Goal: Information Seeking & Learning: Learn about a topic

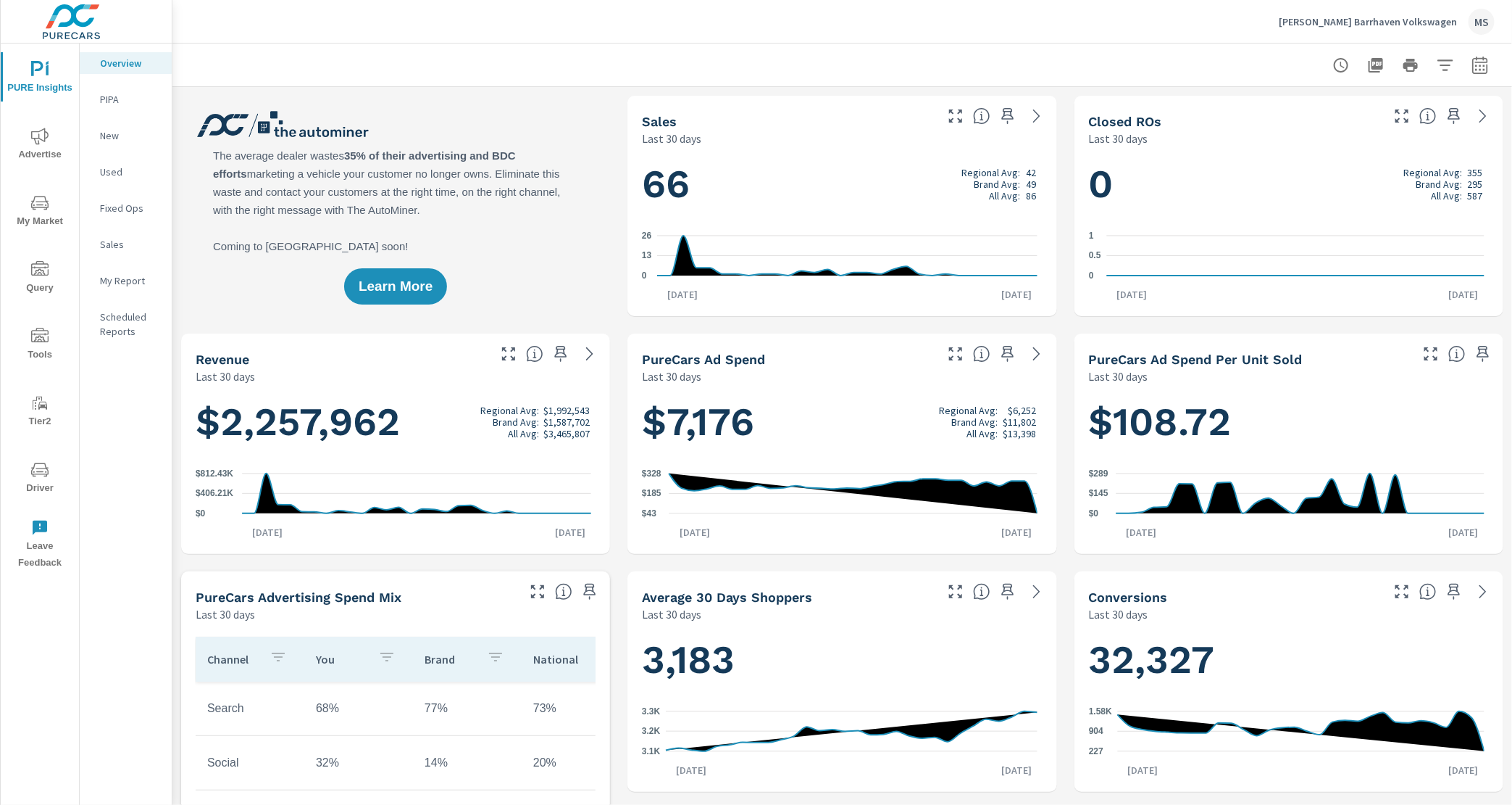
click at [1475, 57] on icon "button" at bounding box center [1480, 65] width 18 height 18
click at [1301, 111] on select "Custom [DATE] Last week Last 7 days Last 14 days Last 30 days Last 45 days Last…" at bounding box center [1352, 125] width 145 height 29
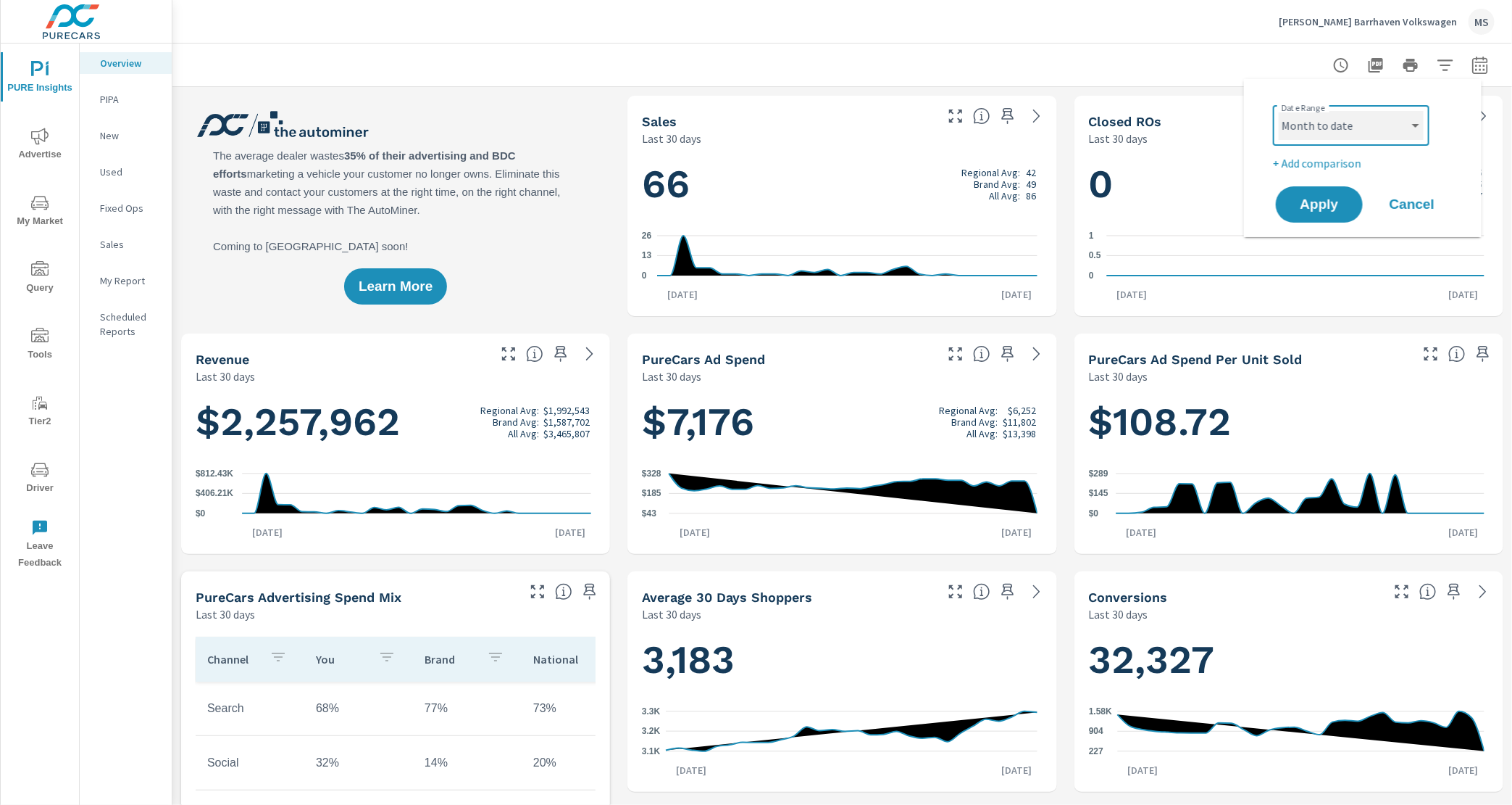
click at [1279, 111] on select "Custom [DATE] Last week Last 7 days Last 14 days Last 30 days Last 45 days Last…" at bounding box center [1352, 125] width 145 height 29
select select "Month to date"
click at [1318, 171] on div "Date Range Custom Yesterday Last week Last 7 days Last 14 days Last 30 days Las…" at bounding box center [1363, 158] width 203 height 134
click at [1318, 166] on p "+ Add comparison" at bounding box center [1366, 162] width 185 height 18
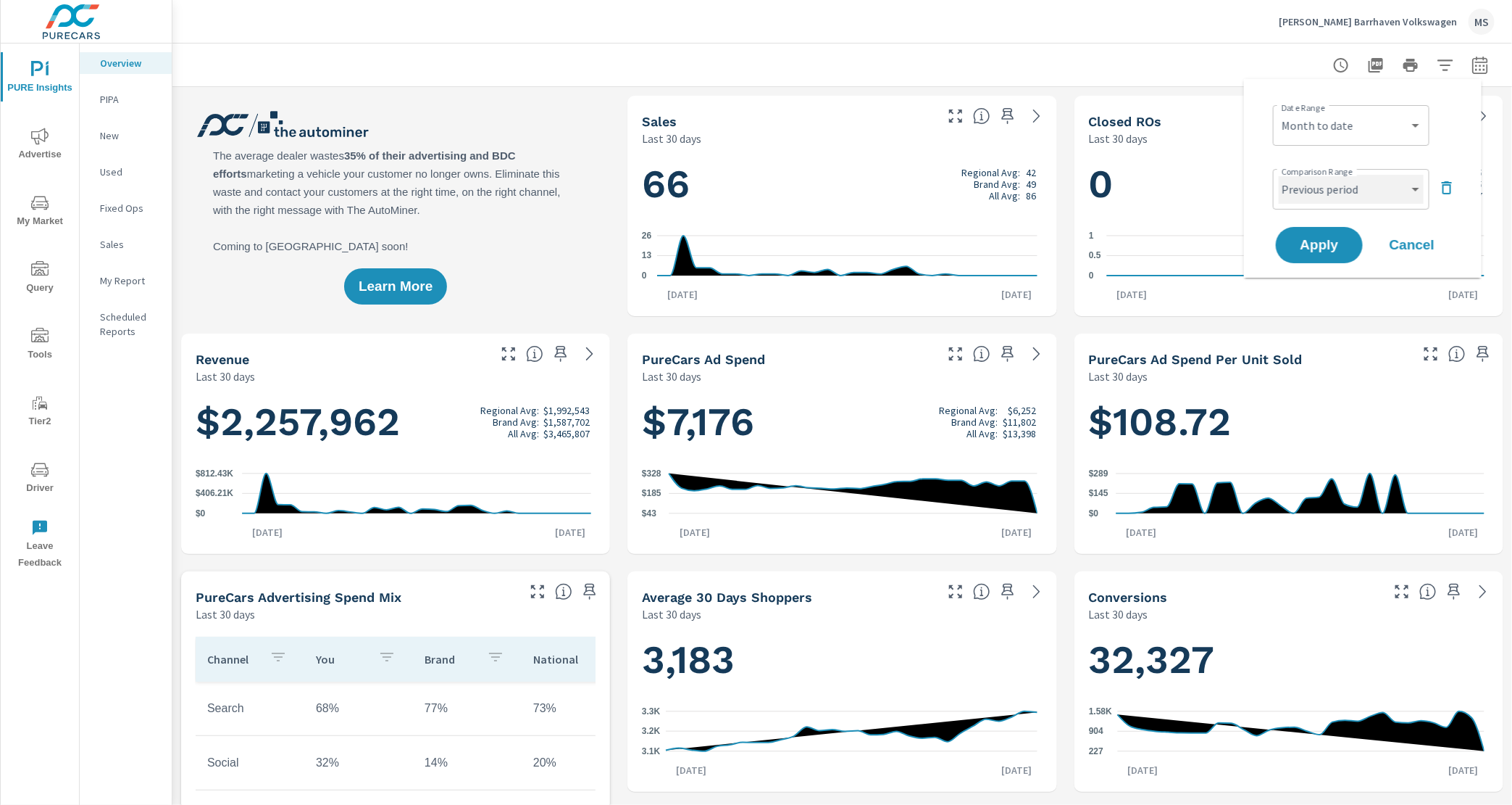
click at [1328, 187] on select "Custom Previous period Previous month Previous year" at bounding box center [1352, 188] width 145 height 29
click at [1279, 174] on select "Custom Previous period Previous month Previous year" at bounding box center [1352, 188] width 145 height 29
select select "Previous month"
click at [1333, 251] on span "Apply" at bounding box center [1319, 245] width 59 height 14
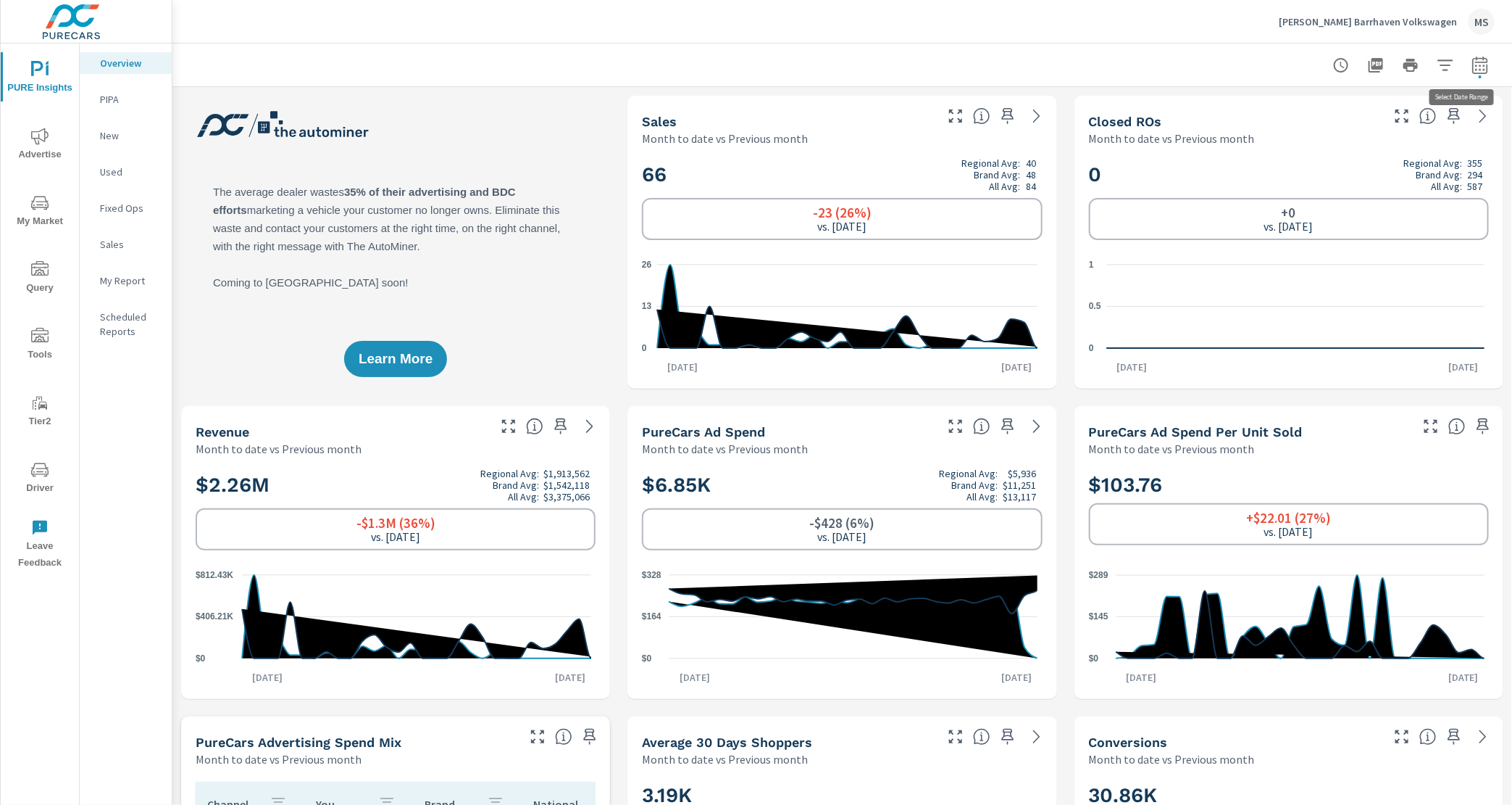
click at [1471, 64] on icon "button" at bounding box center [1480, 65] width 18 height 18
select select "Month to date"
select select "Previous month"
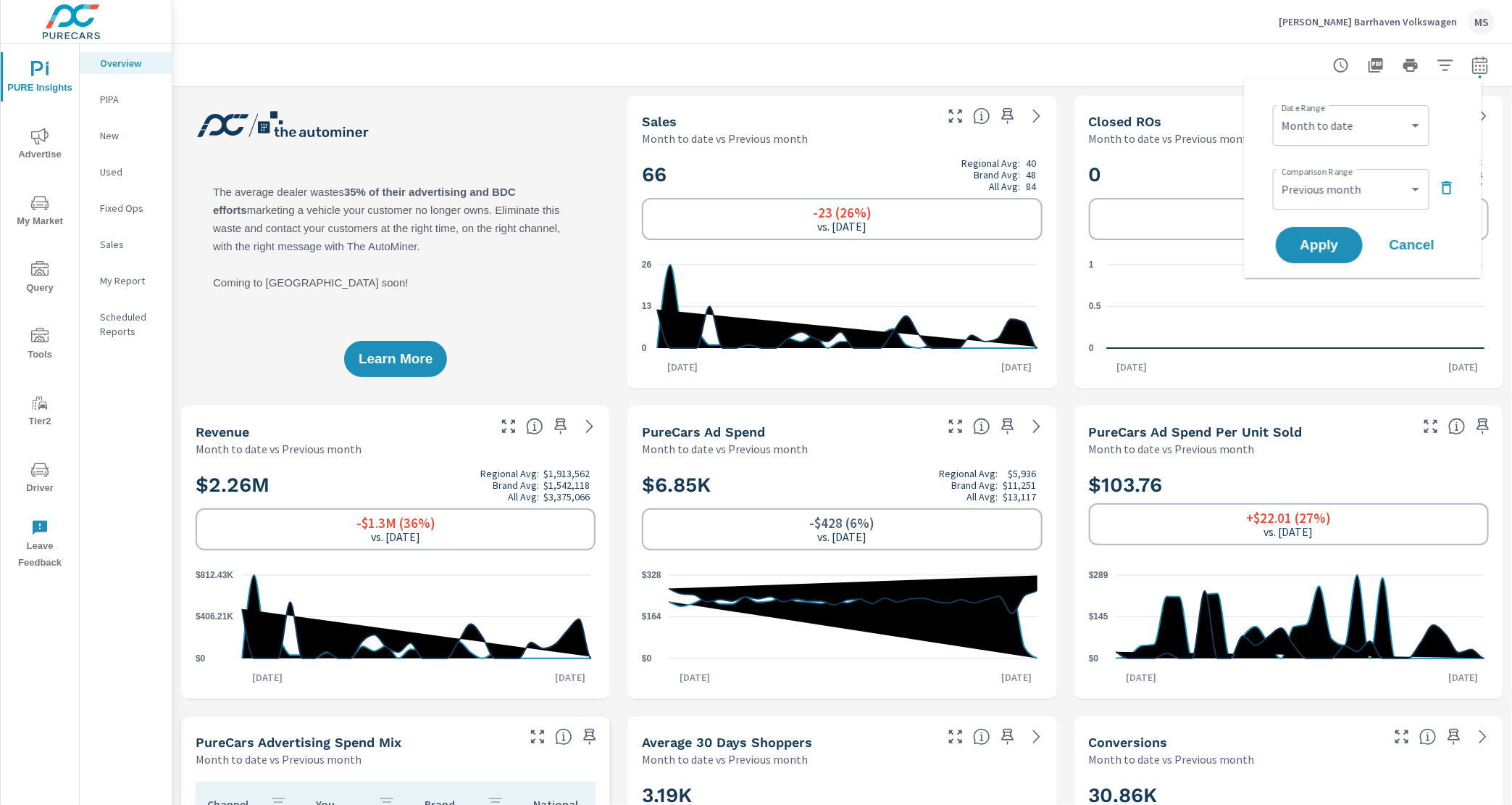
click at [1471, 68] on icon "button" at bounding box center [1480, 65] width 18 height 18
click at [56, 146] on span "Advertise" at bounding box center [39, 146] width 70 height 35
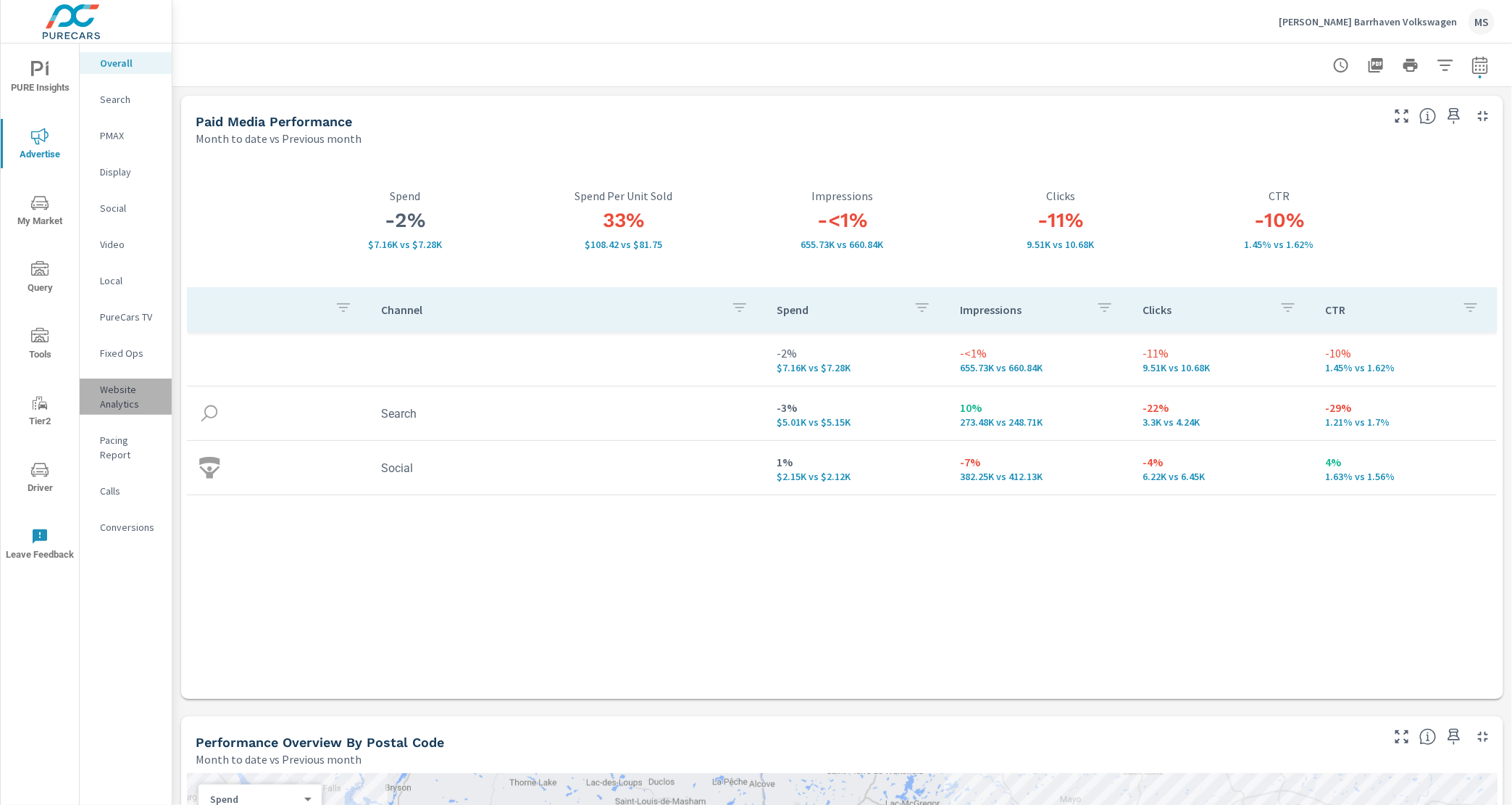
click at [128, 400] on p "Website Analytics" at bounding box center [130, 396] width 60 height 29
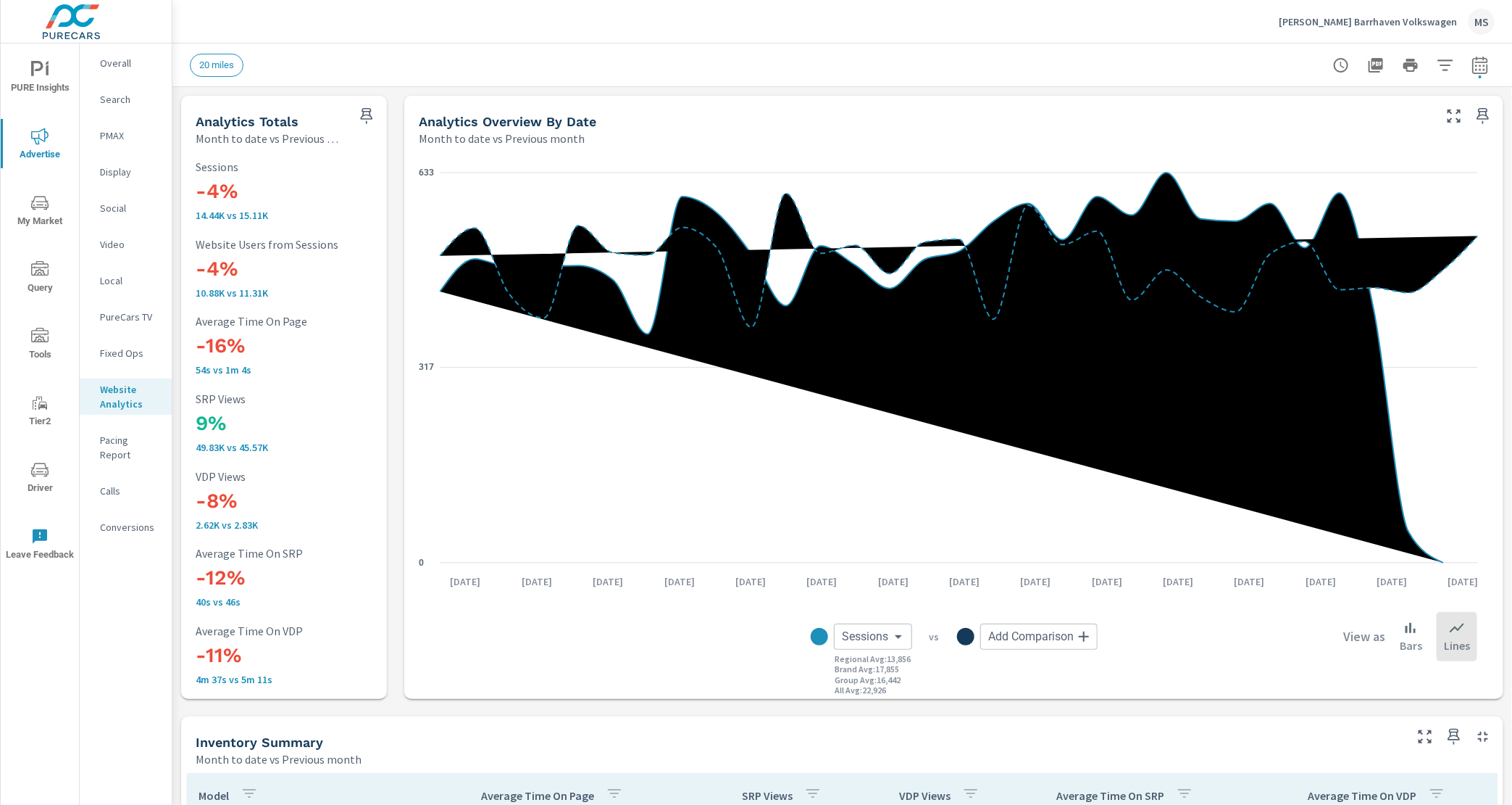
click at [116, 97] on p "Search" at bounding box center [130, 99] width 60 height 15
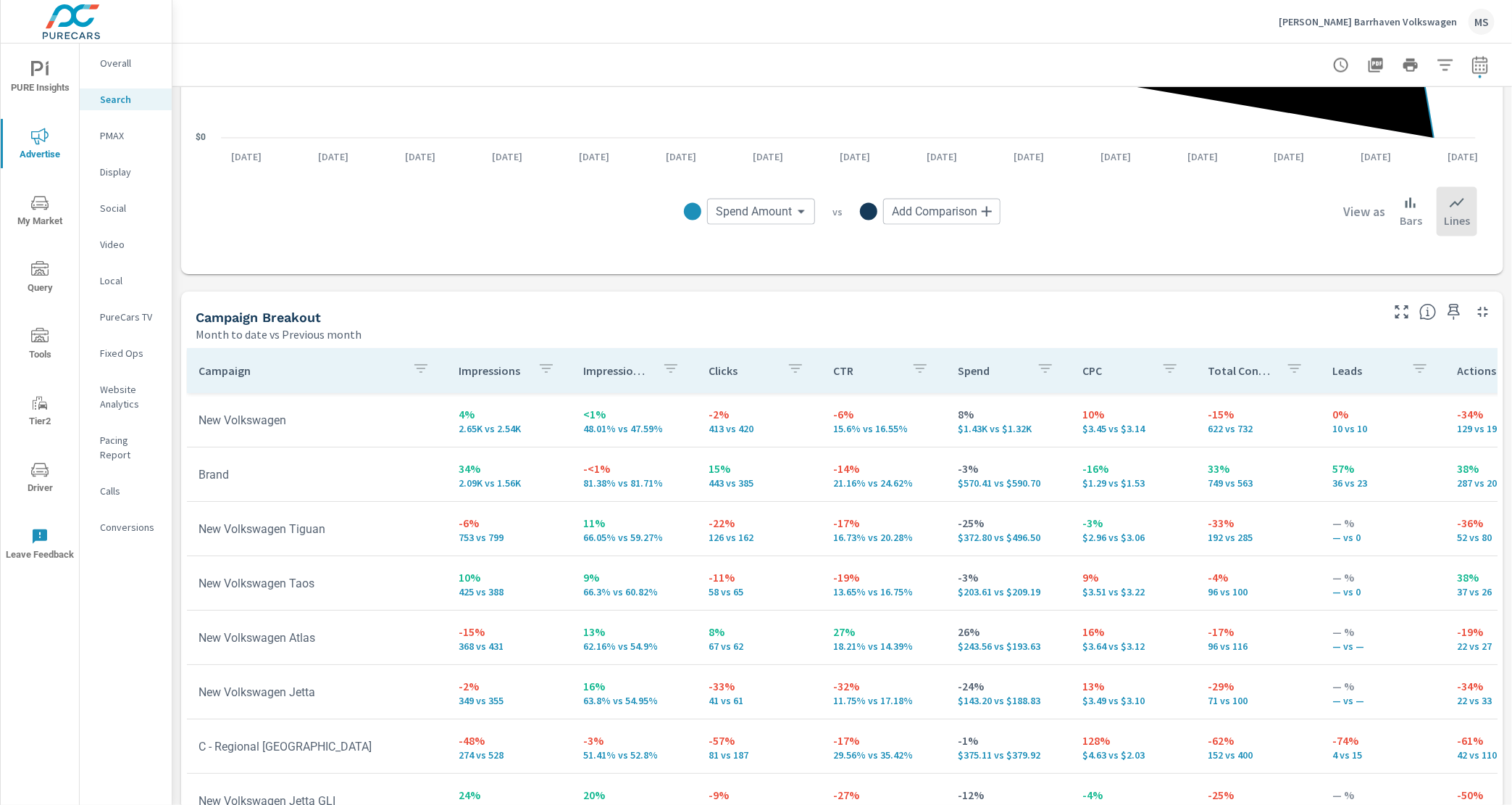
scroll to position [1223, 0]
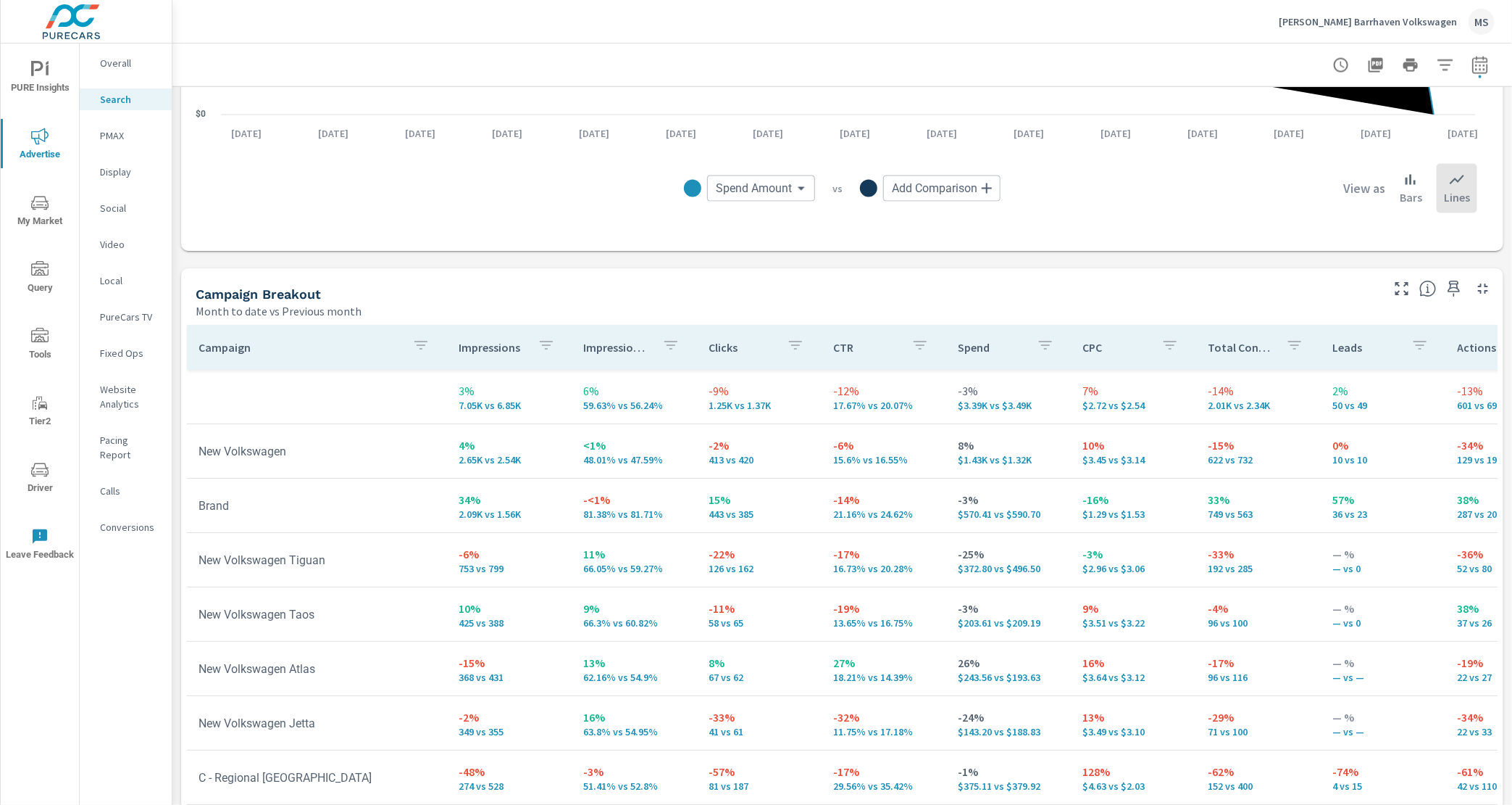
click at [118, 139] on p "PMAX" at bounding box center [130, 135] width 60 height 15
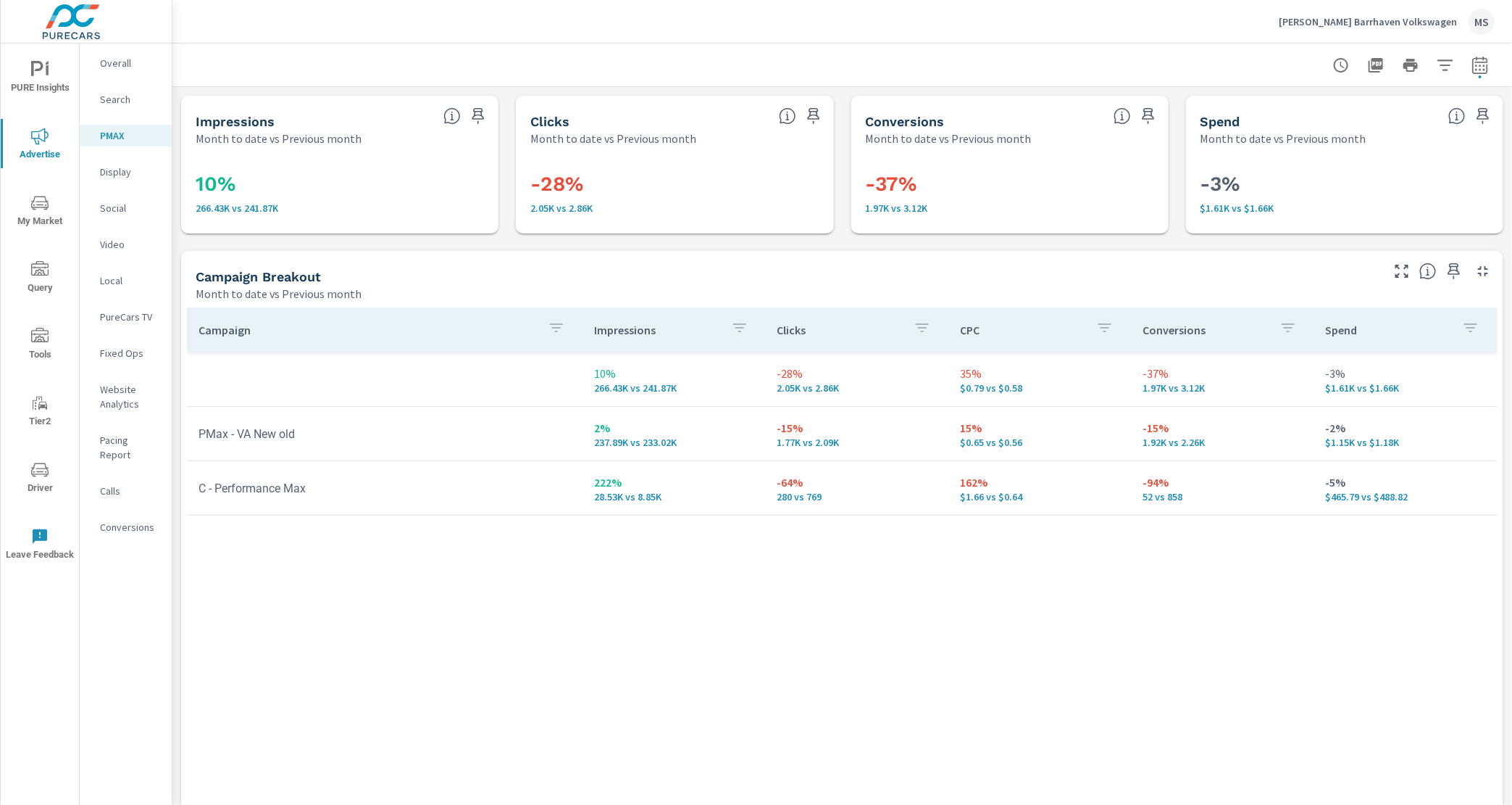
click at [99, 208] on div "Social" at bounding box center [125, 208] width 92 height 21
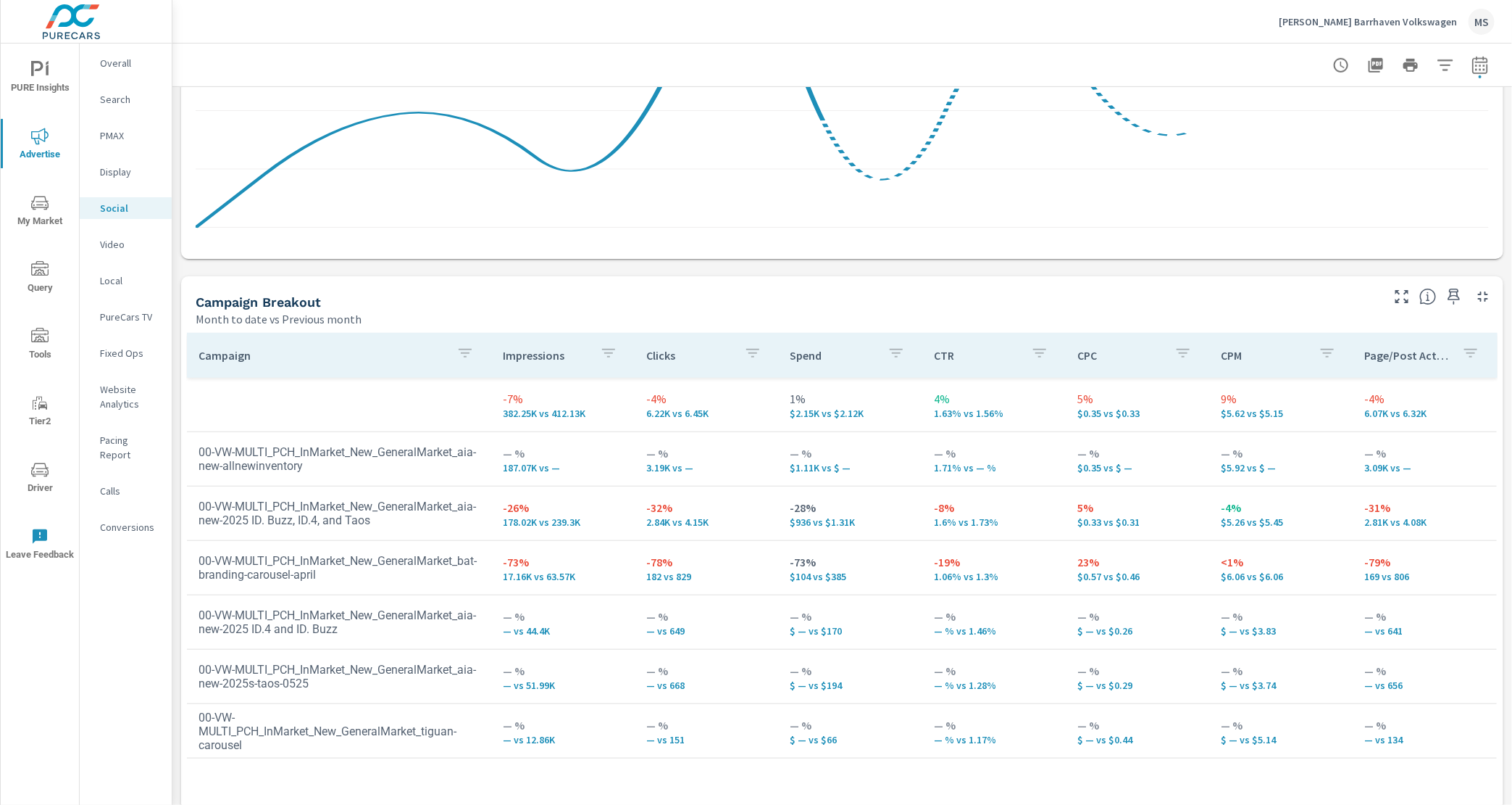
scroll to position [452, 0]
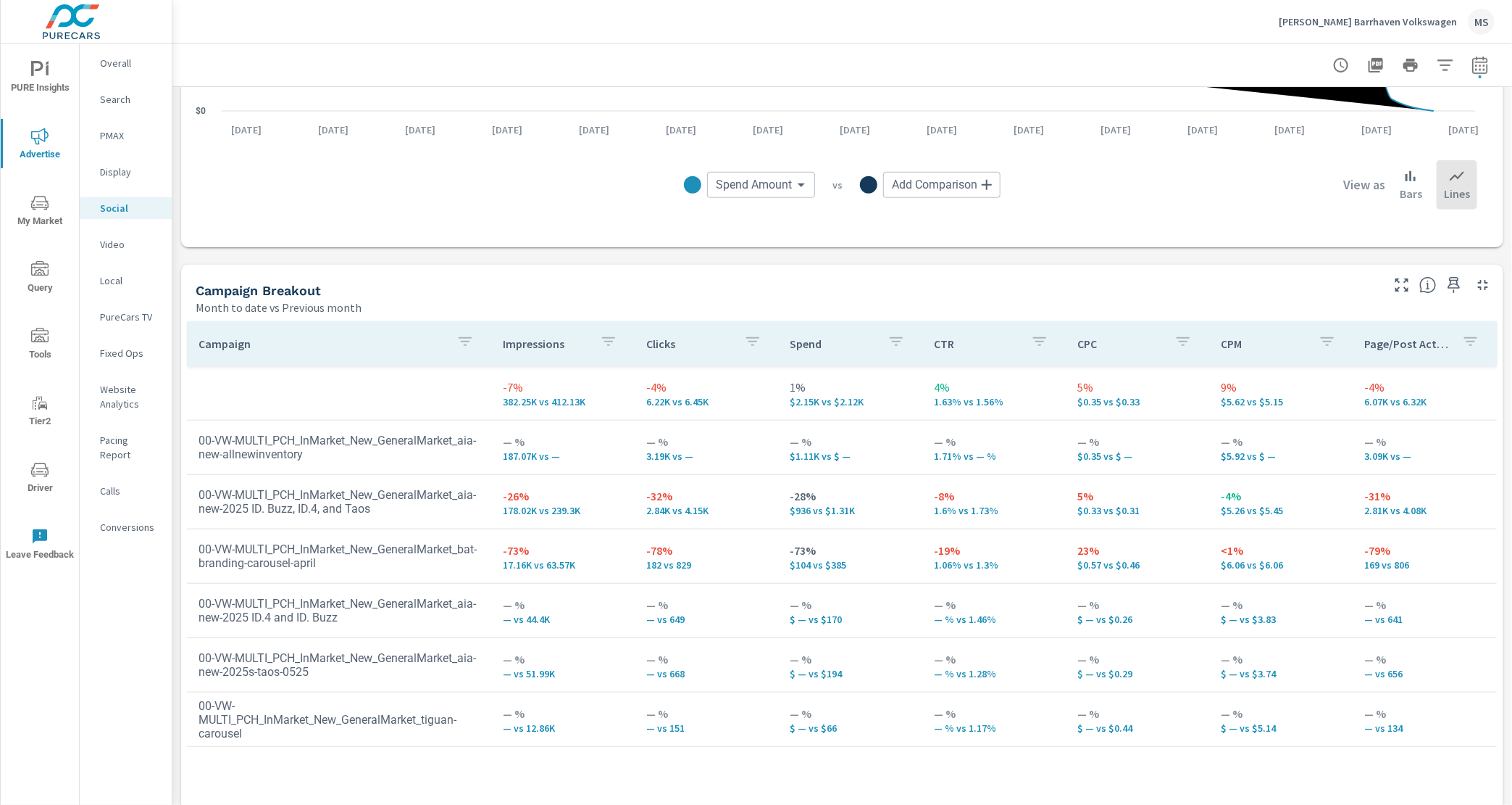
click at [134, 519] on p "Conversions" at bounding box center [130, 527] width 60 height 15
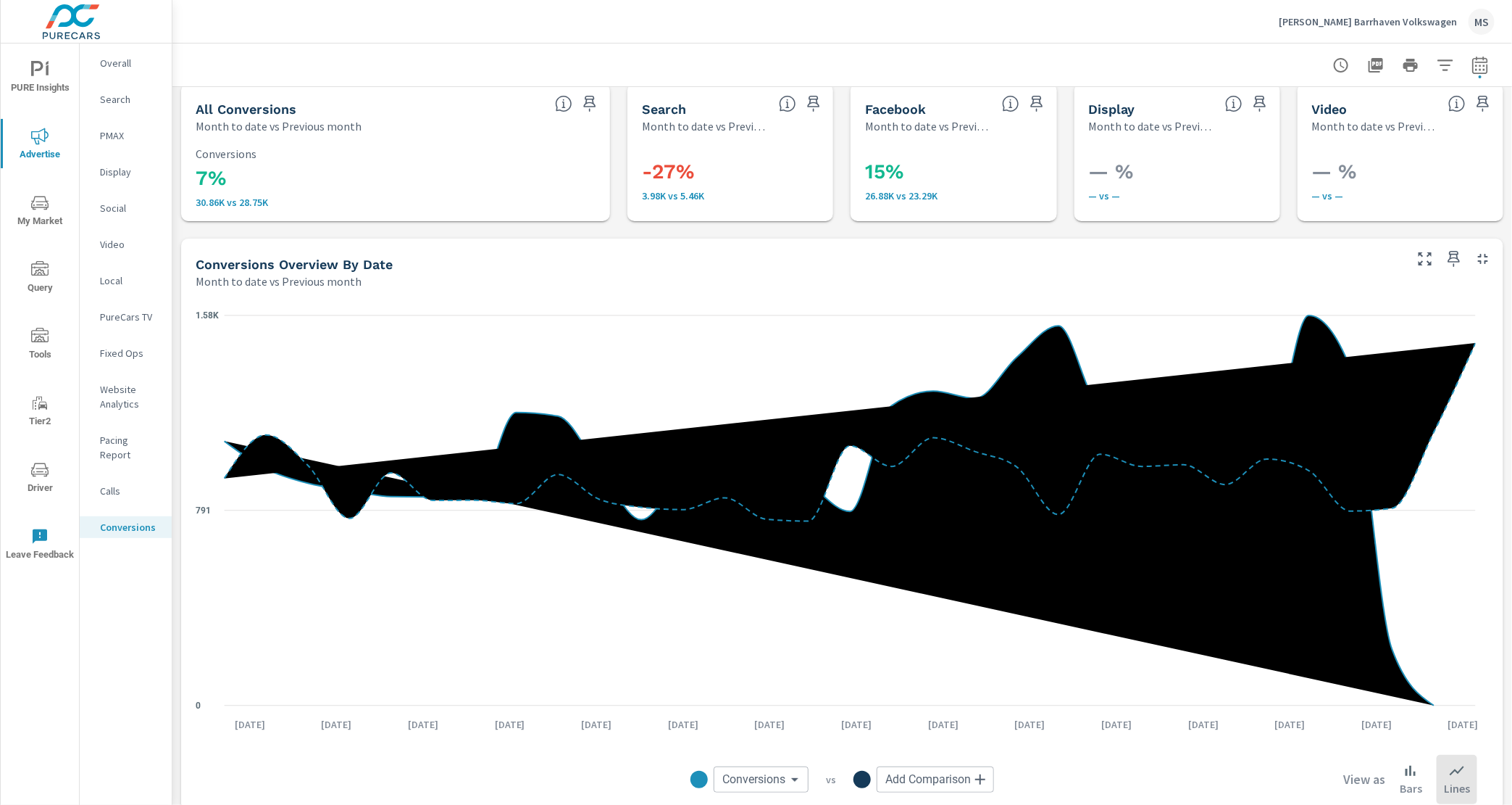
scroll to position [1, 0]
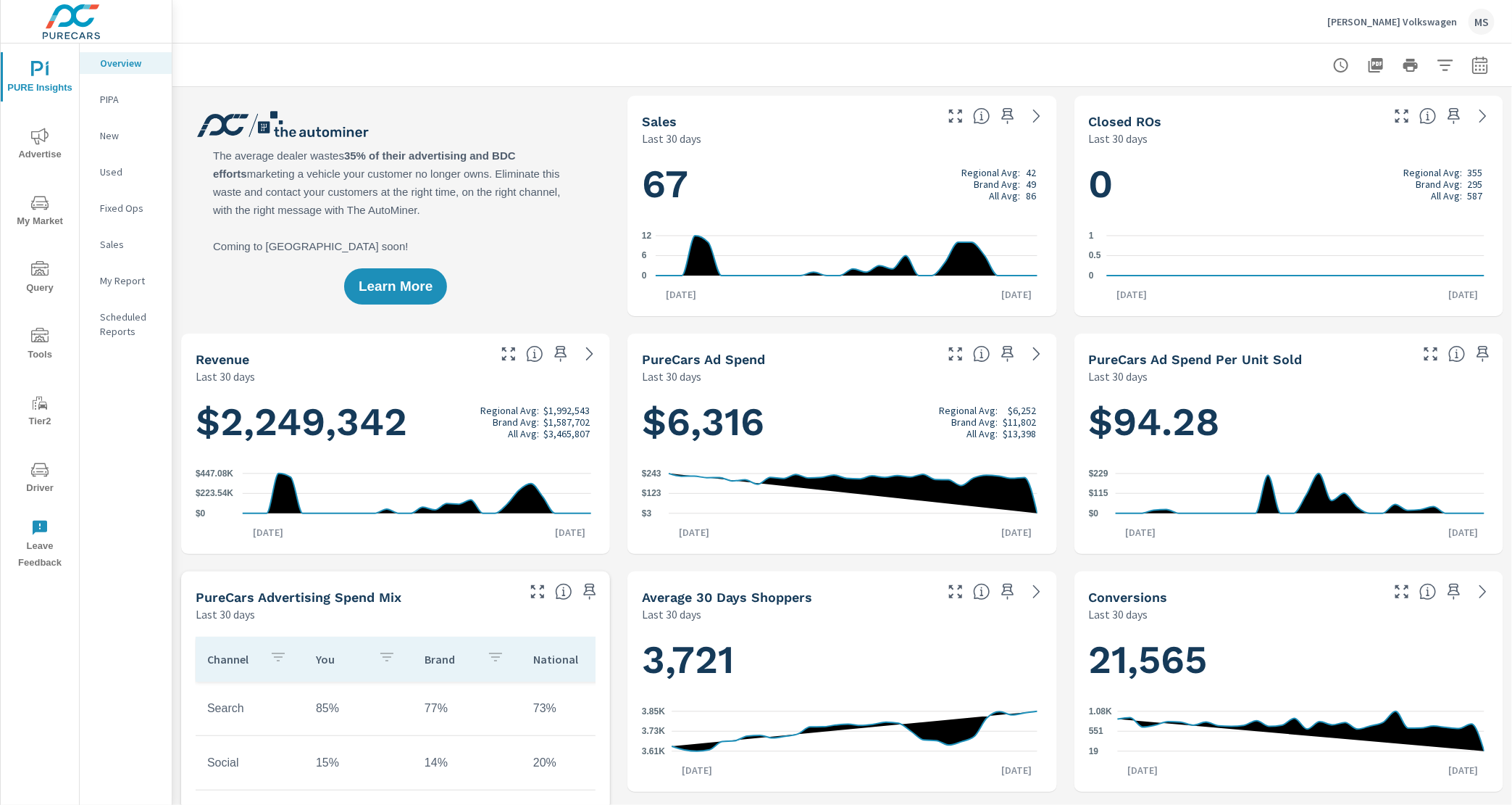
click at [1481, 51] on div at bounding box center [1410, 65] width 168 height 29
click at [1475, 68] on icon "button" at bounding box center [1480, 68] width 9 height 6
click at [1292, 124] on select "Custom [DATE] Last week Last 7 days Last 14 days Last 30 days Last 45 days Last…" at bounding box center [1352, 125] width 145 height 29
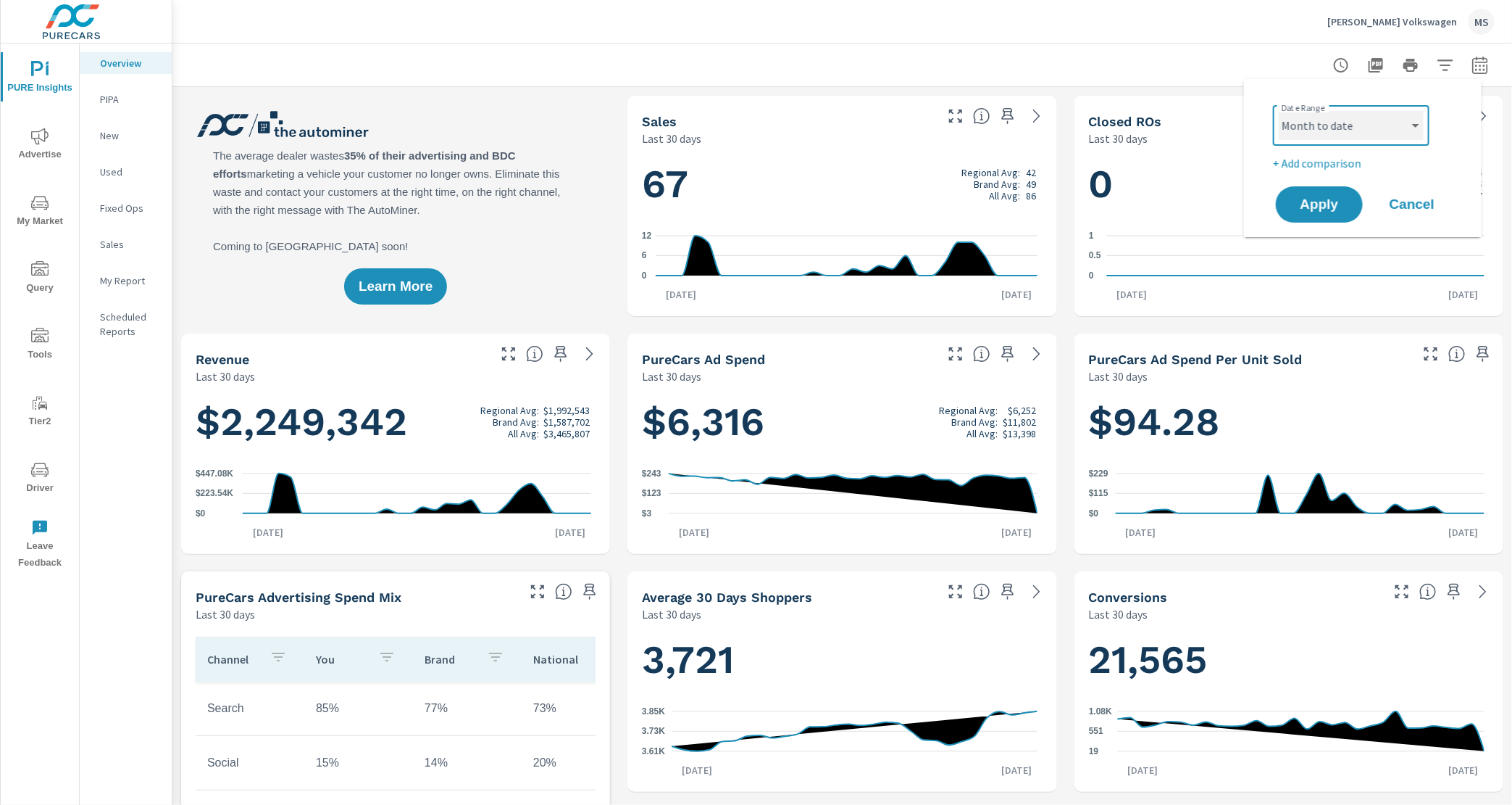
click at [1279, 111] on select "Custom [DATE] Last week Last 7 days Last 14 days Last 30 days Last 45 days Last…" at bounding box center [1352, 125] width 145 height 29
select select "Month to date"
click at [1339, 158] on p "+ Add comparison" at bounding box center [1366, 162] width 185 height 18
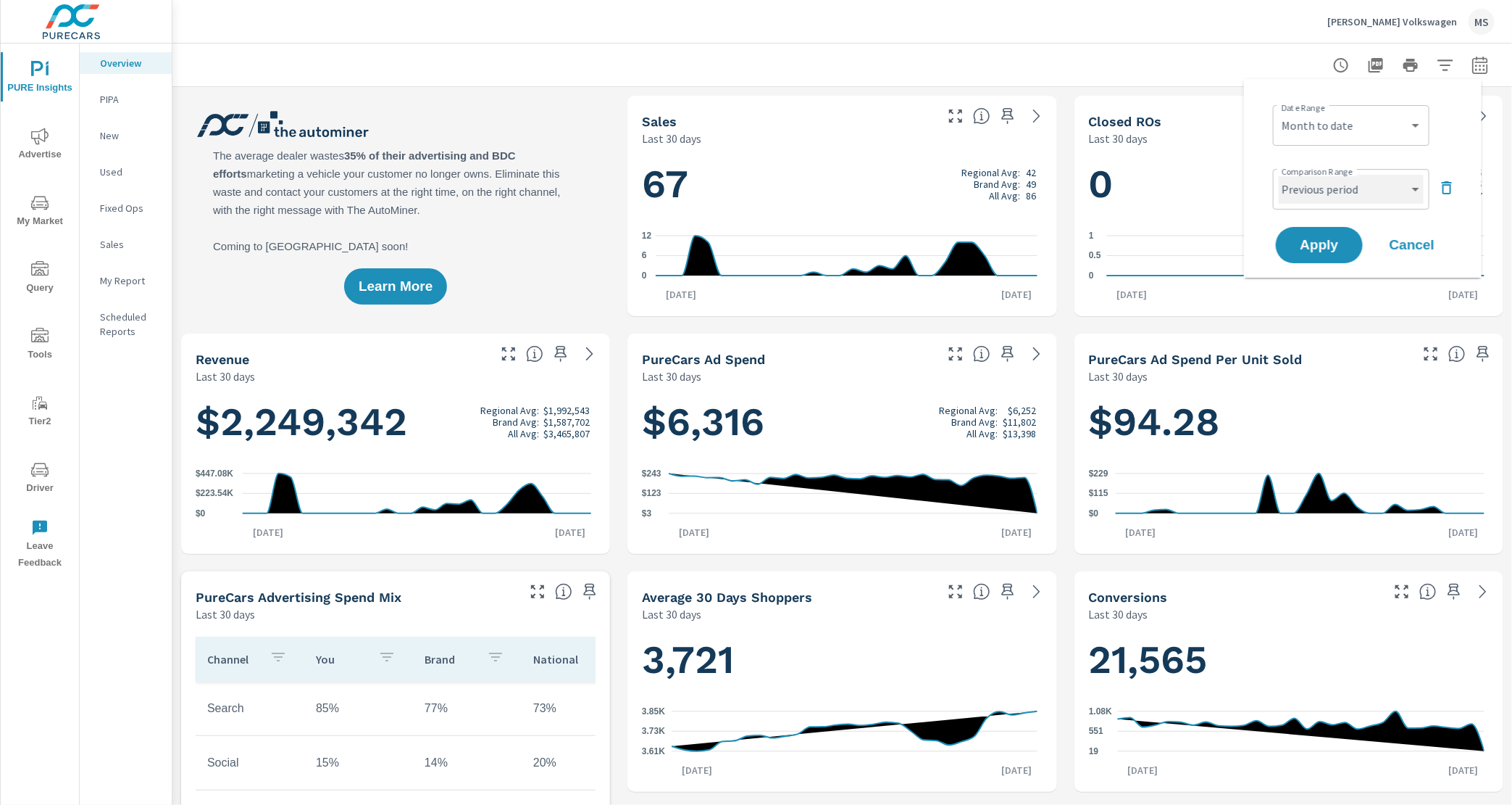
click at [1330, 181] on select "Custom Previous period Previous month Previous year" at bounding box center [1352, 188] width 145 height 29
click at [1279, 174] on select "Custom Previous period Previous month Previous year" at bounding box center [1352, 188] width 145 height 29
select select "Previous month"
click at [1335, 248] on span "Apply" at bounding box center [1319, 245] width 59 height 14
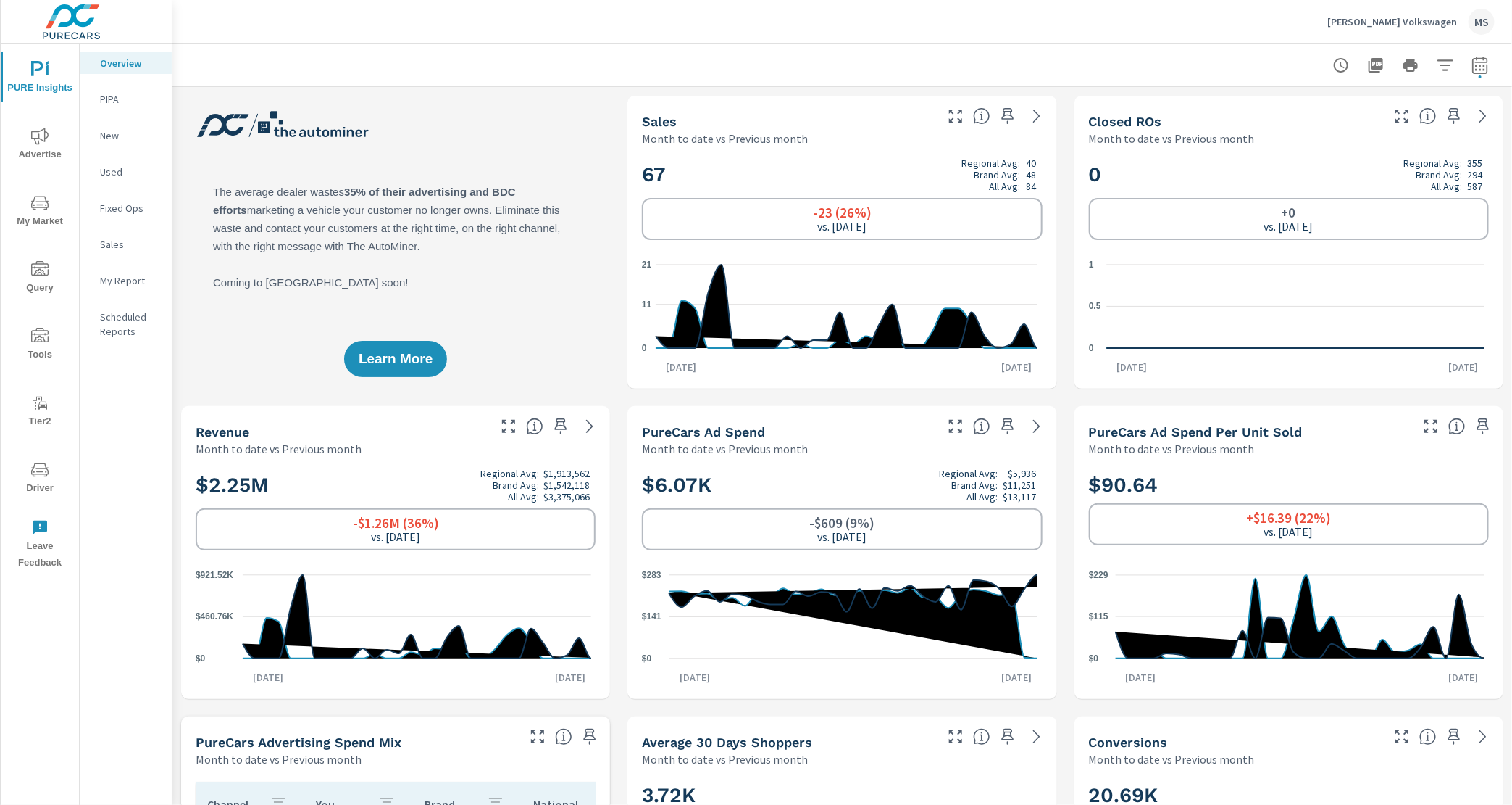
click at [22, 144] on span "Advertise" at bounding box center [39, 146] width 70 height 35
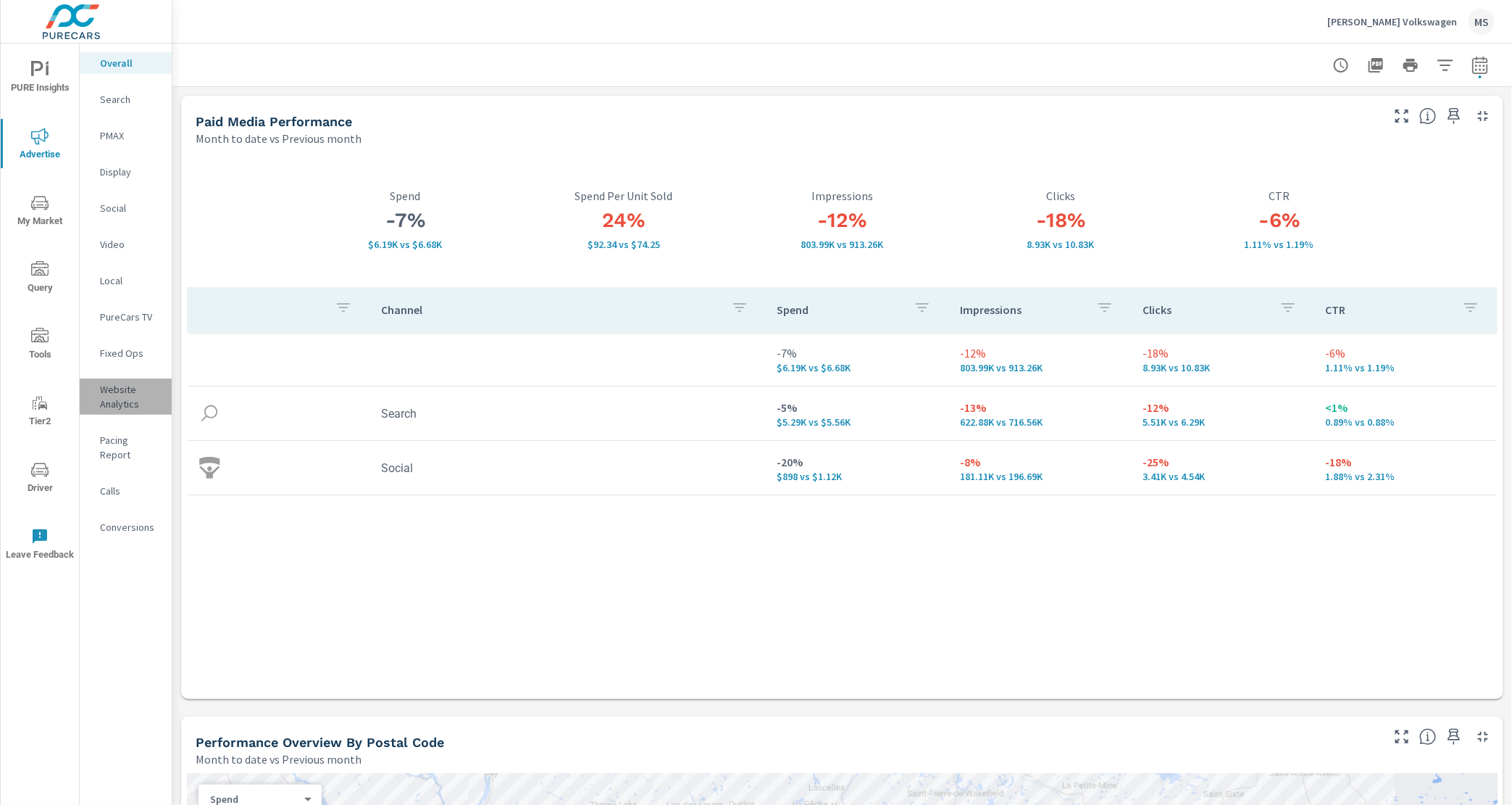
click at [123, 404] on p "Website Analytics" at bounding box center [130, 396] width 60 height 29
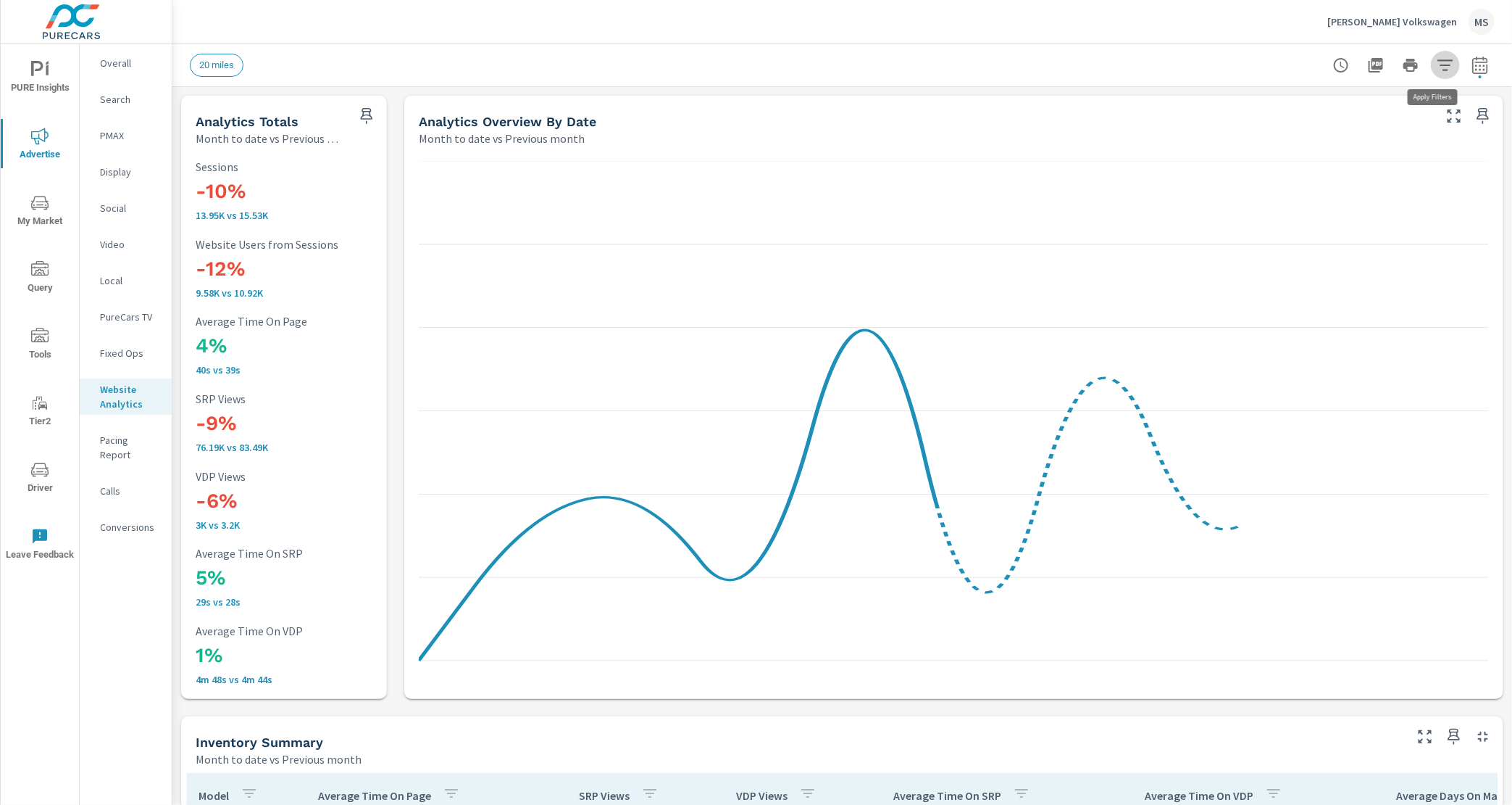
click at [1438, 65] on icon "button" at bounding box center [1445, 65] width 18 height 18
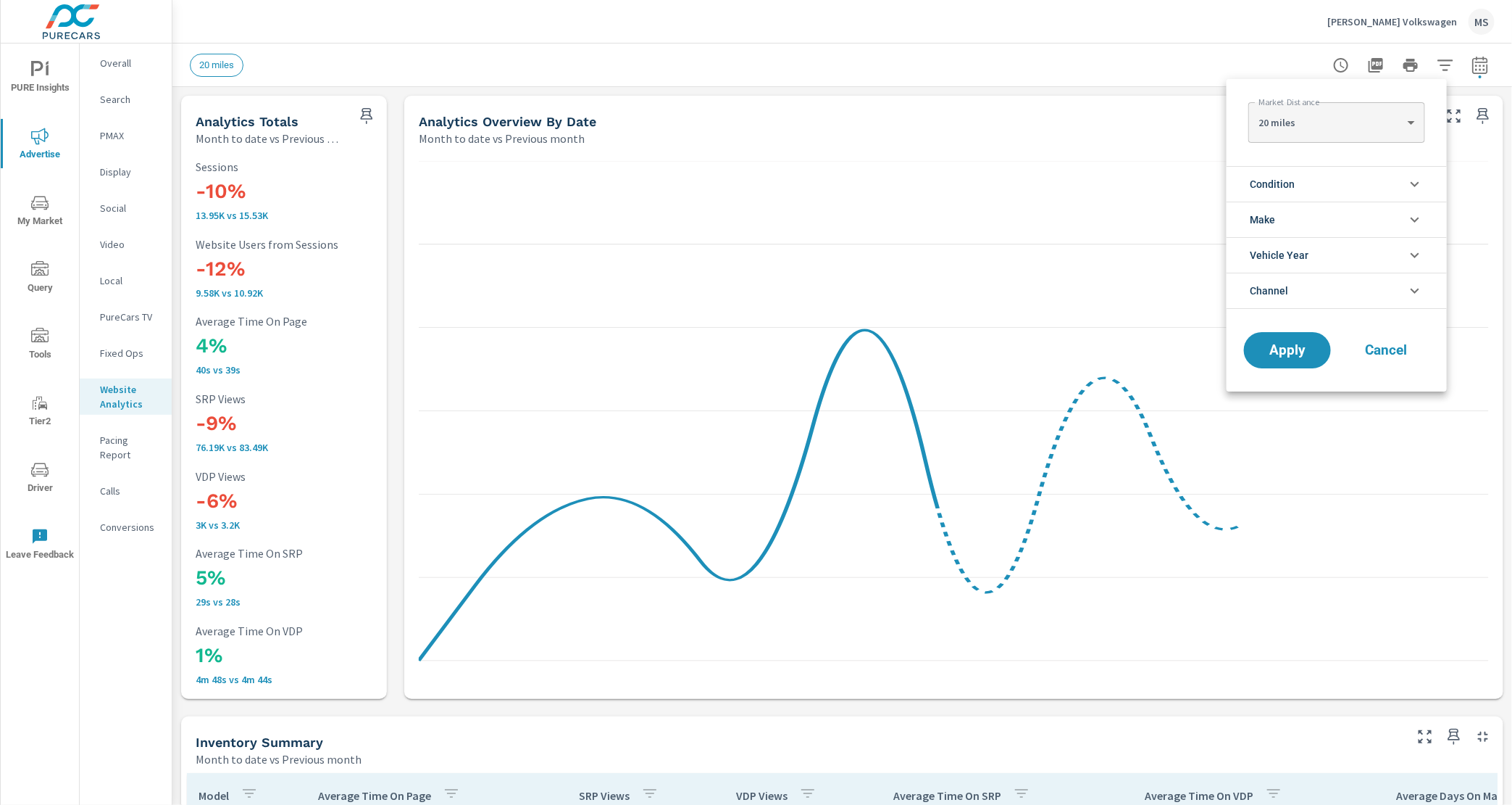
click at [1298, 295] on li "Channel" at bounding box center [1337, 290] width 221 height 36
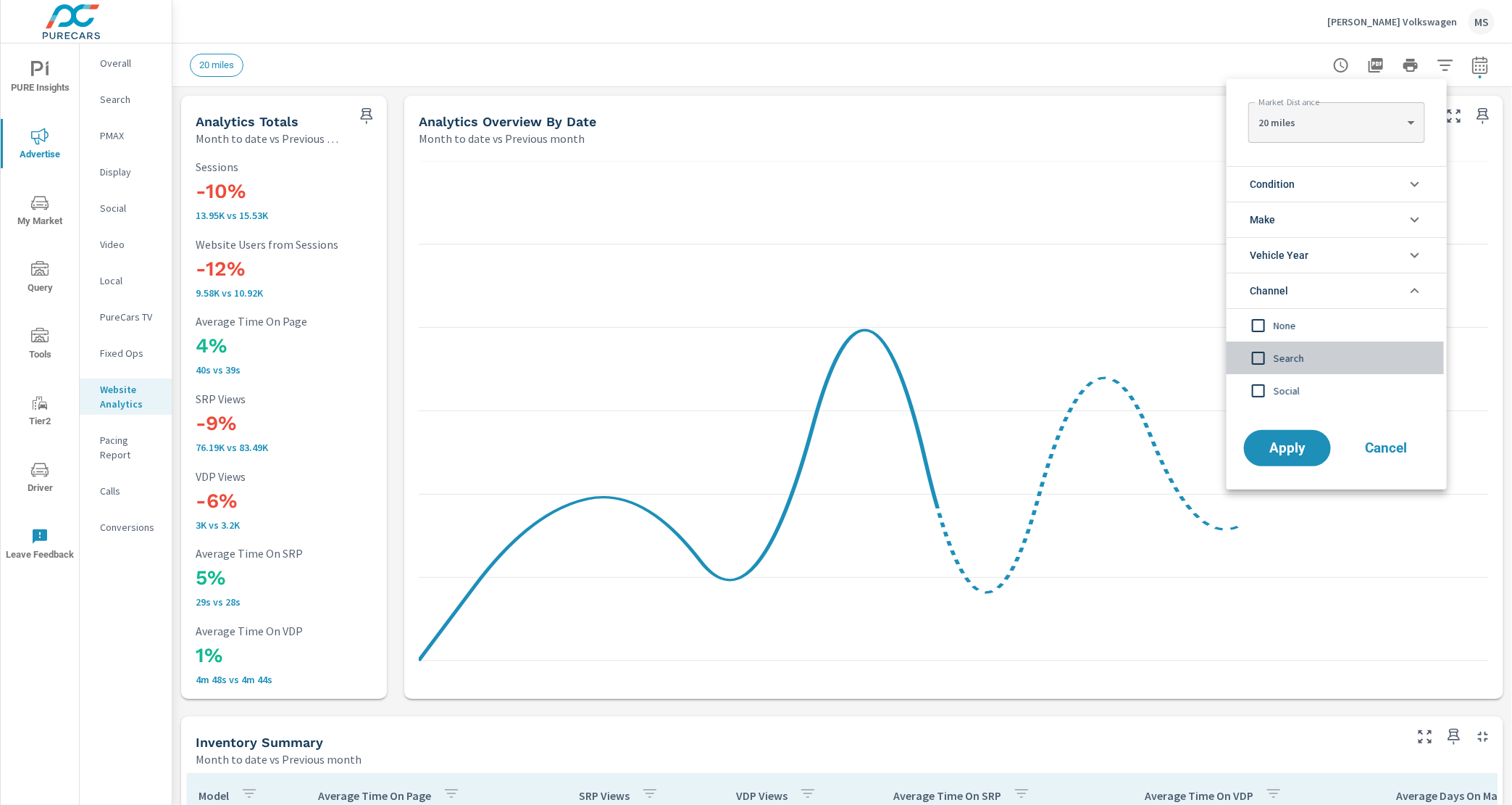
click at [1256, 360] on input "filter options" at bounding box center [1258, 358] width 31 height 31
click at [1255, 392] on input "filter options" at bounding box center [1258, 390] width 31 height 31
click at [1282, 451] on span "Apply" at bounding box center [1288, 448] width 59 height 14
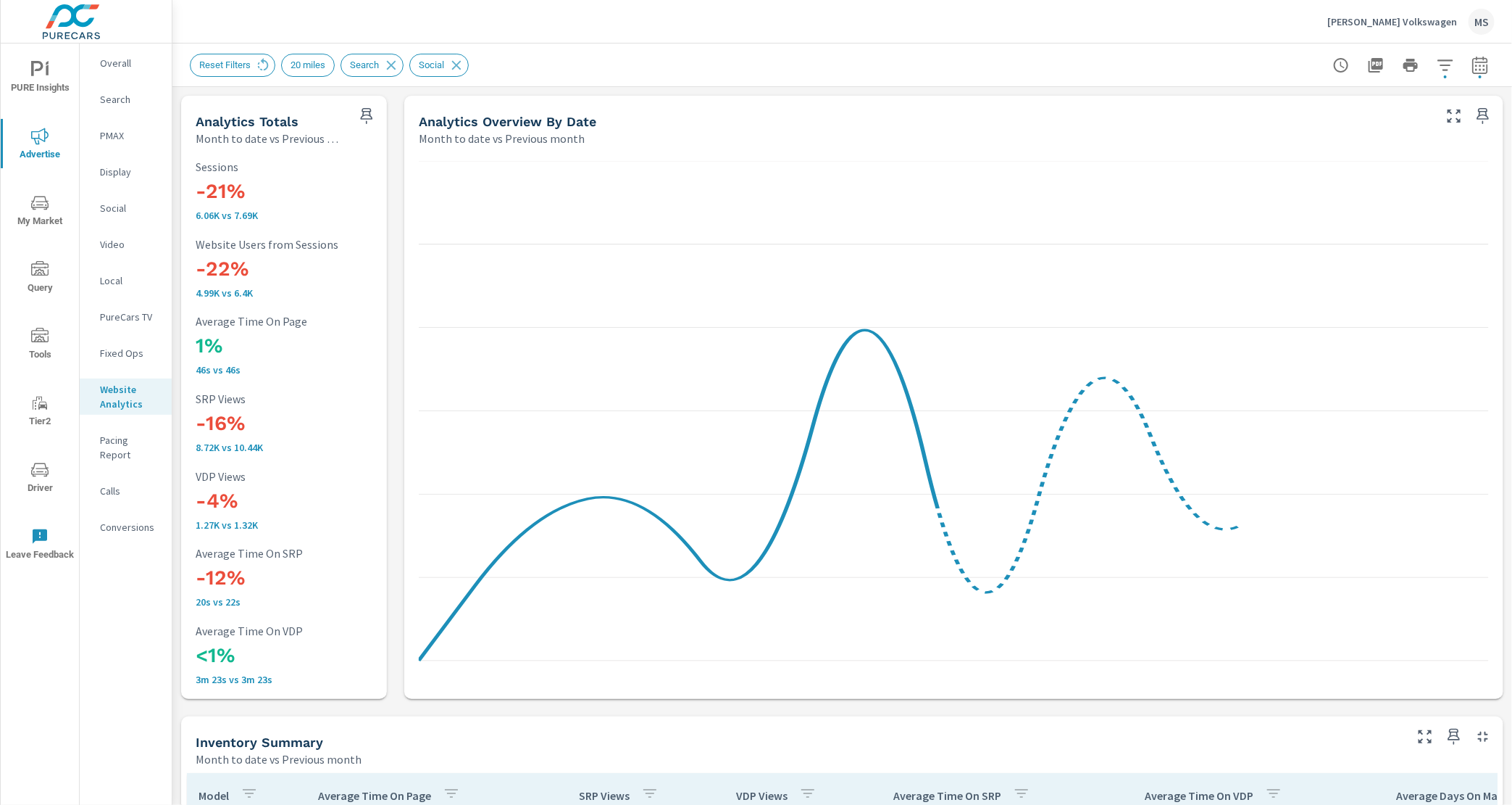
click at [113, 105] on p "Search" at bounding box center [130, 99] width 60 height 15
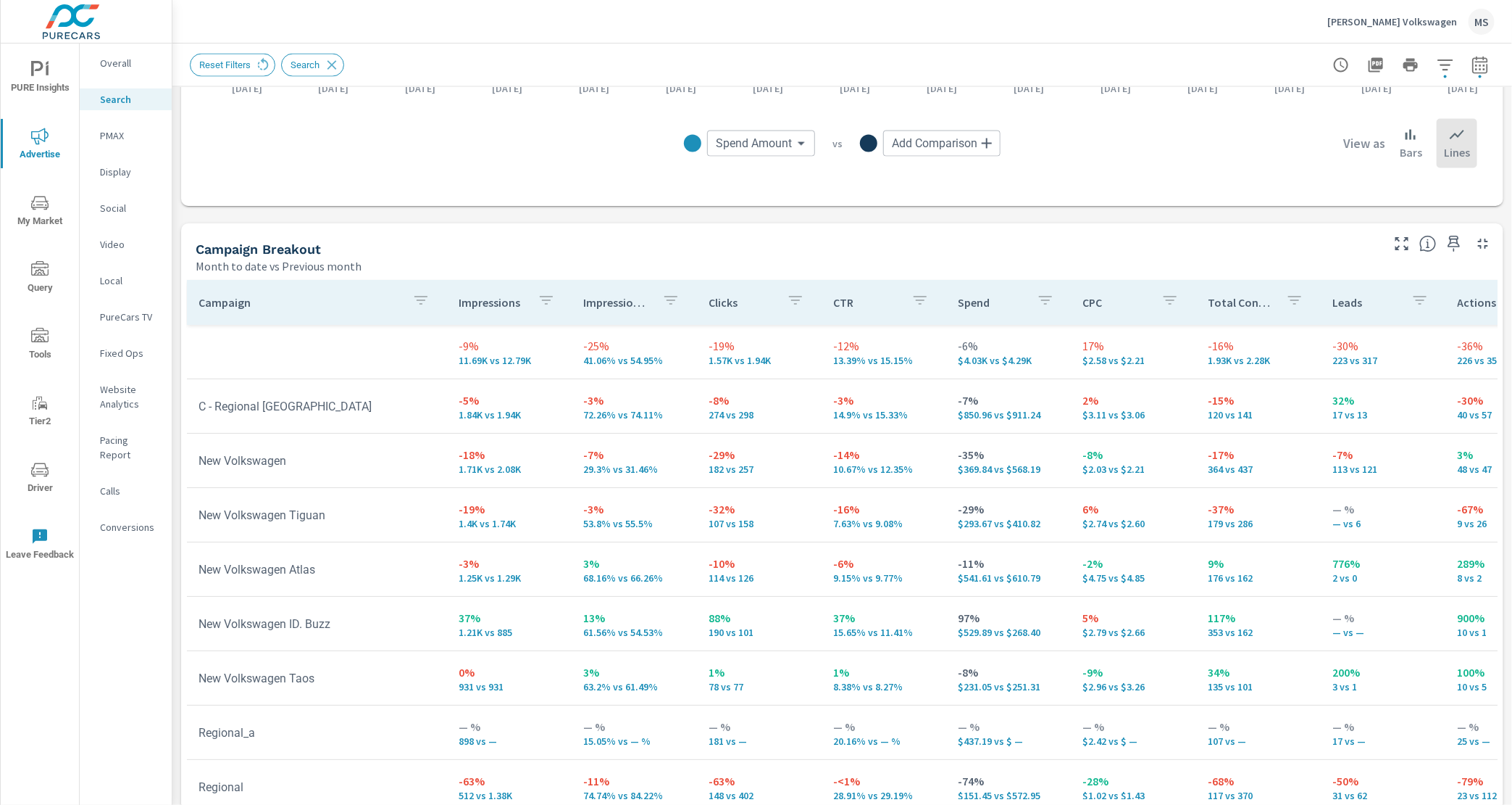
scroll to position [1246, 0]
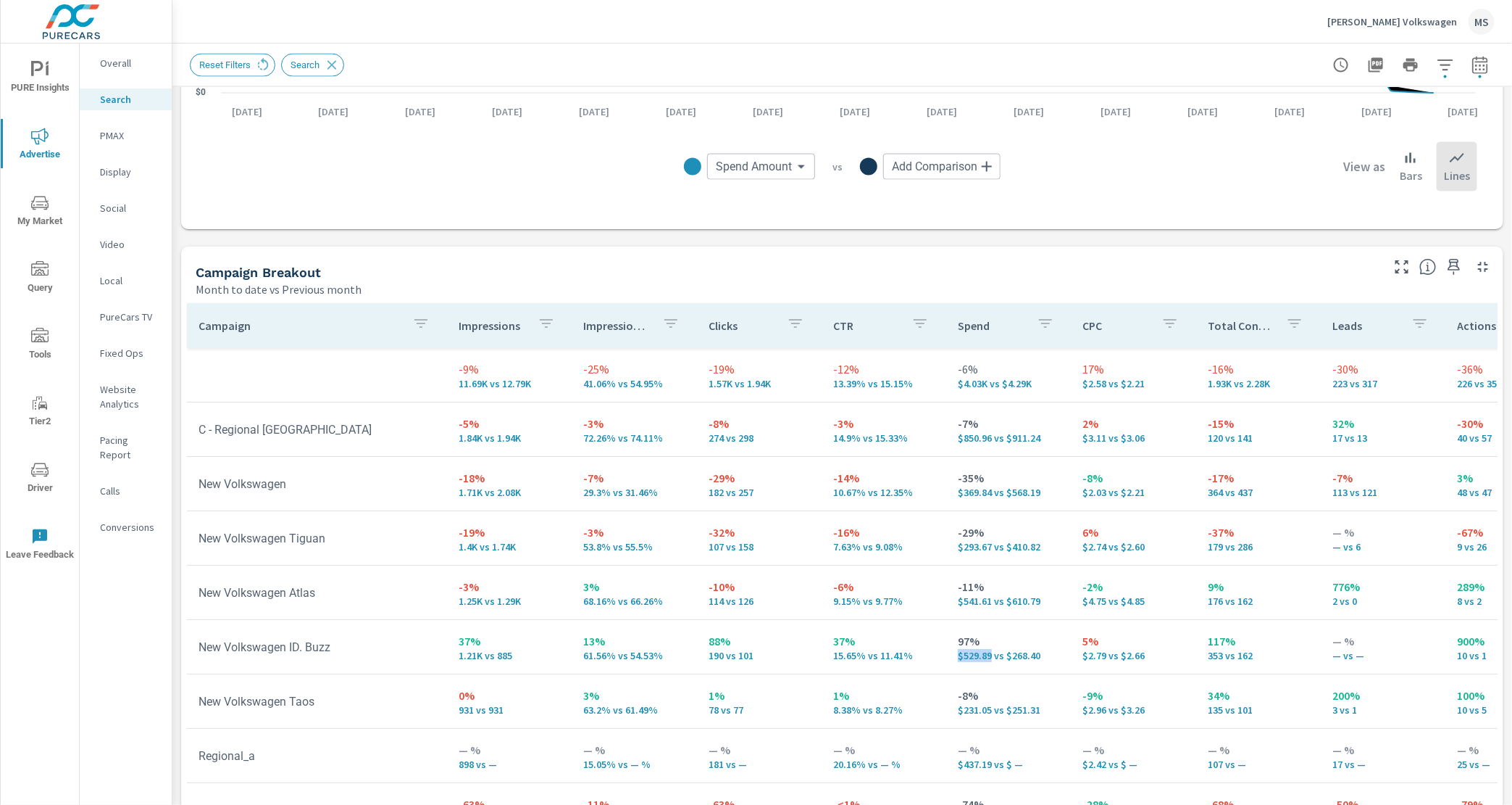
drag, startPoint x: 982, startPoint y: 656, endPoint x: 943, endPoint y: 658, distance: 39.1
click at [947, 658] on td "97% $529.89 vs $268.40" at bounding box center [1009, 646] width 124 height 52
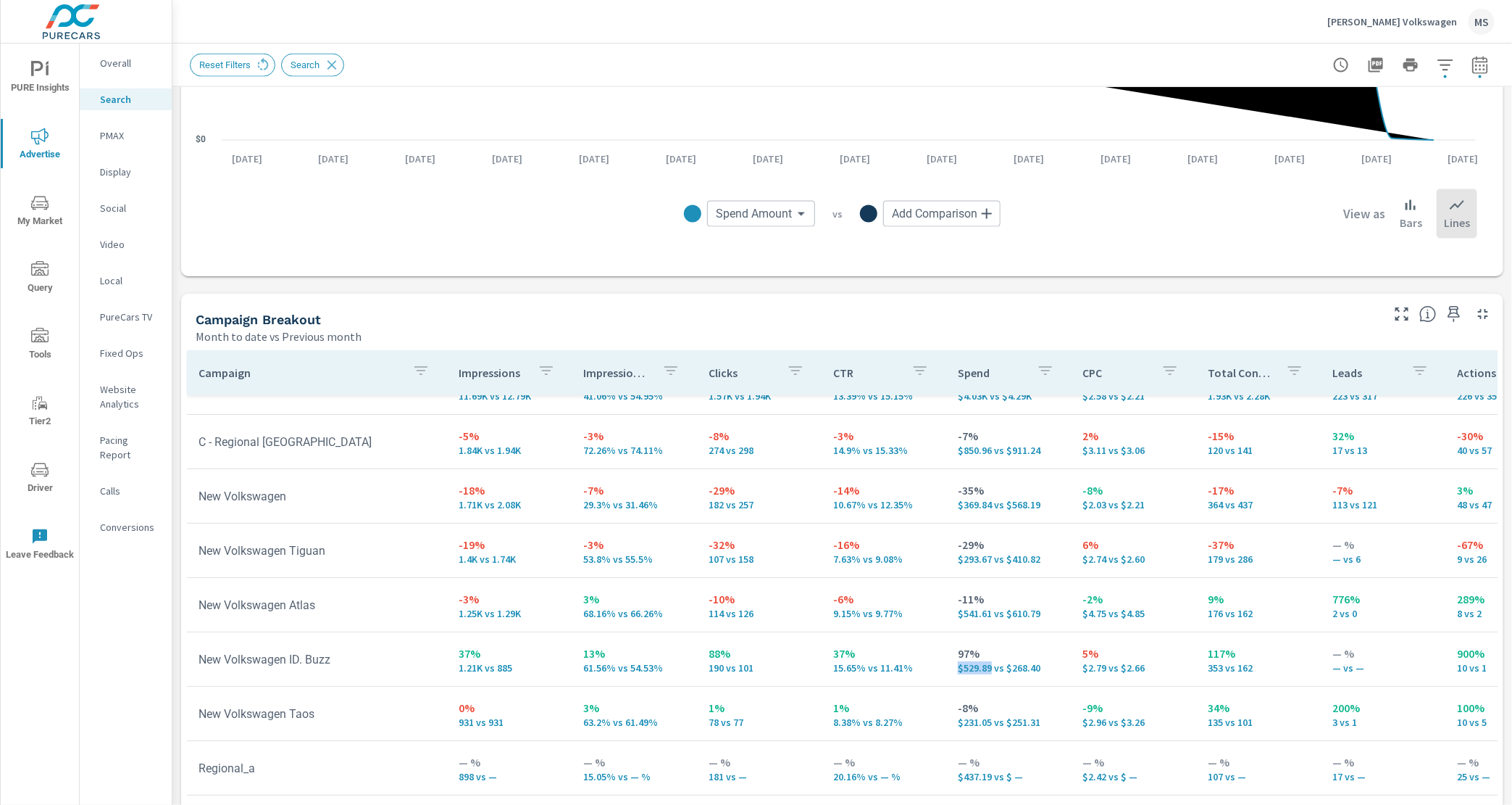
scroll to position [47, 0]
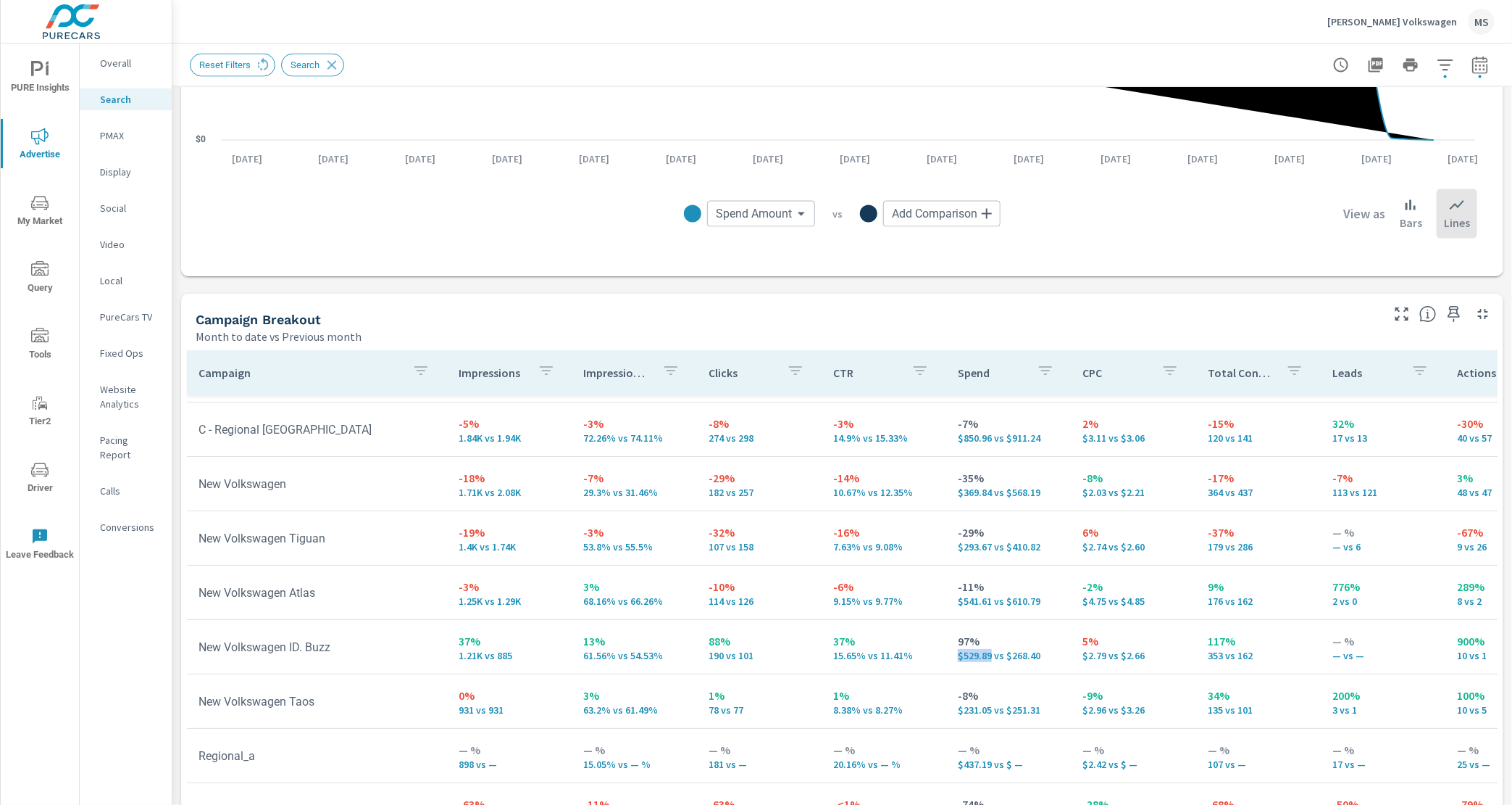
click at [118, 134] on p "PMAX" at bounding box center [130, 135] width 60 height 15
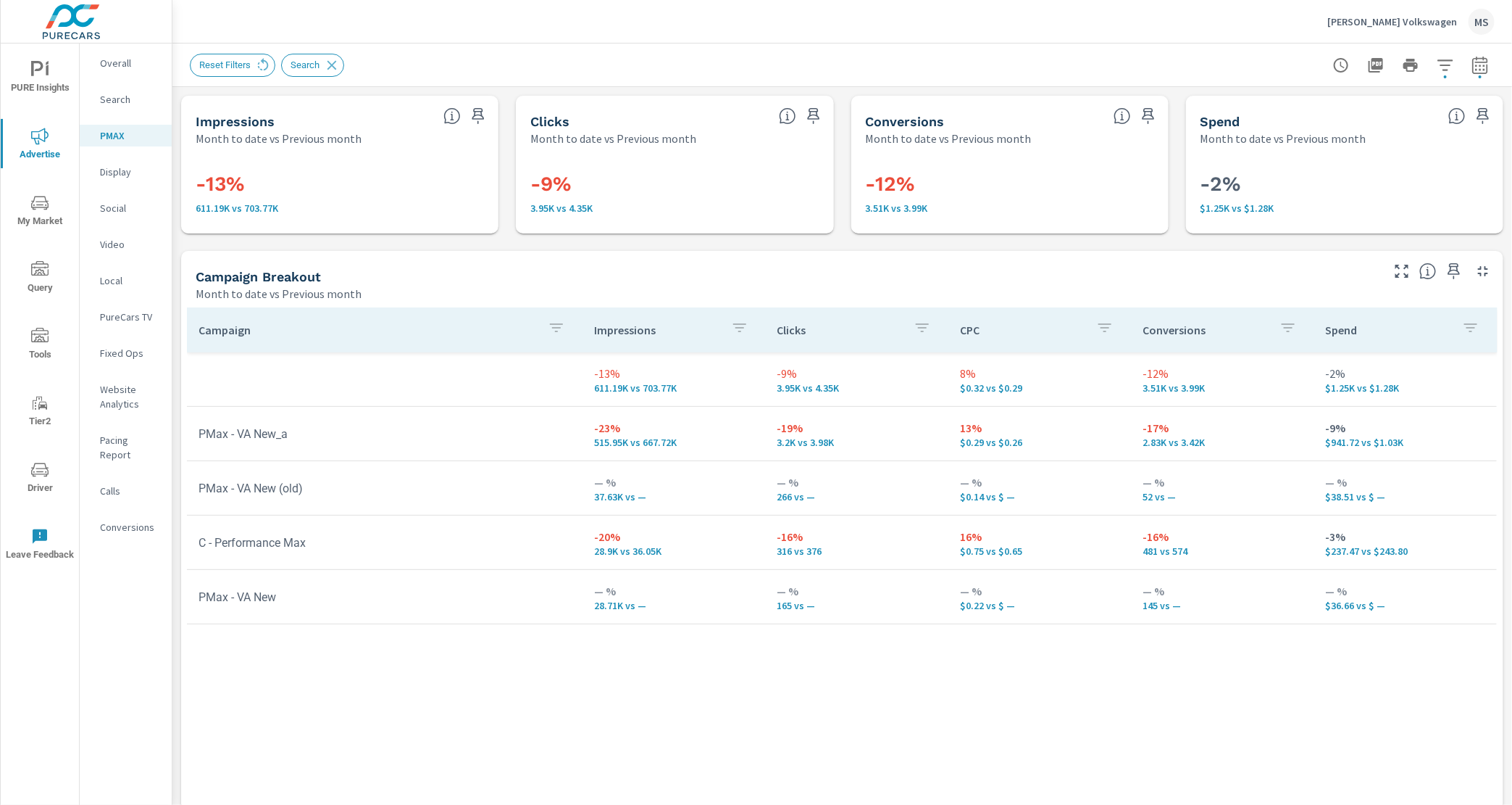
click at [120, 212] on p "Social" at bounding box center [130, 209] width 60 height 15
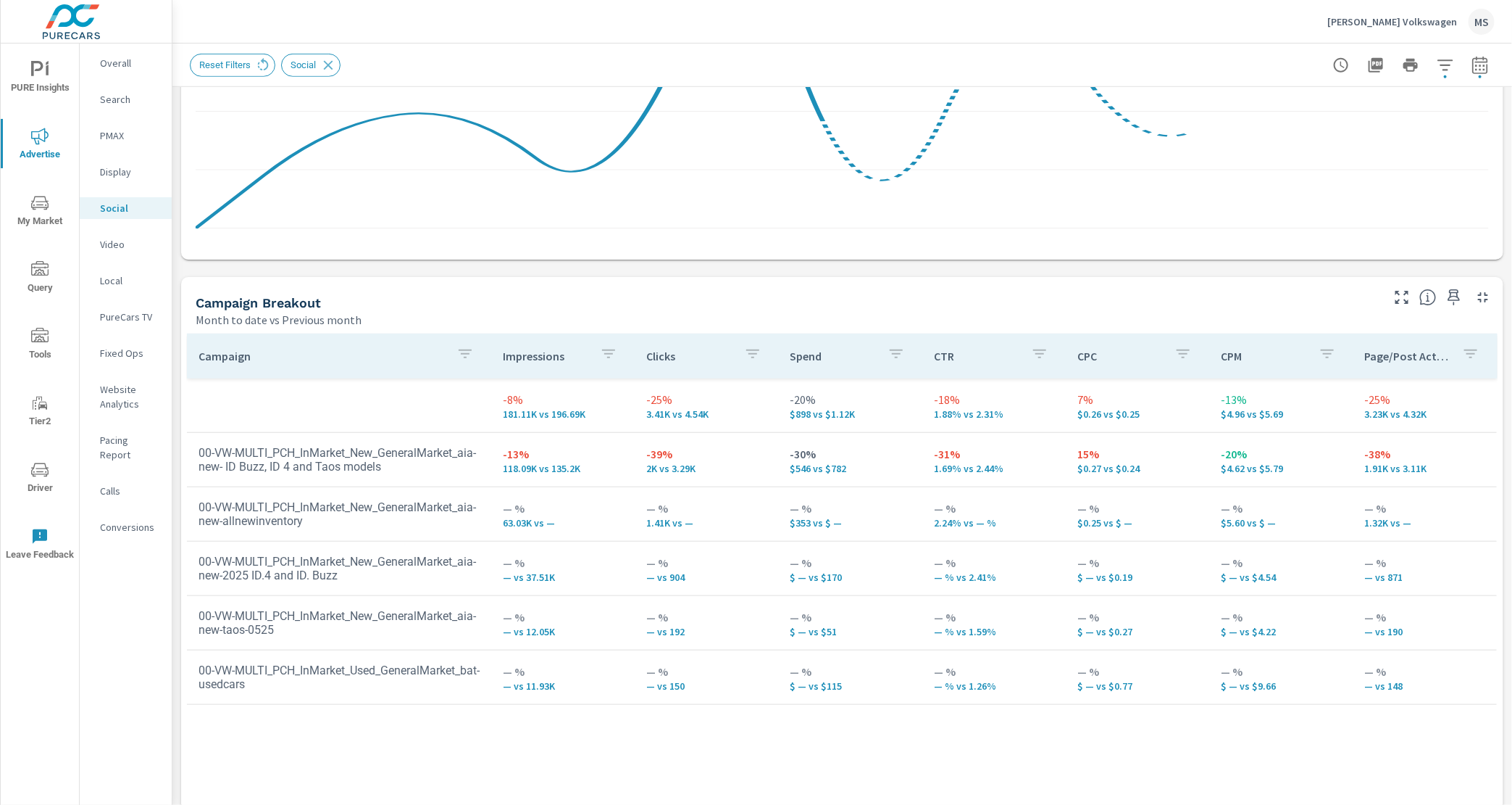
scroll to position [463, 0]
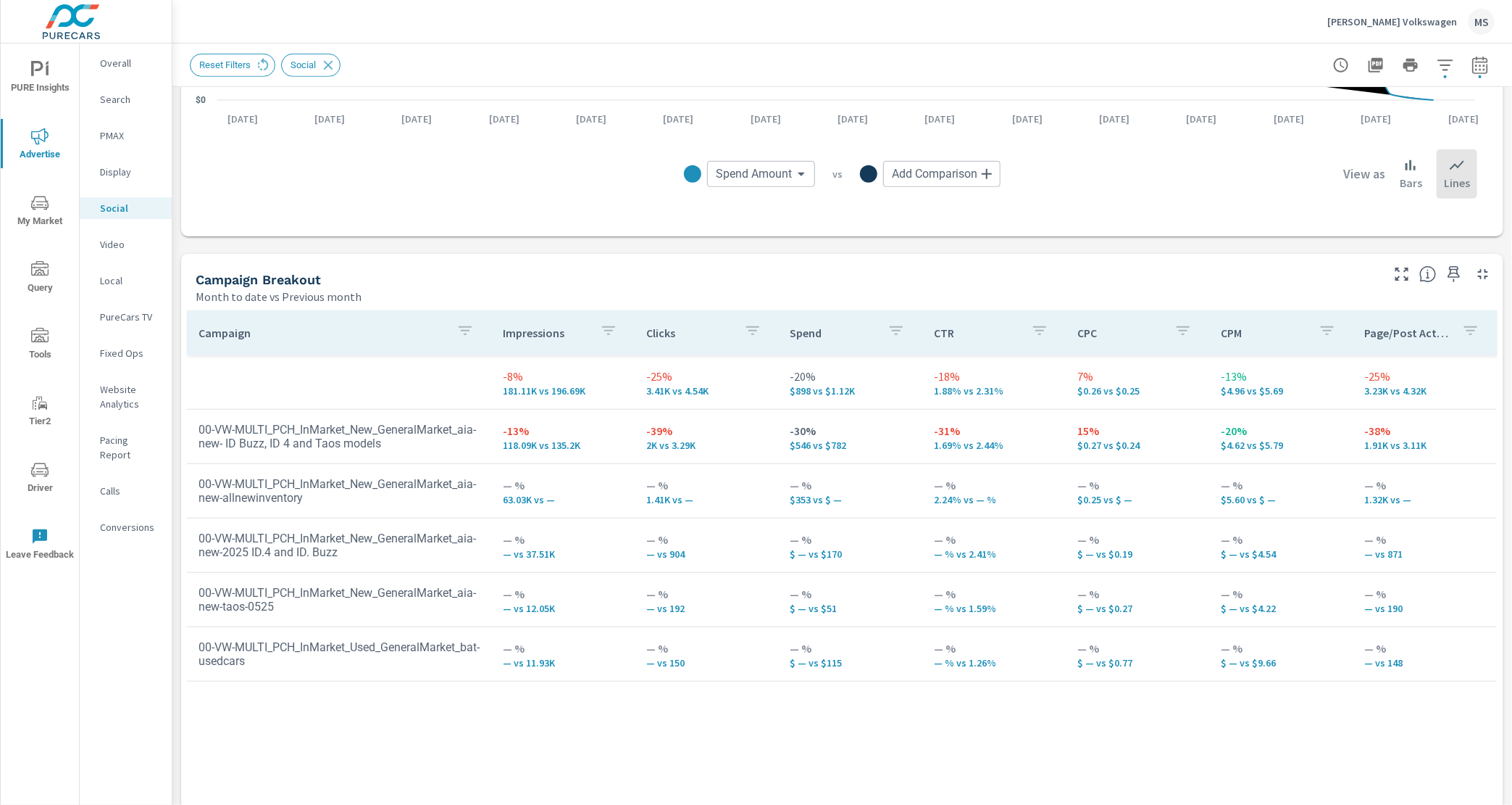
click at [391, 449] on td "00-VW-MULTI_PCH_InMarket_New_GeneralMarket_aia-new- ID Buzz, ID 4 and Taos mode…" at bounding box center [339, 436] width 304 height 51
click at [1471, 70] on icon "button" at bounding box center [1480, 65] width 18 height 18
select select "Month to date"
select select "Previous month"
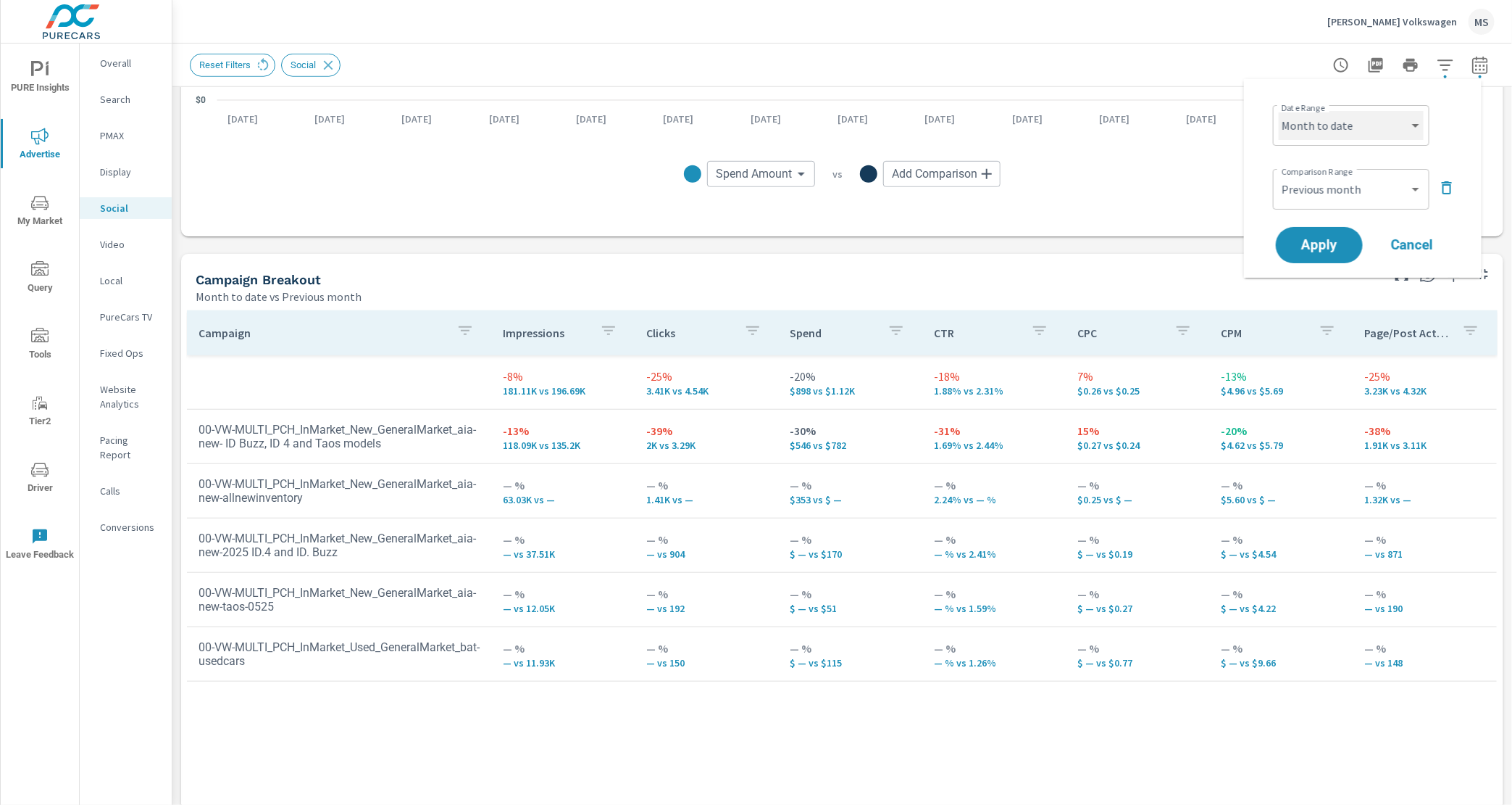
click at [1328, 123] on select "Custom [DATE] Last week Last 7 days Last 14 days Last 30 days Last 45 days Last…" at bounding box center [1352, 125] width 145 height 29
click at [1279, 111] on select "Custom [DATE] Last week Last 7 days Last 14 days Last 30 days Last 45 days Last…" at bounding box center [1352, 125] width 145 height 29
select select "Last 7 days"
click at [1352, 179] on select "Custom Previous period Previous month Previous year" at bounding box center [1352, 188] width 145 height 29
click at [1279, 174] on select "Custom Previous period Previous month Previous year" at bounding box center [1352, 188] width 145 height 29
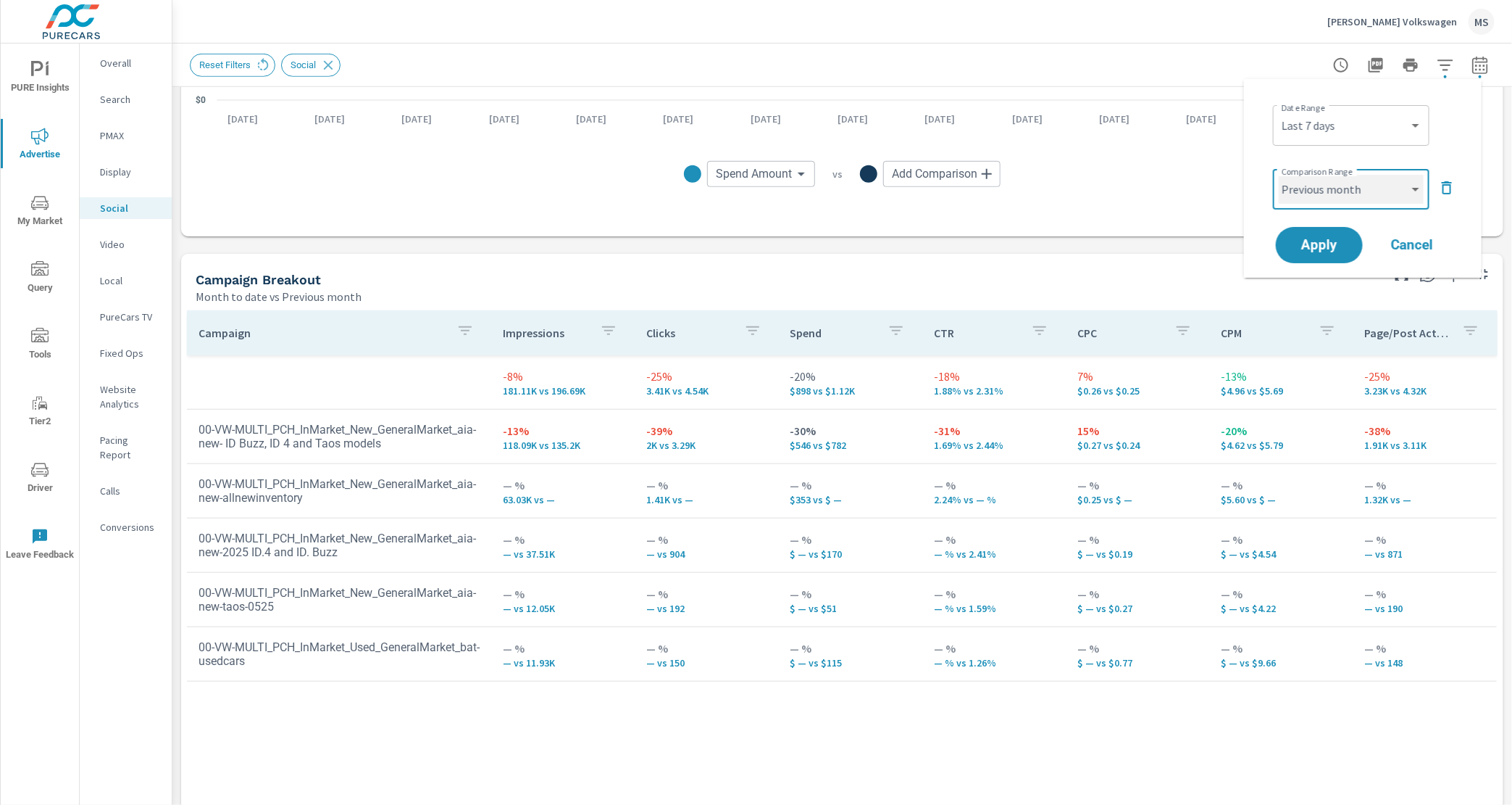
select select "Previous period"
click at [1327, 246] on span "Apply" at bounding box center [1319, 245] width 59 height 14
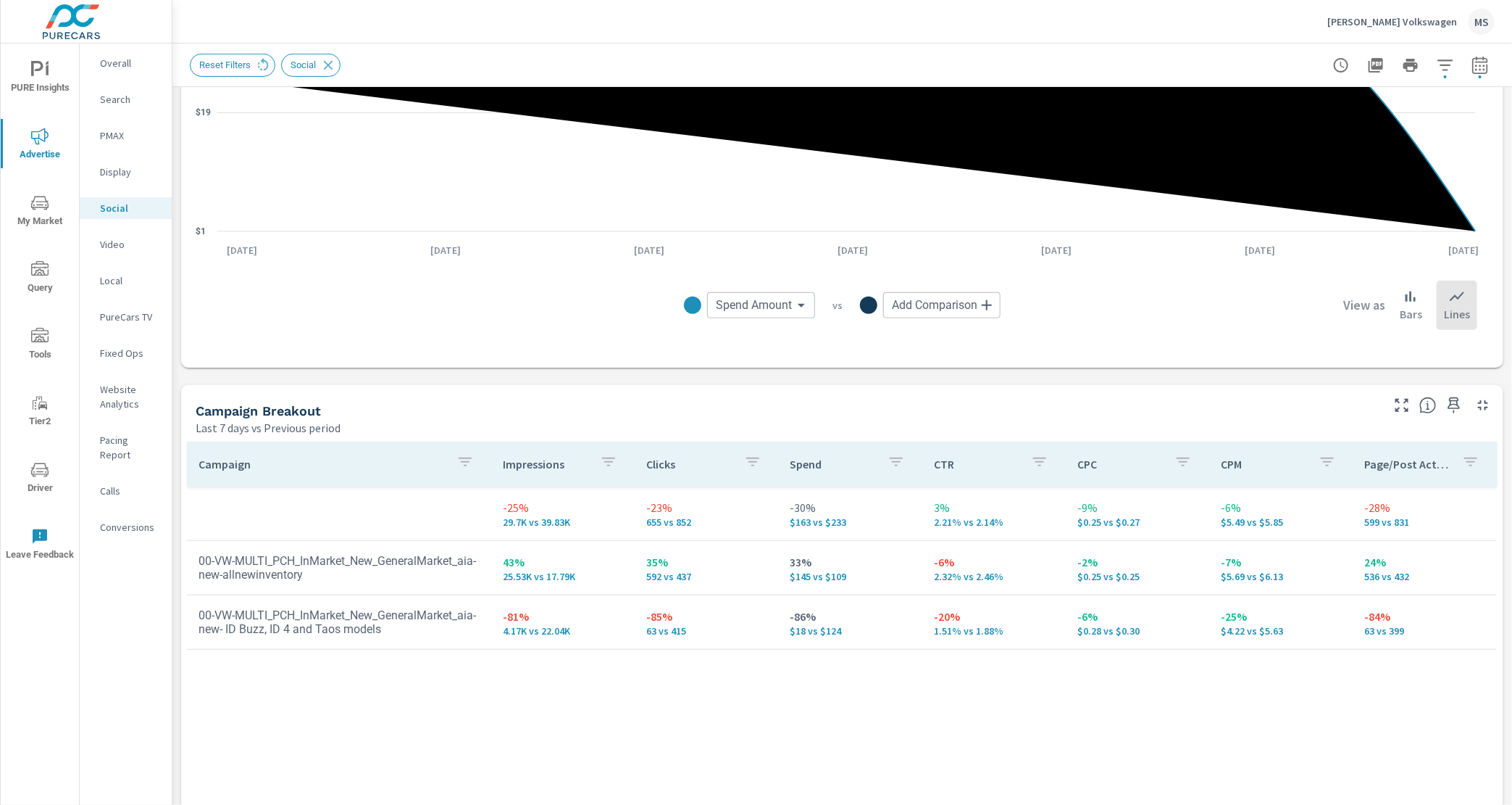
scroll to position [320, 0]
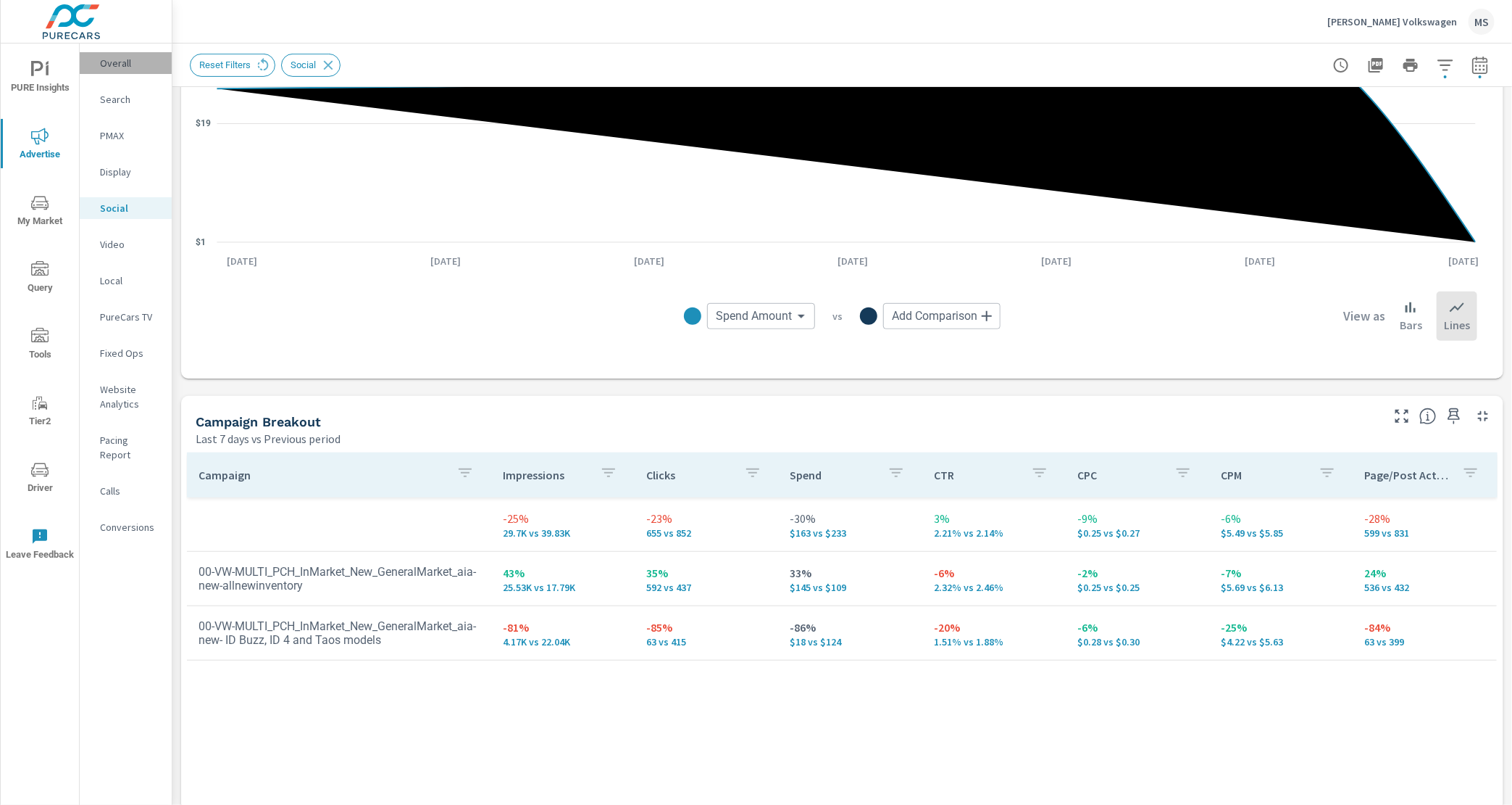
click at [117, 66] on p "Overall" at bounding box center [130, 63] width 60 height 15
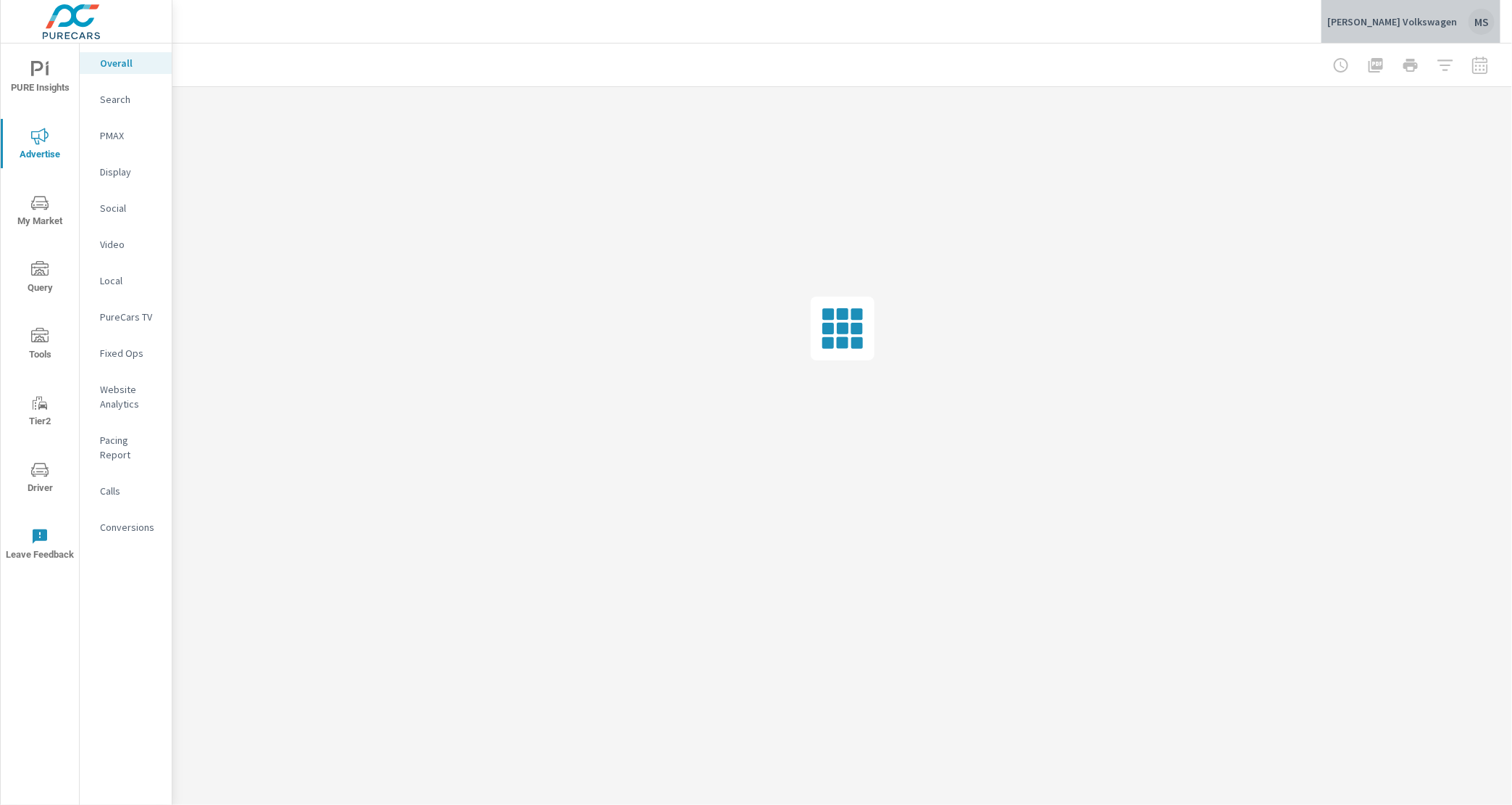
click at [1482, 14] on div "MS" at bounding box center [1481, 21] width 26 height 26
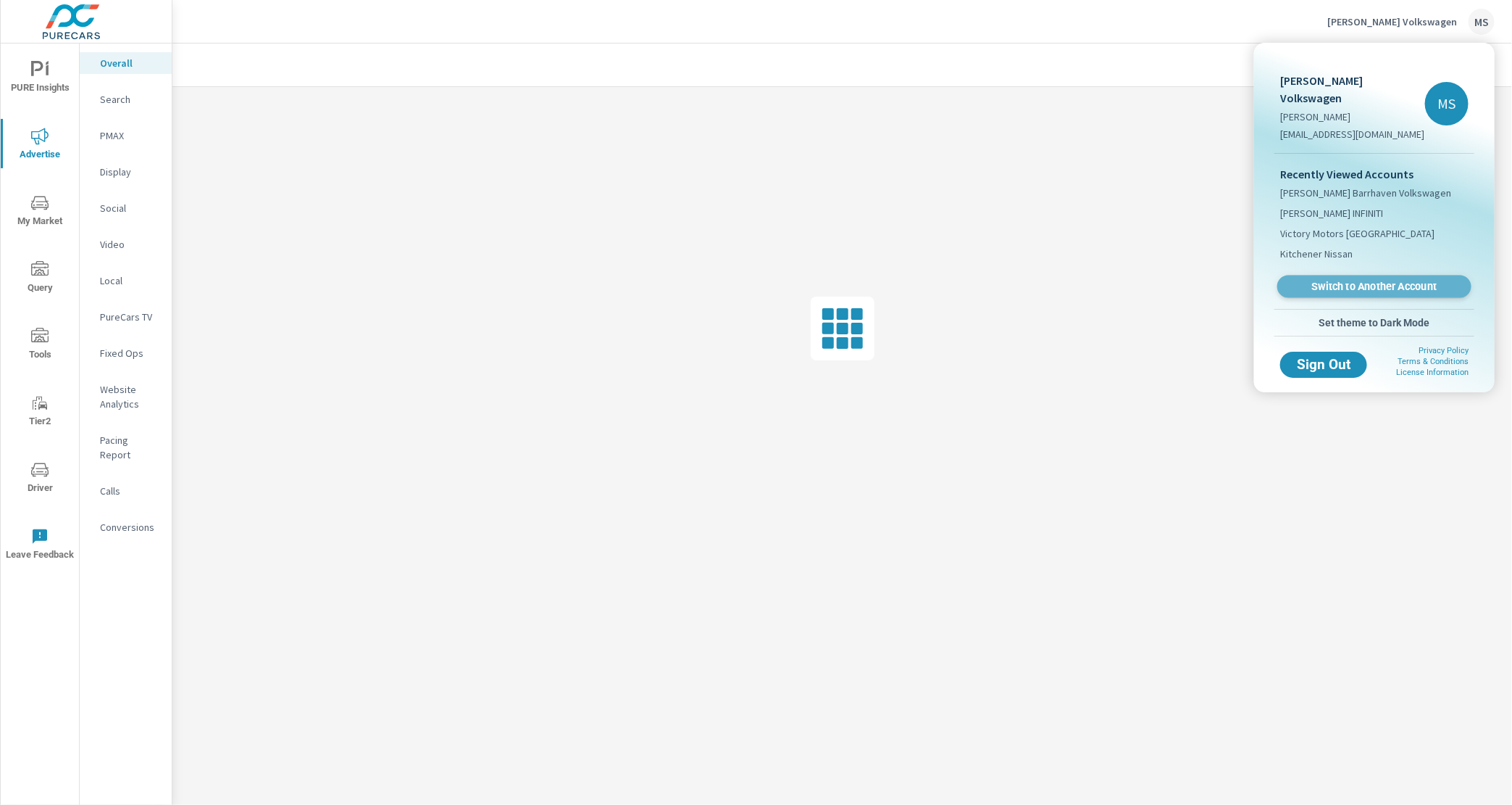
click at [1335, 280] on span "Switch to Another Account" at bounding box center [1374, 287] width 177 height 14
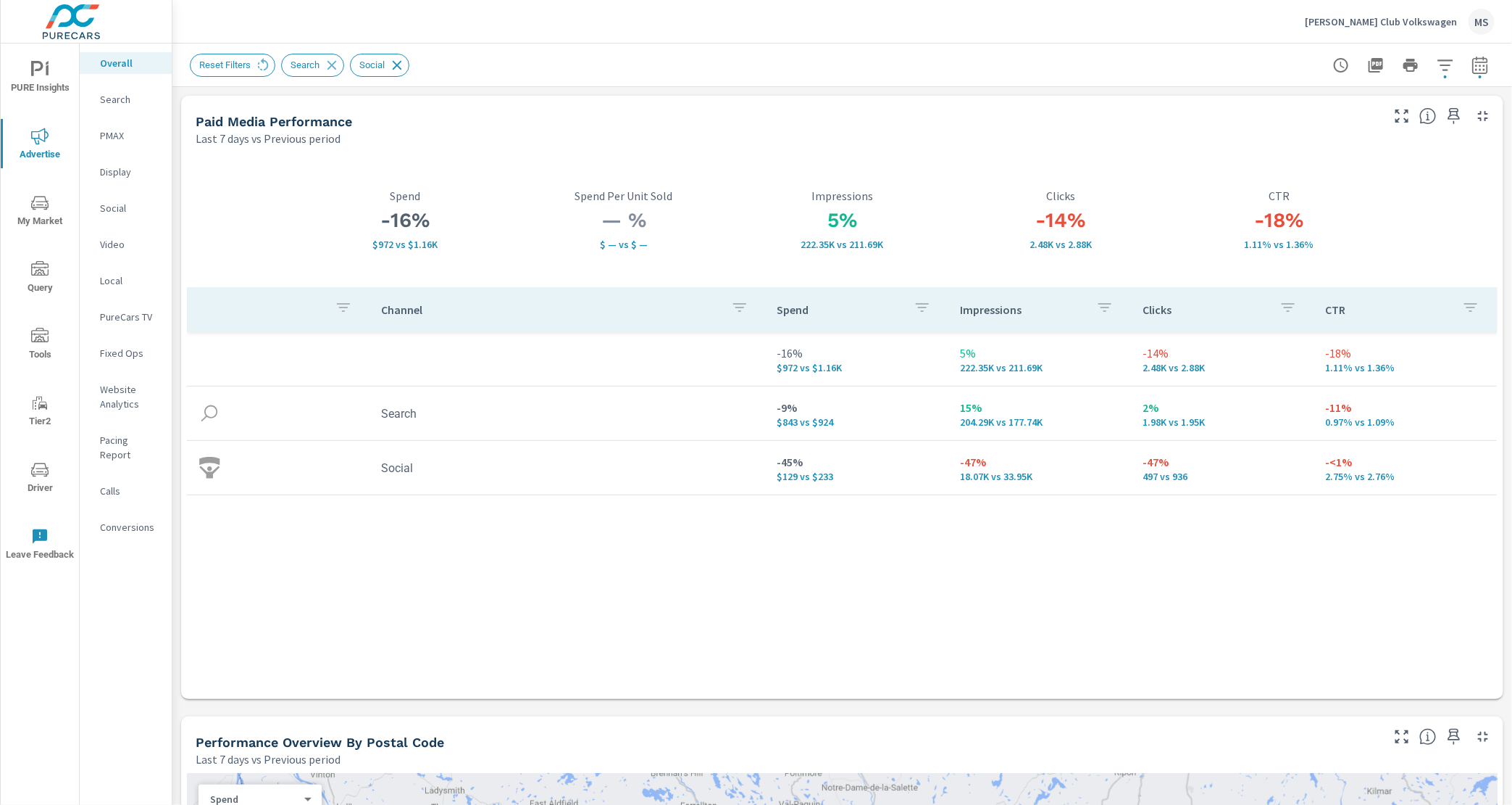
drag, startPoint x: 416, startPoint y: 70, endPoint x: 407, endPoint y: 68, distance: 9.2
click at [413, 68] on div "Reset Filters Search Social" at bounding box center [305, 65] width 231 height 23
click at [402, 68] on icon at bounding box center [398, 65] width 9 height 9
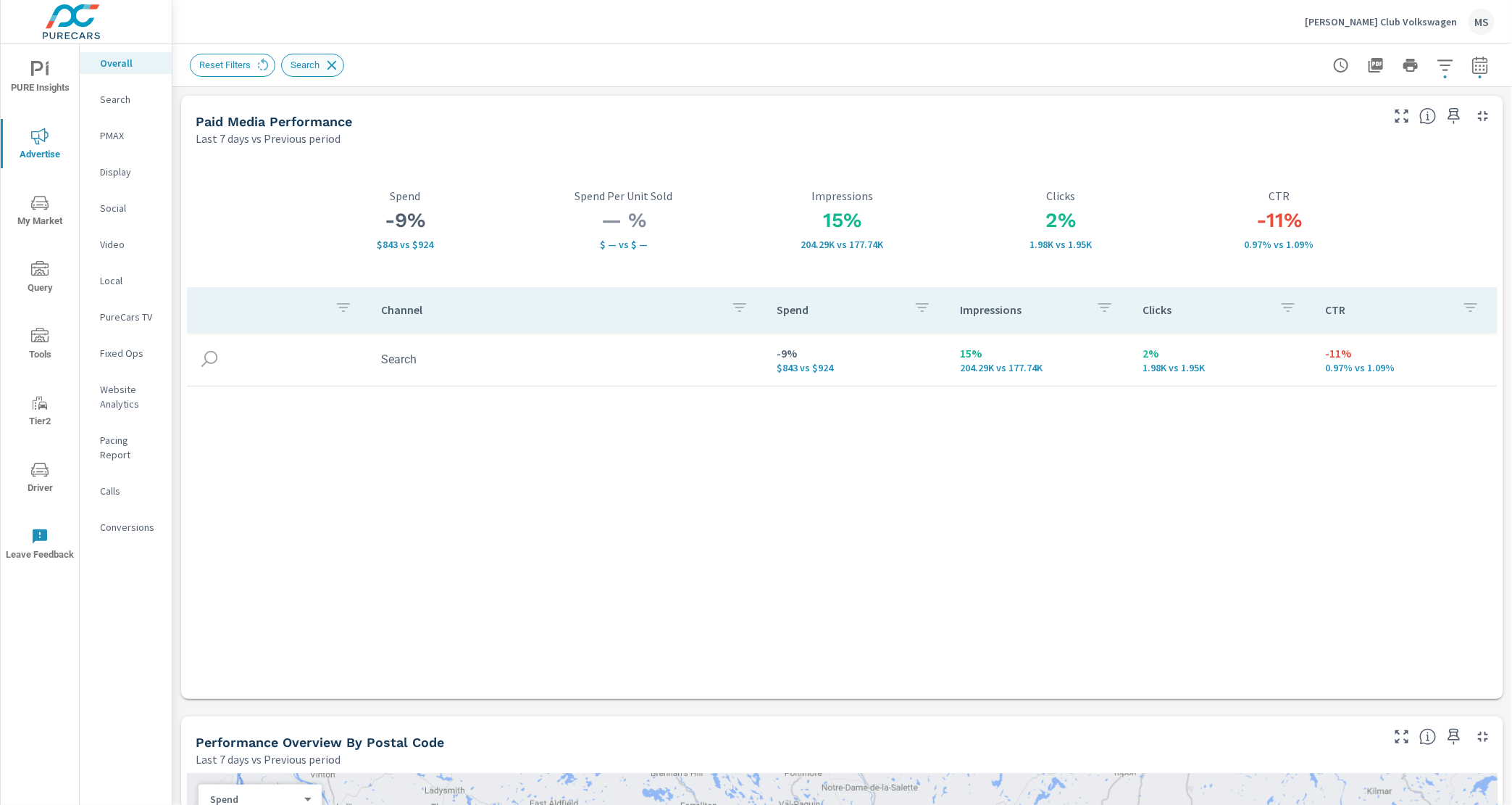
click at [335, 65] on icon at bounding box center [332, 65] width 9 height 9
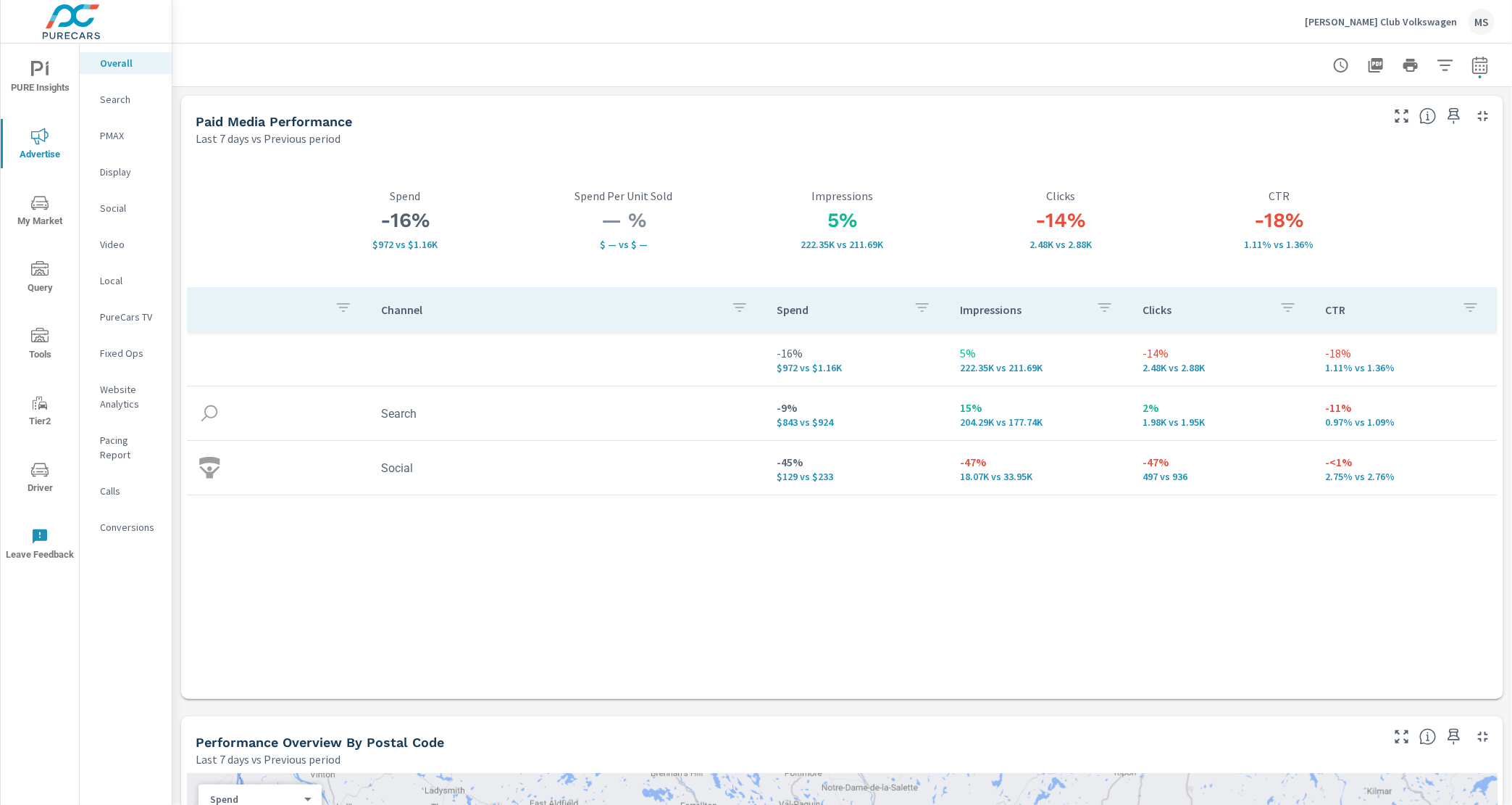
click at [102, 210] on p "Social" at bounding box center [130, 209] width 60 height 15
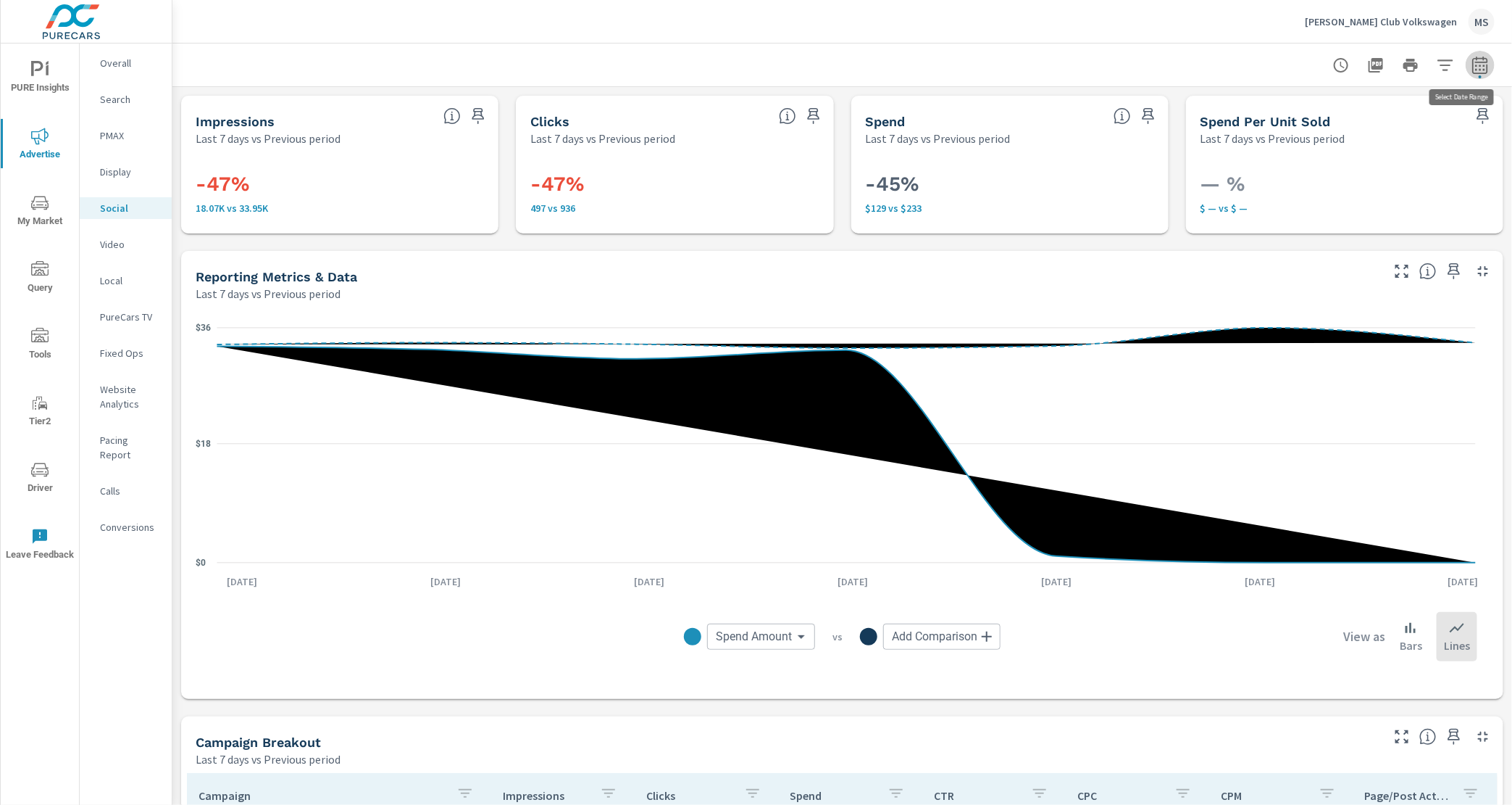
click at [1471, 61] on icon "button" at bounding box center [1480, 65] width 18 height 18
select select "Last 7 days"
select select "Previous period"
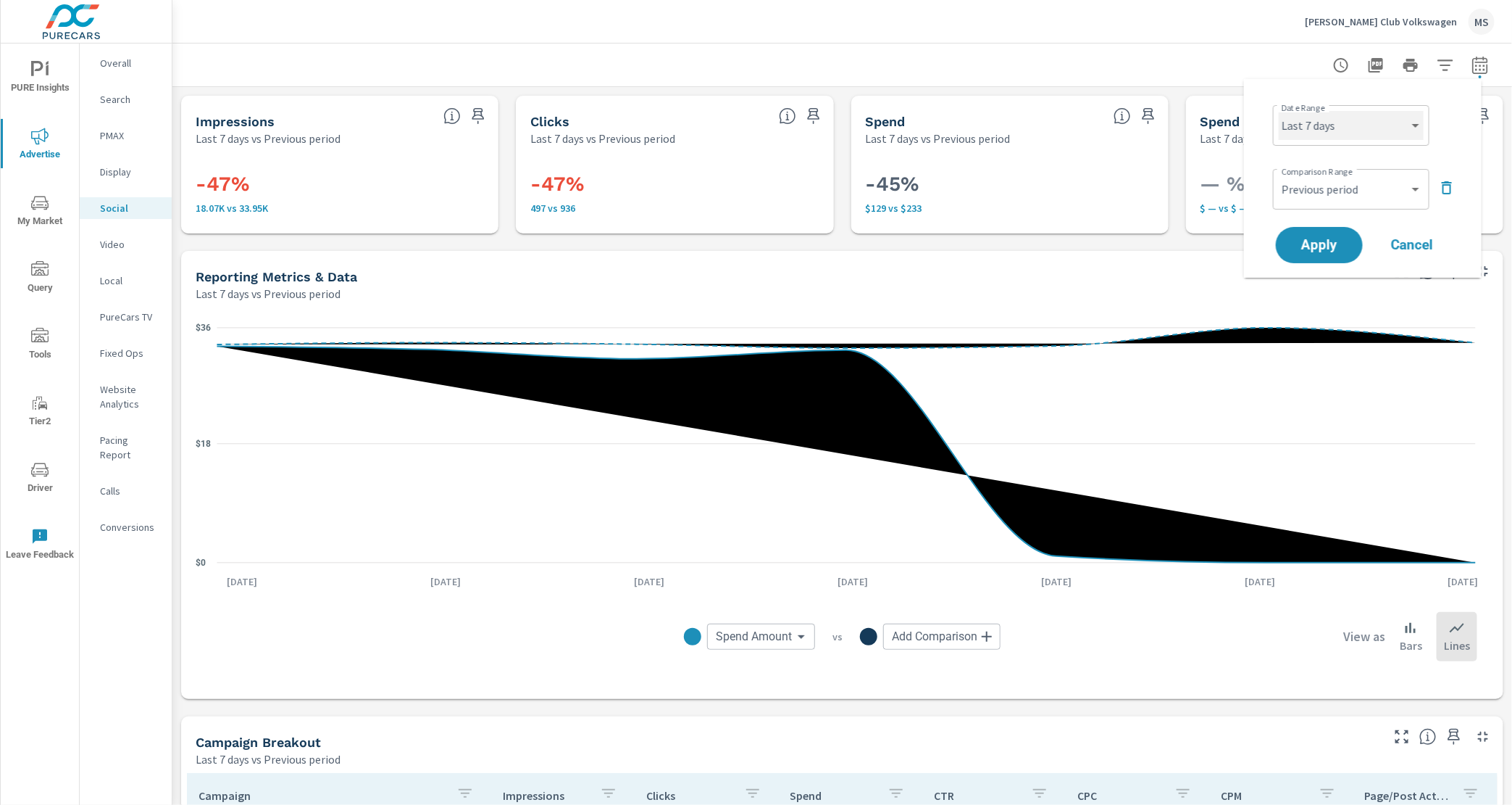
click at [1307, 134] on select "Custom [DATE] Last week Last 7 days Last 14 days Last 30 days Last 45 days Last…" at bounding box center [1352, 125] width 145 height 29
click at [1279, 111] on select "Custom [DATE] Last week Last 7 days Last 14 days Last 30 days Last 45 days Last…" at bounding box center [1352, 125] width 145 height 29
select select "Month to date"
click at [1310, 190] on select "Custom Previous period Previous month Previous year" at bounding box center [1352, 188] width 145 height 29
click at [1279, 174] on select "Custom Previous period Previous month Previous year" at bounding box center [1352, 188] width 145 height 29
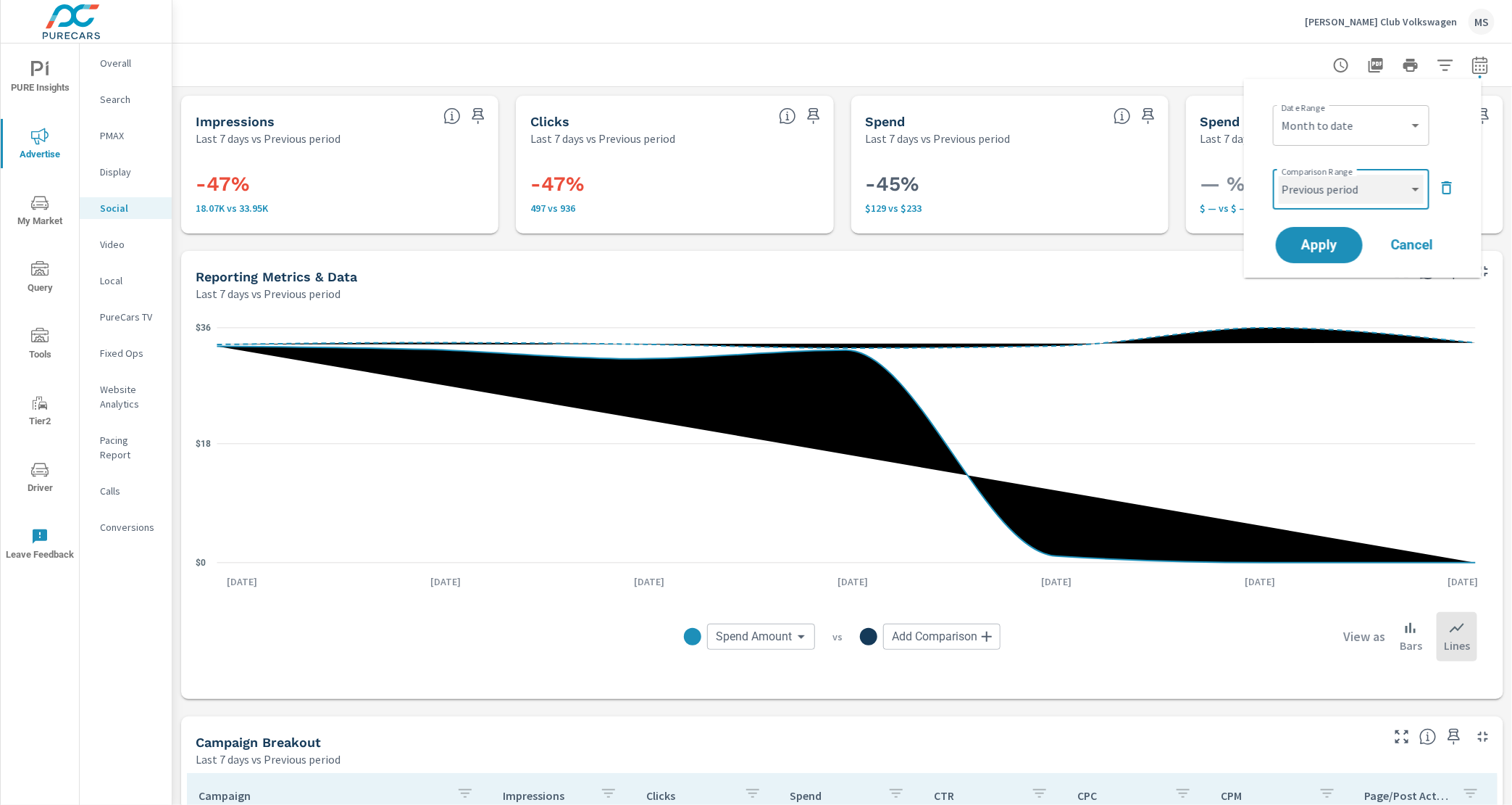
select select "Previous month"
click at [1315, 249] on span "Apply" at bounding box center [1319, 245] width 59 height 14
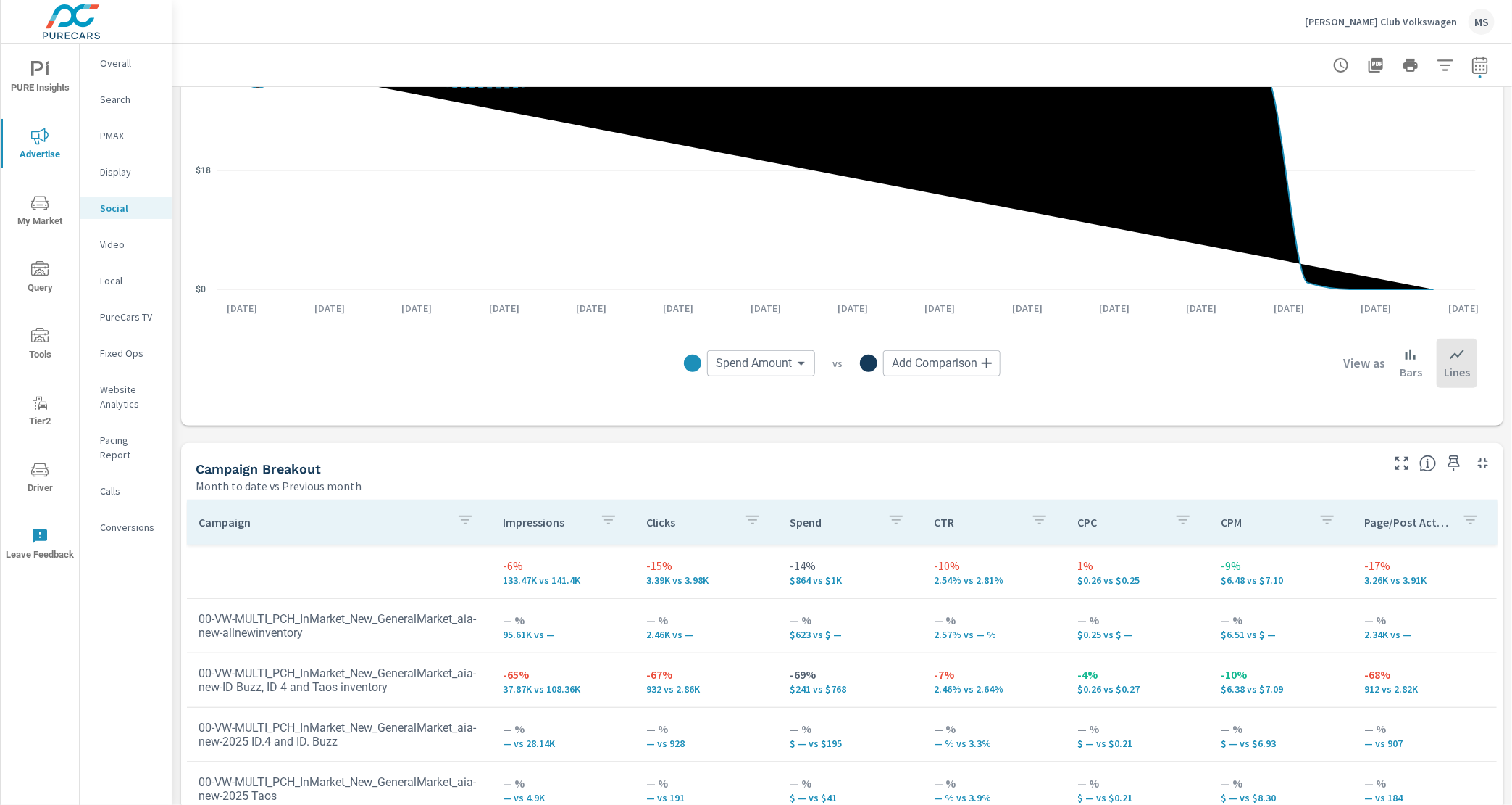
scroll to position [180, 0]
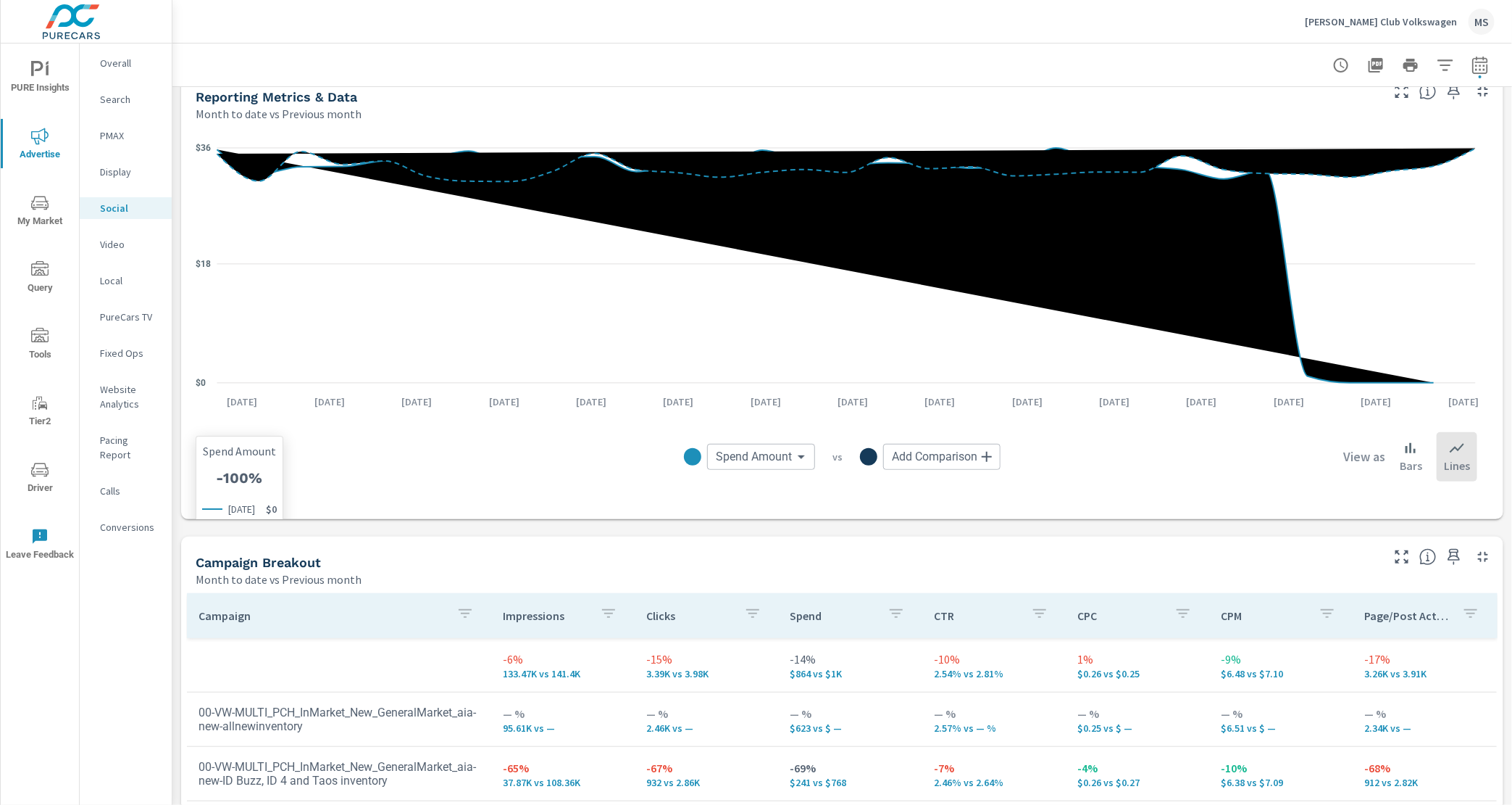
drag, startPoint x: 1368, startPoint y: 379, endPoint x: 1376, endPoint y: 380, distance: 8.1
click at [1377, 380] on icon at bounding box center [825, 264] width 1217 height 235
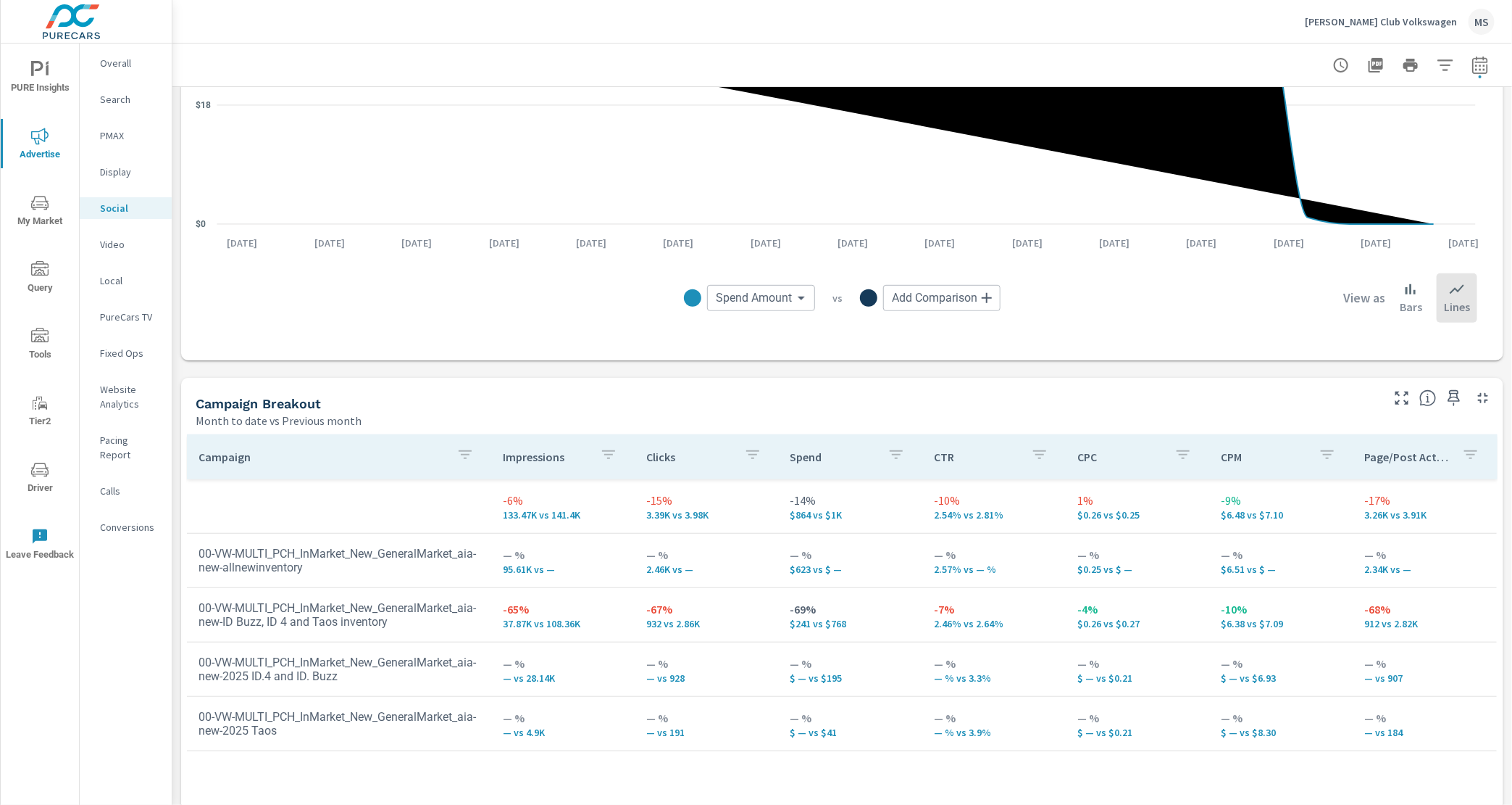
scroll to position [350, 0]
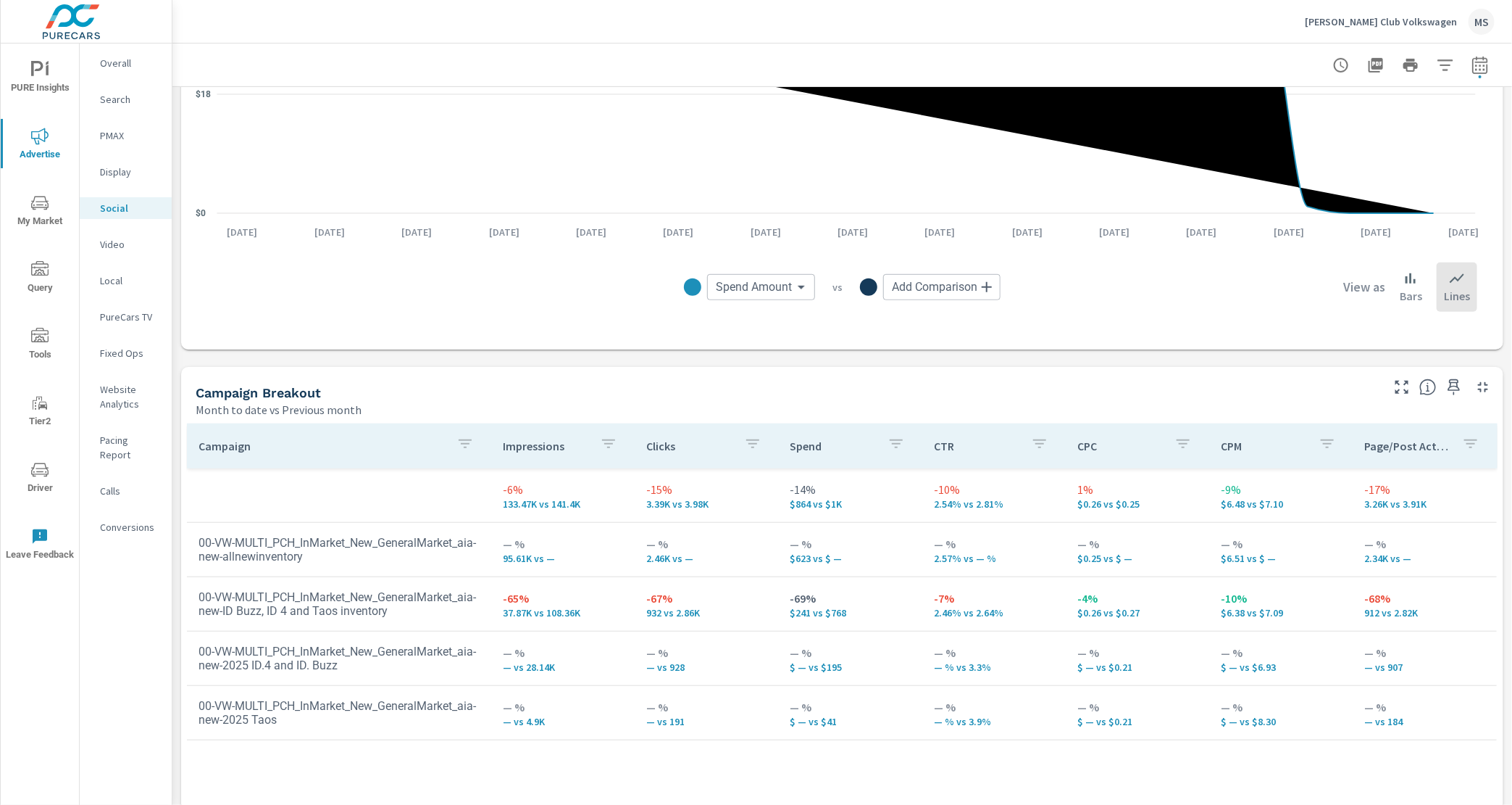
click at [114, 90] on div "Search" at bounding box center [125, 98] width 92 height 21
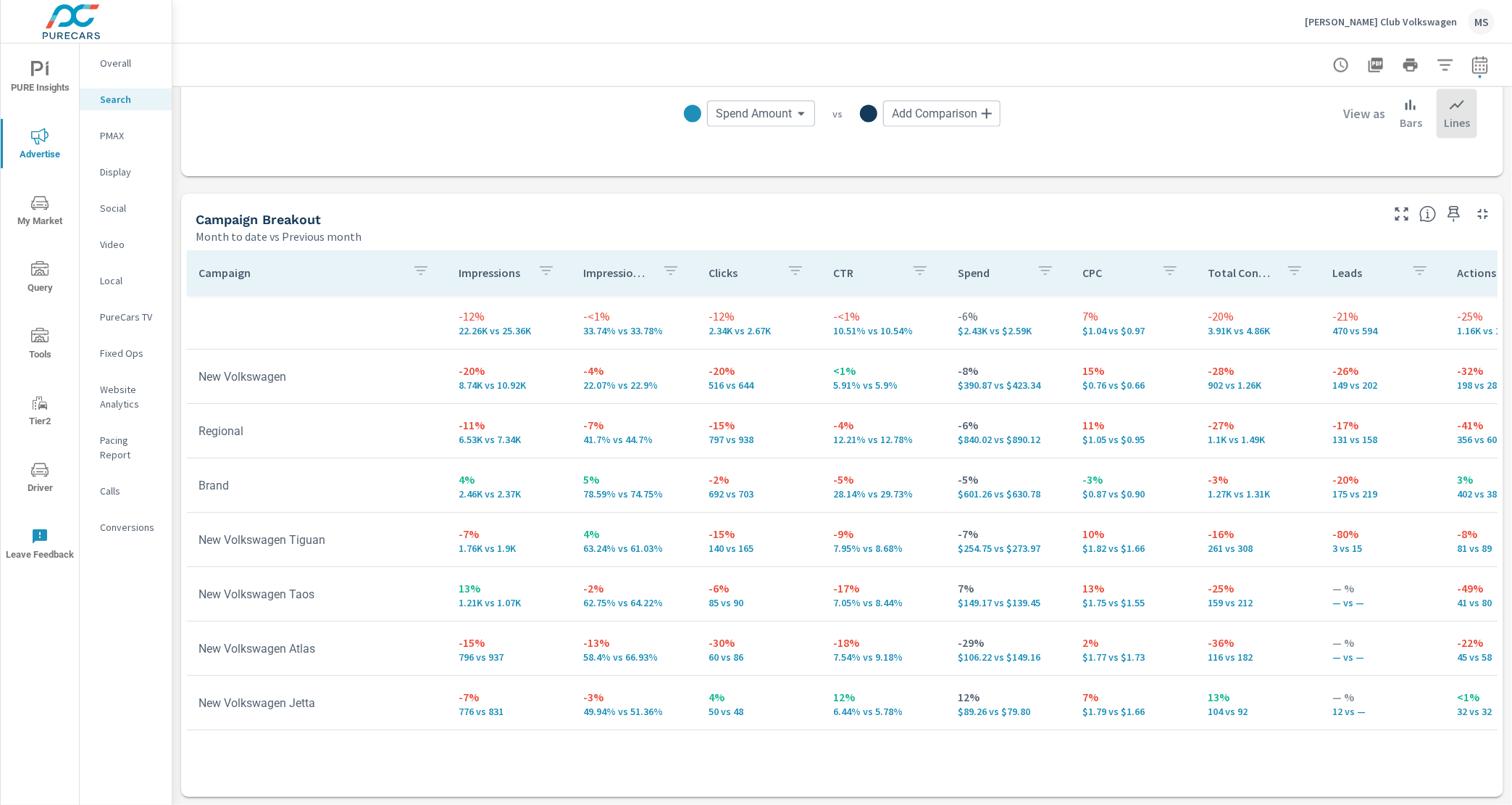
scroll to position [1286, 0]
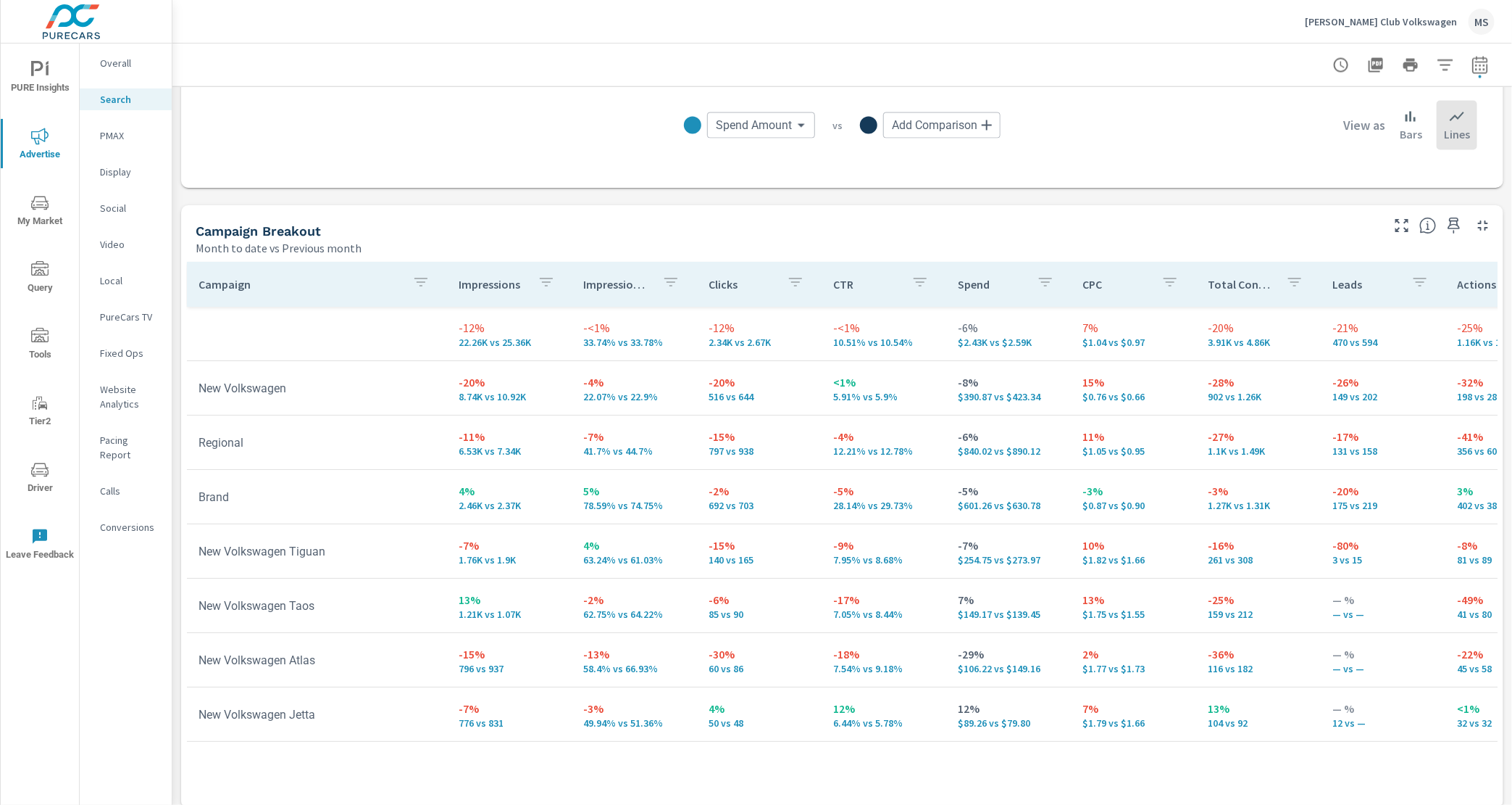
click at [117, 140] on p "PMAX" at bounding box center [130, 135] width 60 height 15
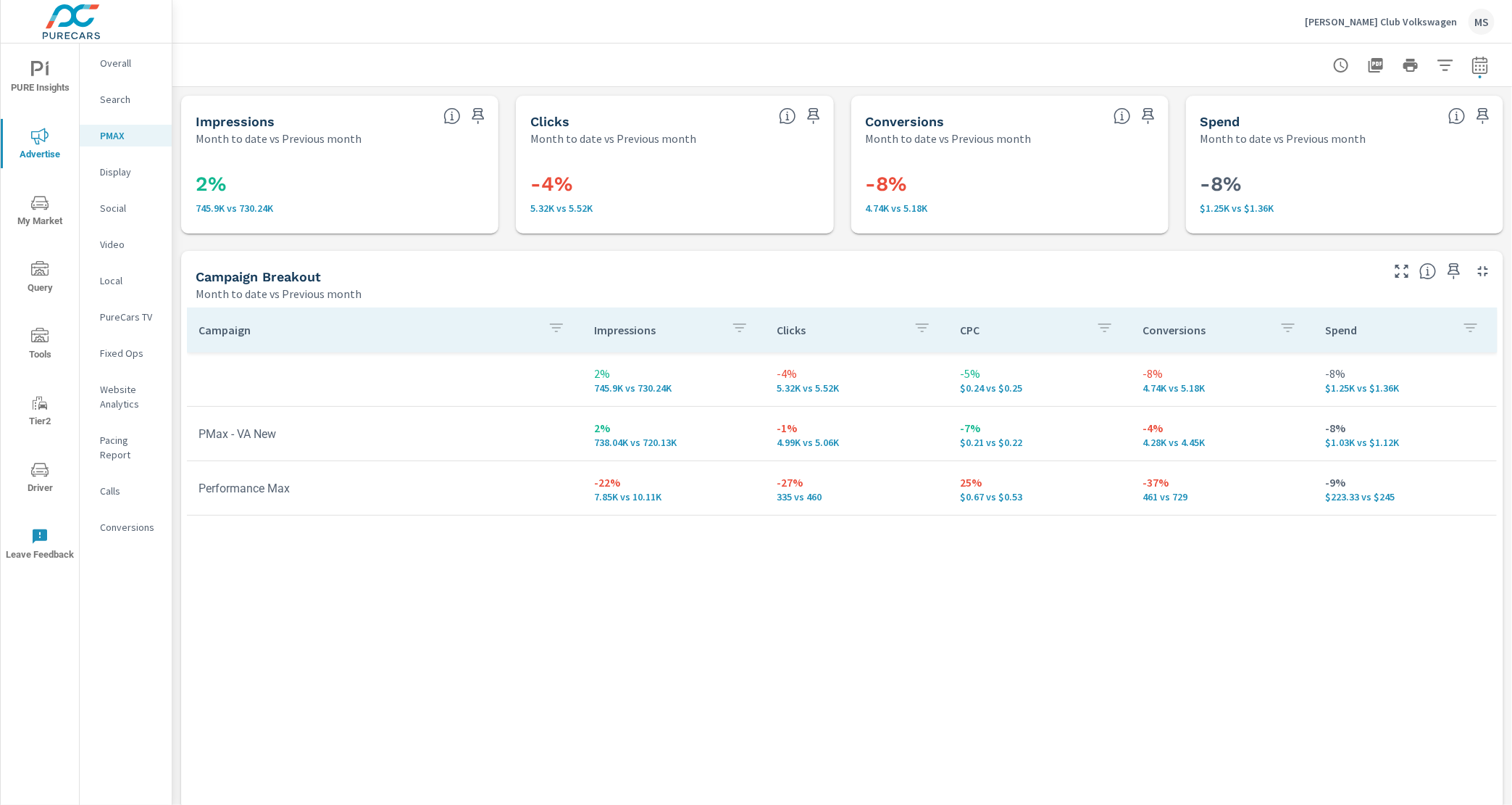
click at [134, 401] on p "Website Analytics" at bounding box center [130, 396] width 60 height 29
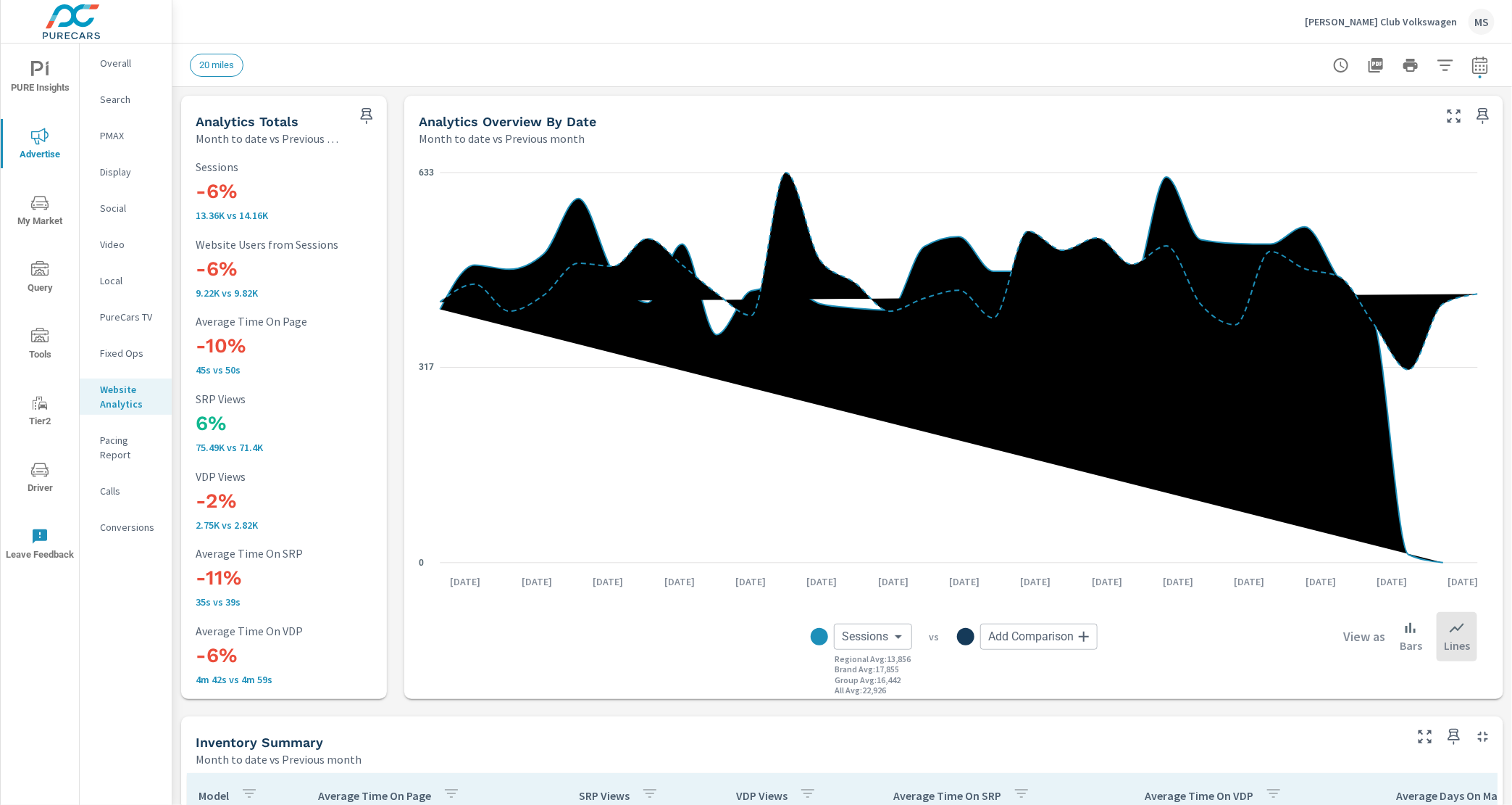
scroll to position [1957, 0]
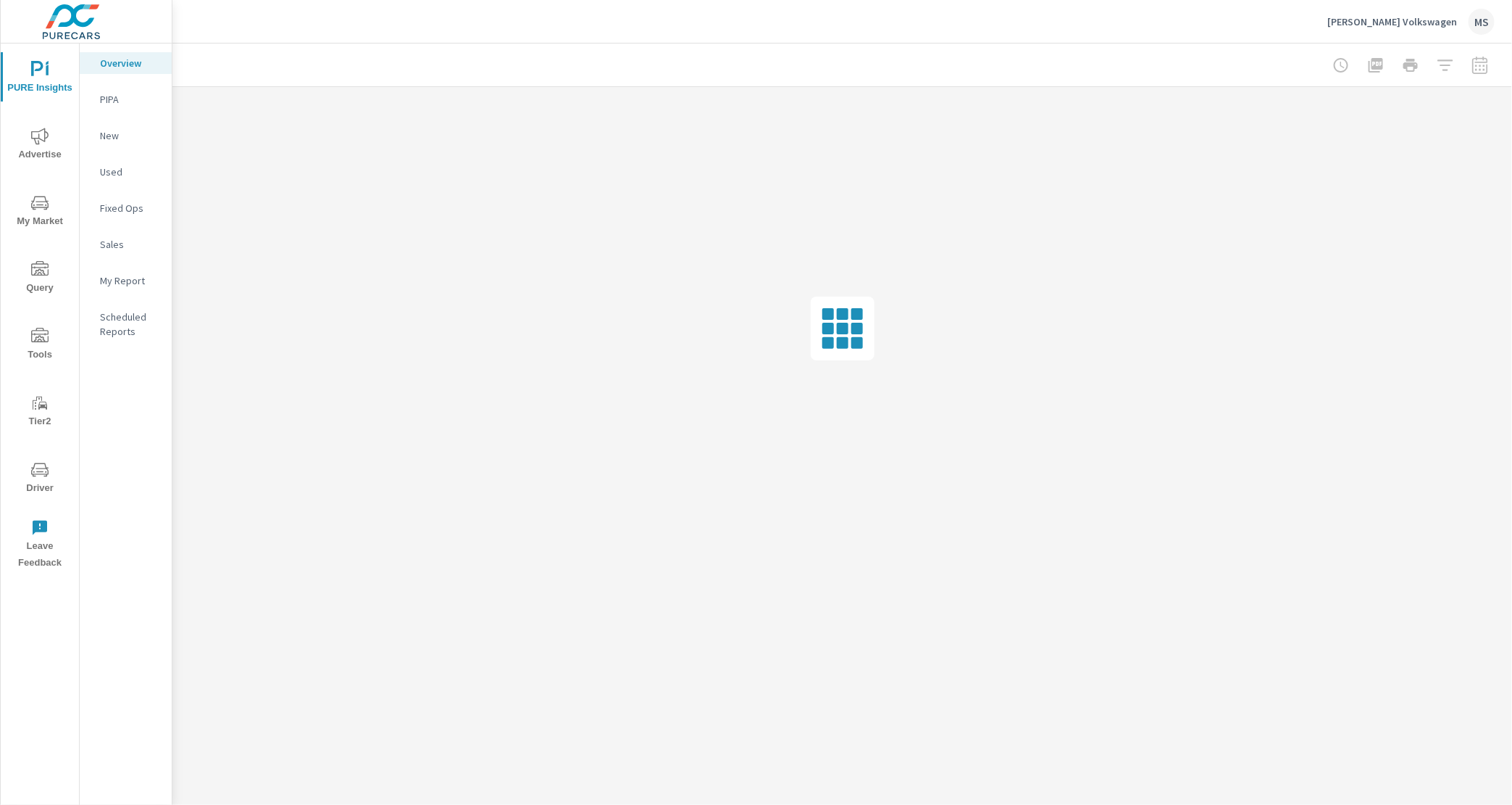
click at [32, 343] on icon "nav menu" at bounding box center [40, 336] width 18 height 18
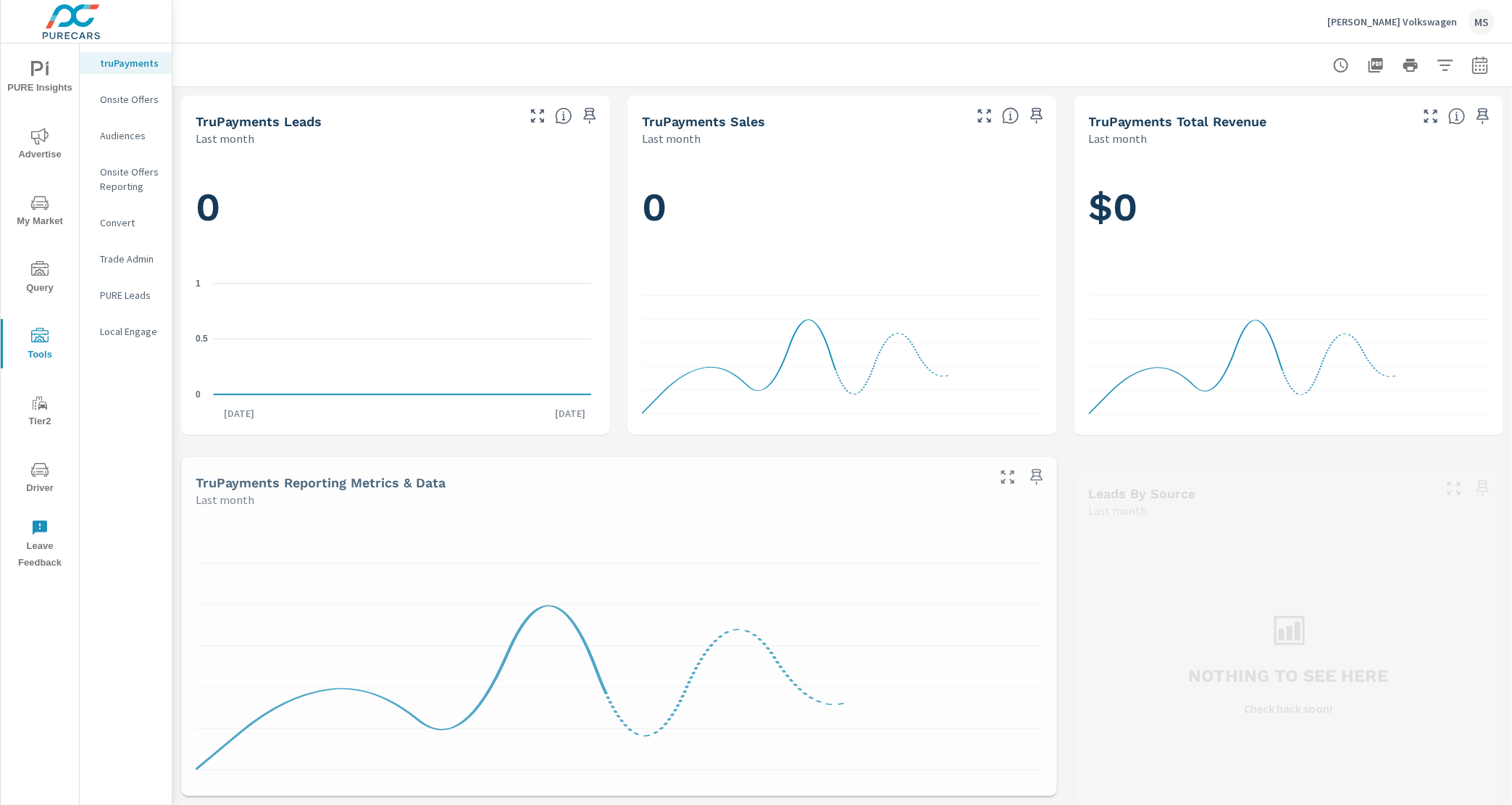
click at [130, 96] on p "Onsite Offers" at bounding box center [130, 99] width 60 height 15
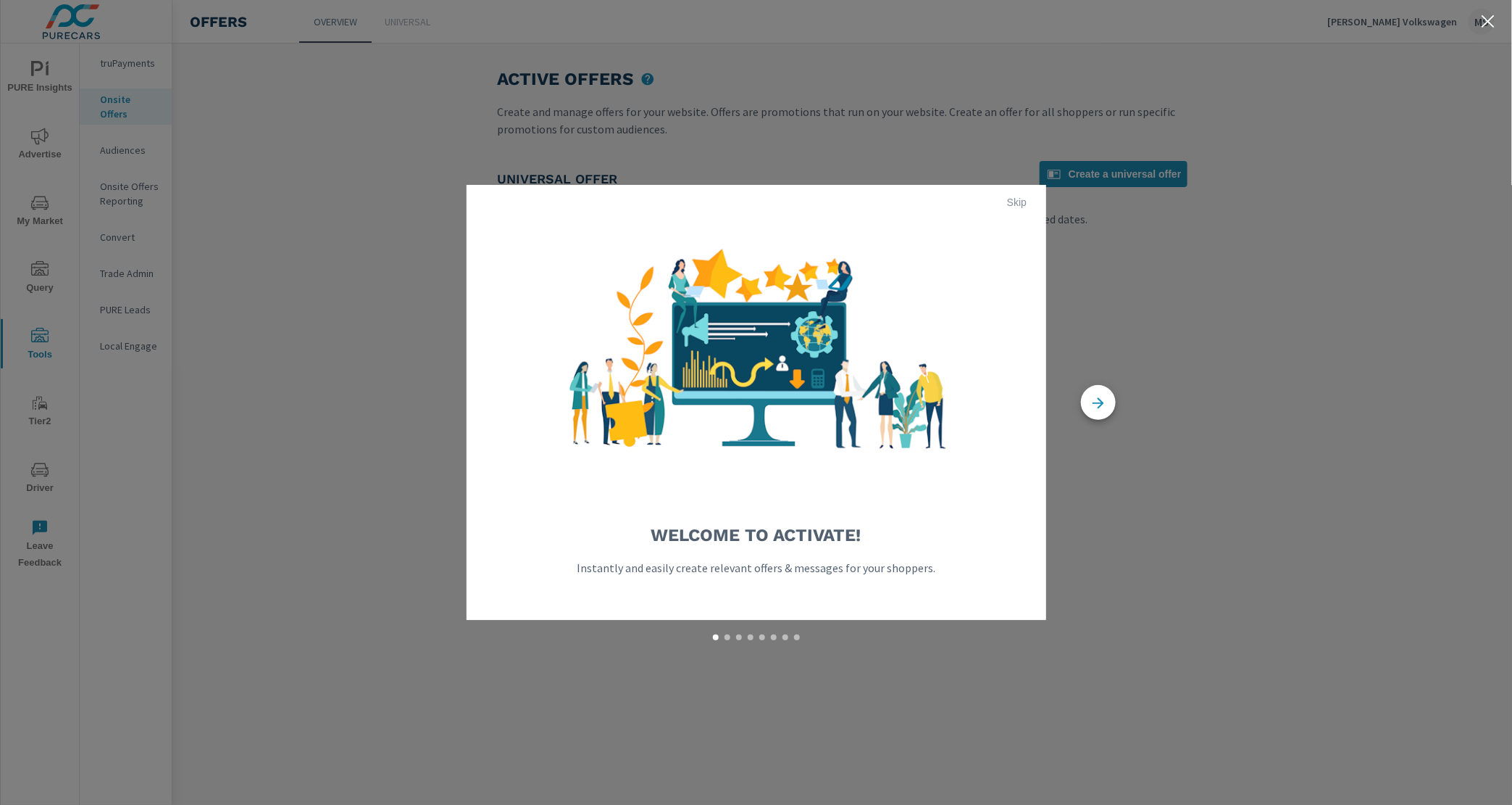
click at [1019, 208] on span "Skip" at bounding box center [1018, 202] width 35 height 13
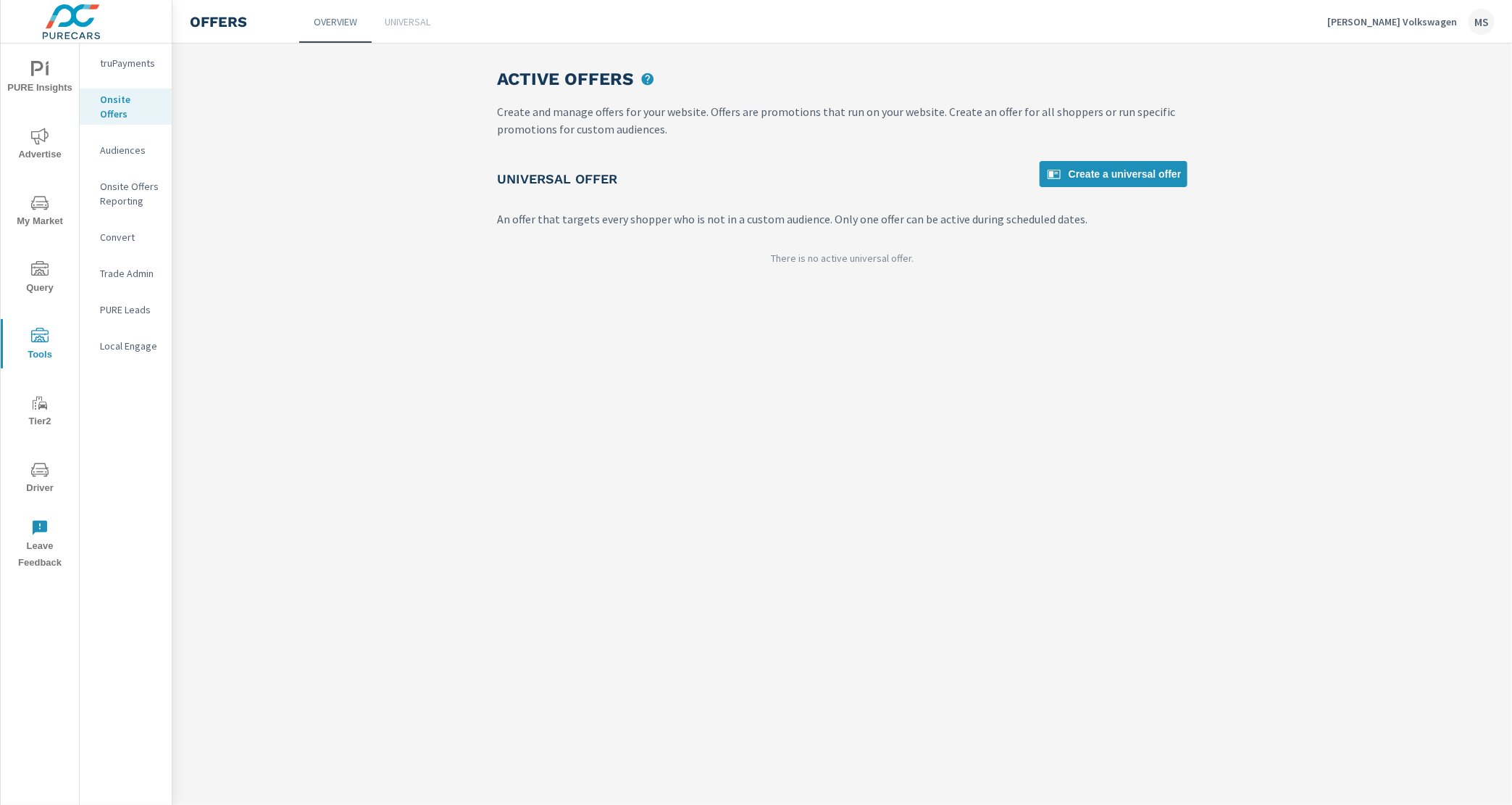
click at [39, 469] on icon "nav menu" at bounding box center [40, 469] width 18 height 18
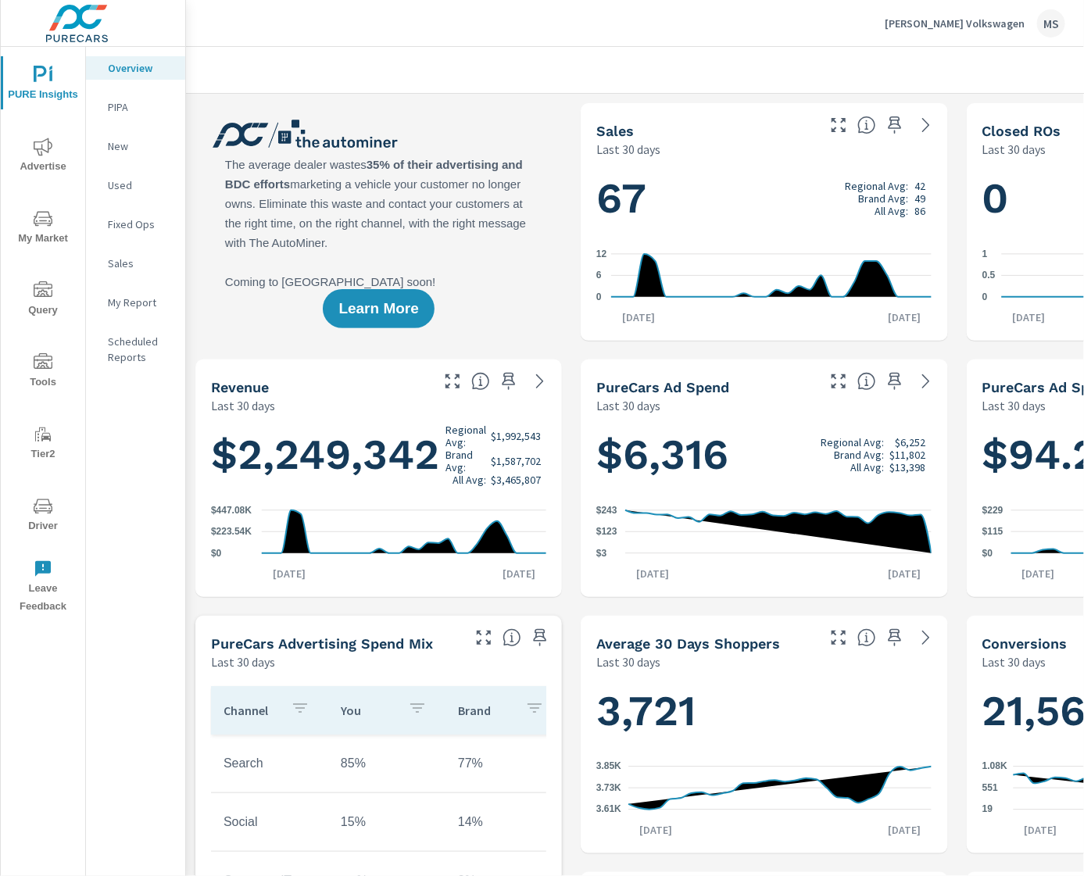
click at [38, 149] on icon "nav menu" at bounding box center [43, 147] width 19 height 19
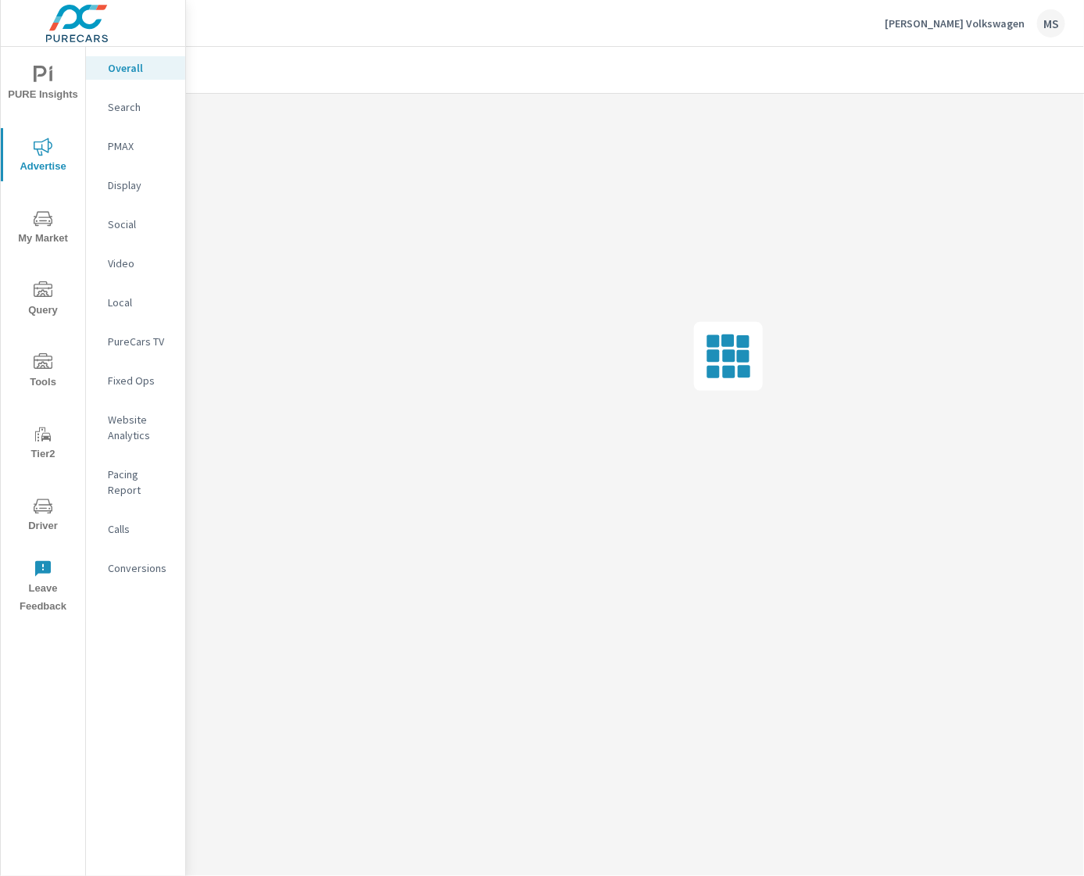
click at [113, 113] on p "Search" at bounding box center [140, 107] width 65 height 16
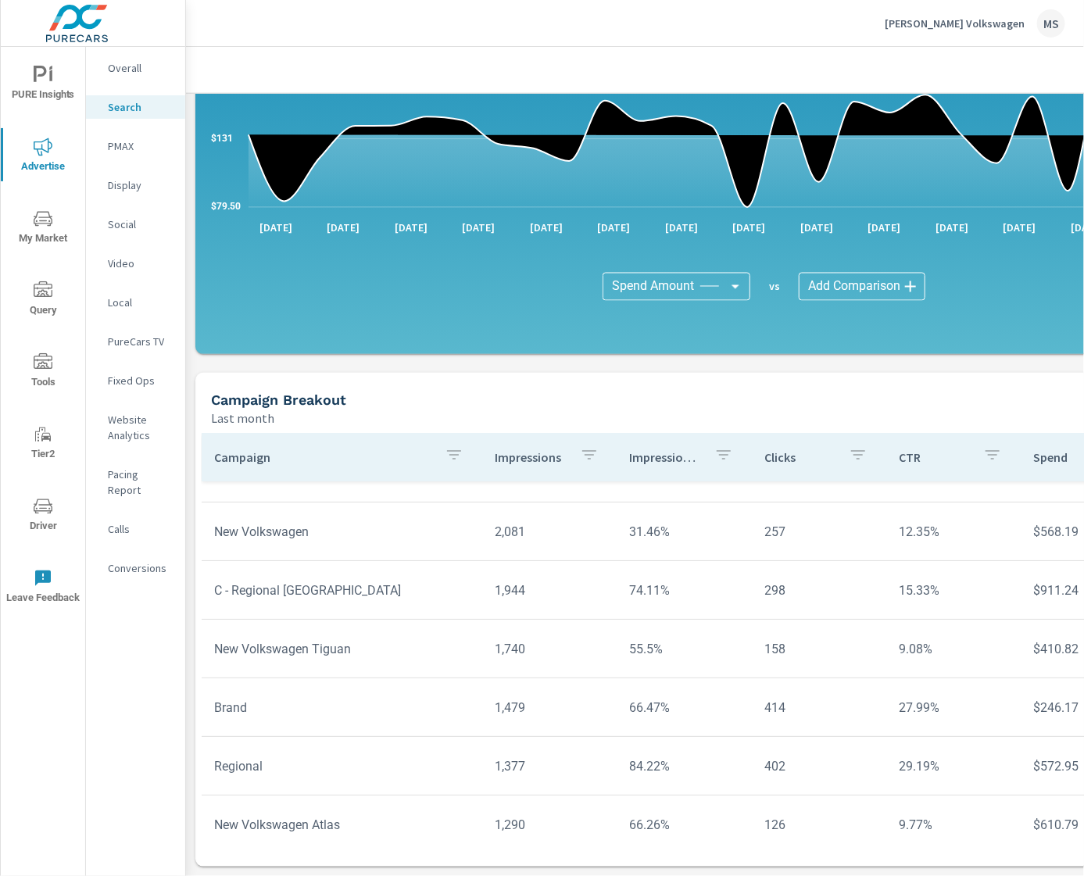
scroll to position [13, 0]
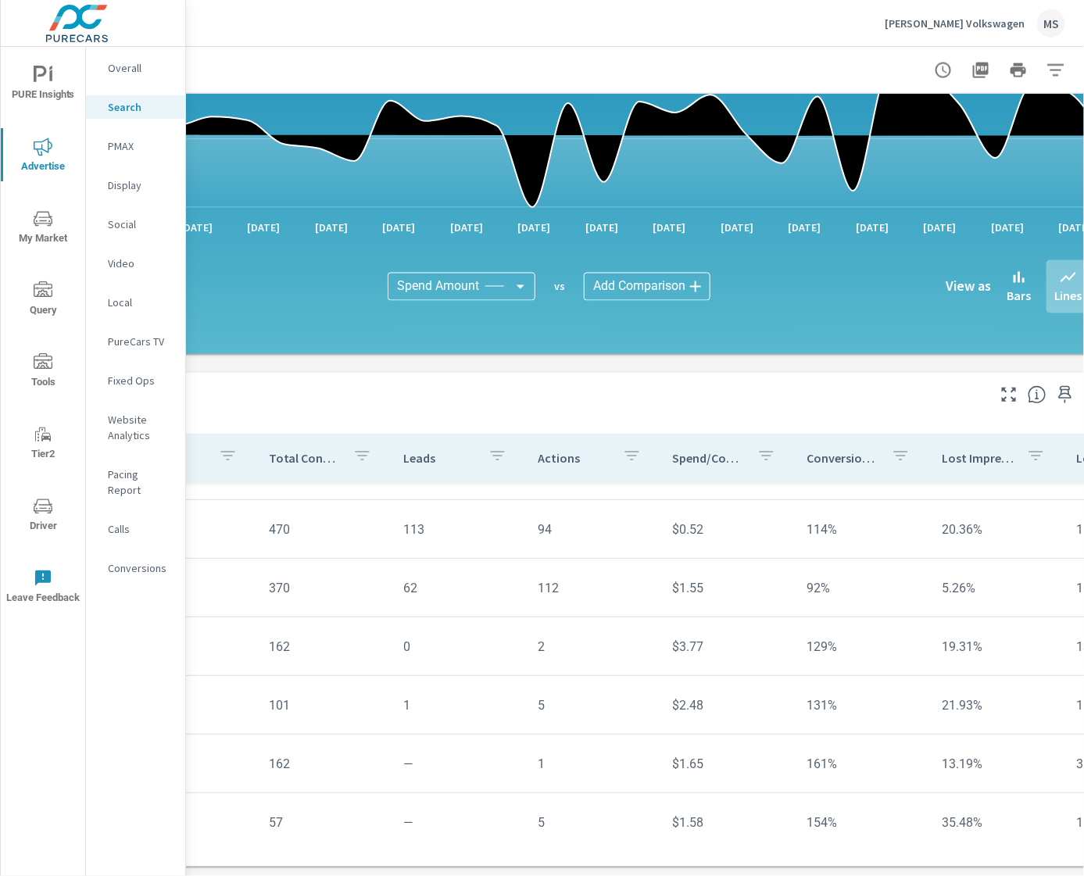
scroll to position [897, 272]
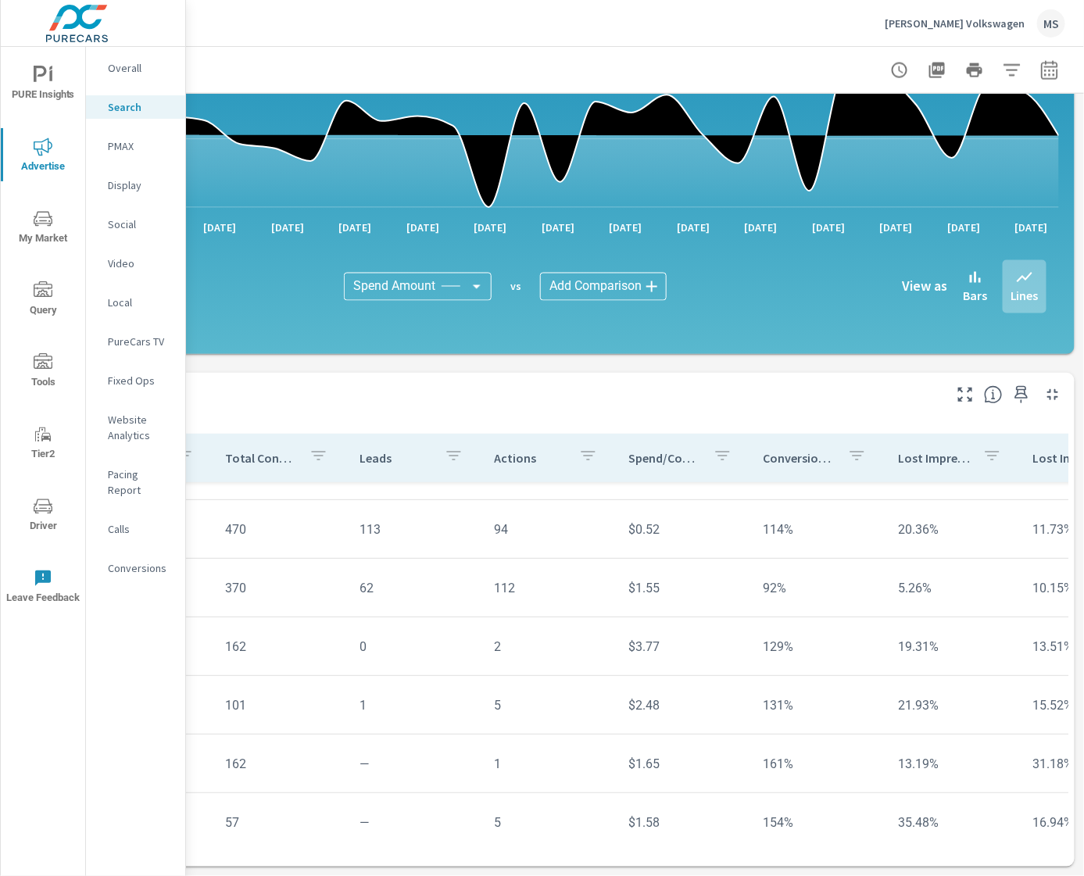
click at [1043, 70] on icon "button" at bounding box center [1049, 69] width 16 height 19
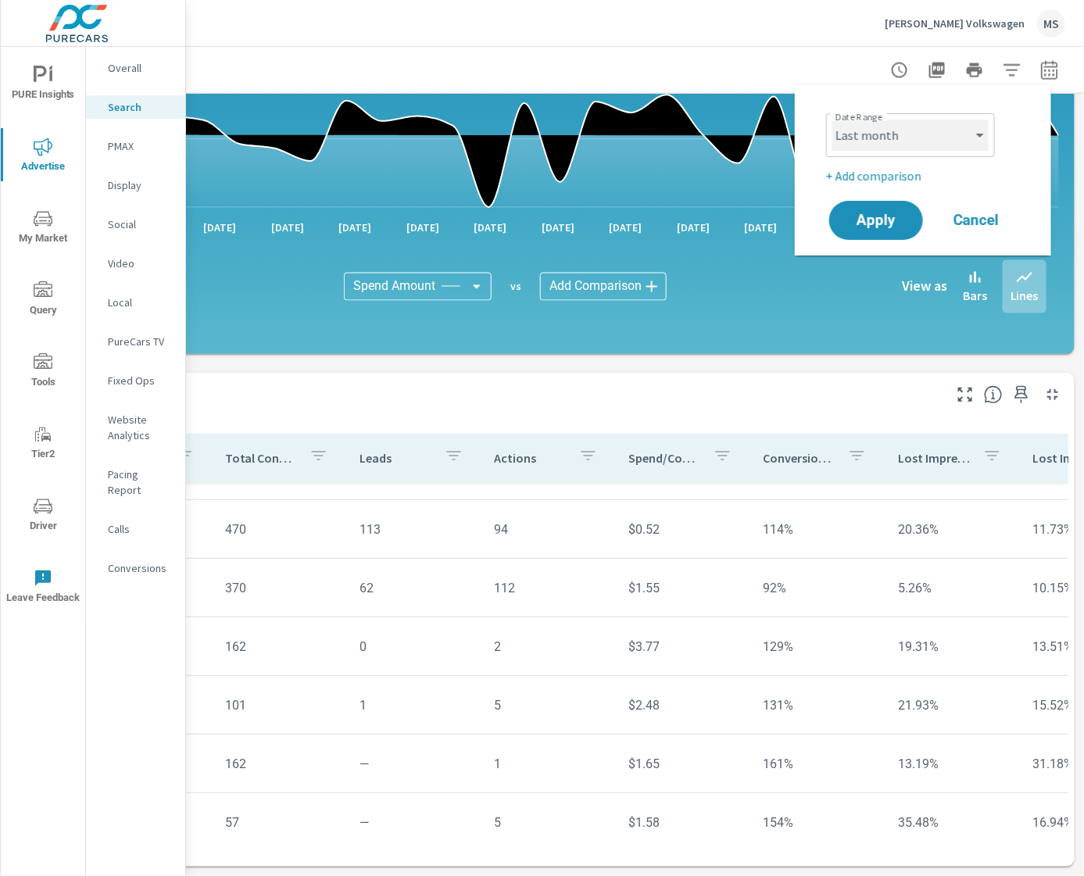
click at [941, 133] on select "Custom [DATE] Last week Last 7 days Last 14 days Last 30 days Last 45 days Last…" at bounding box center [910, 135] width 156 height 31
click at [832, 120] on select "Custom [DATE] Last week Last 7 days Last 14 days Last 30 days Last 45 days Last…" at bounding box center [910, 135] width 156 height 31
select select "Month to date"
click at [893, 224] on span "Apply" at bounding box center [876, 220] width 64 height 15
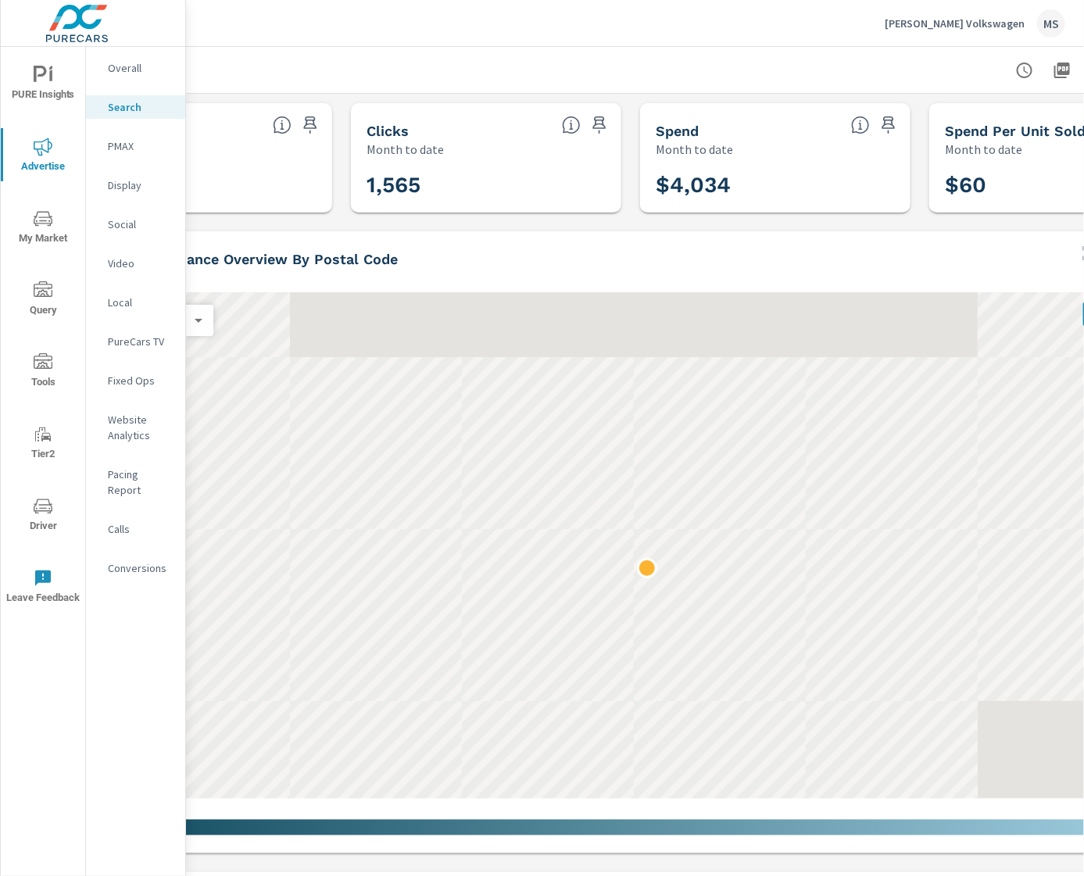
scroll to position [0, 12]
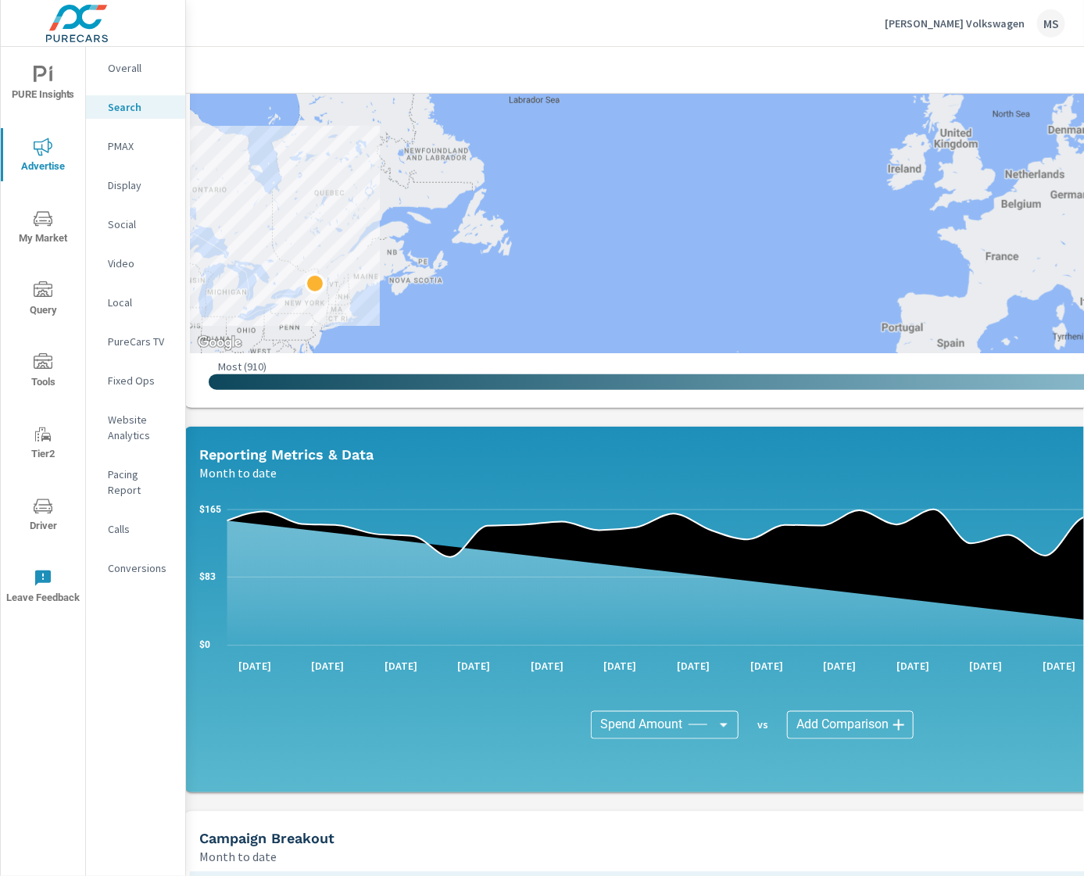
scroll to position [646, 12]
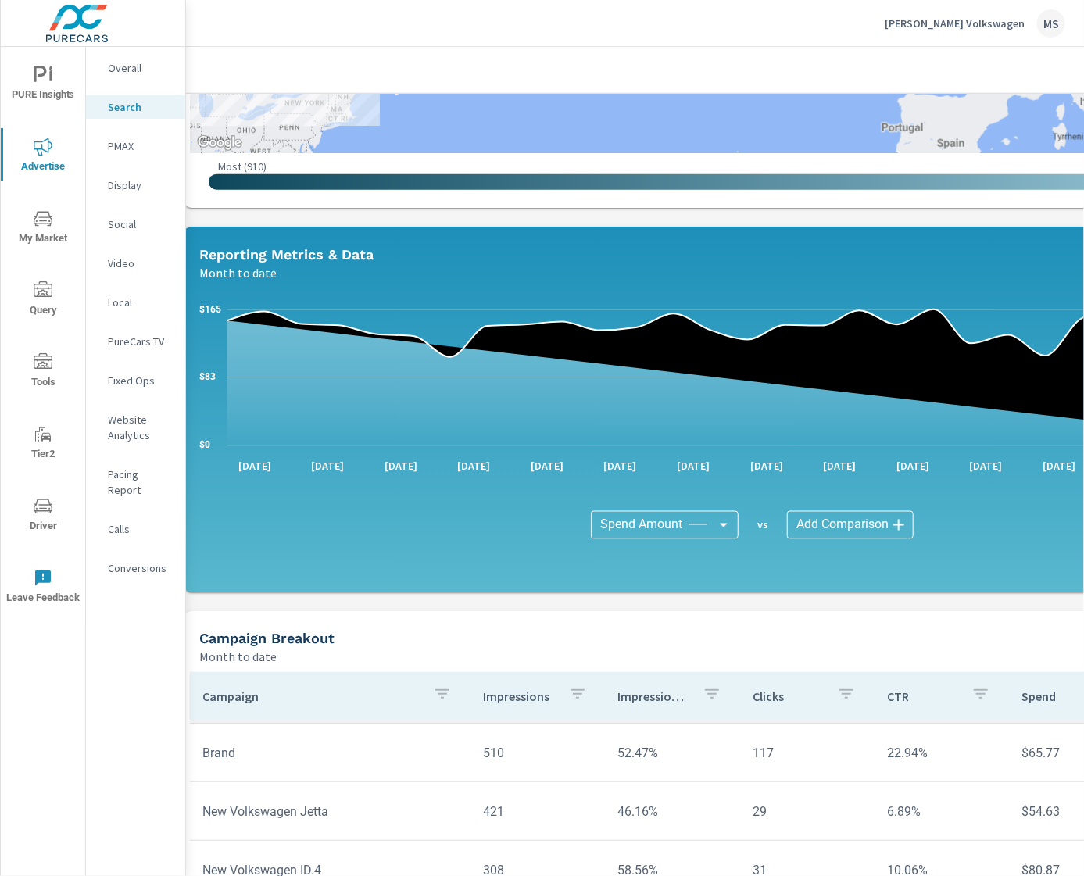
scroll to position [897, 12]
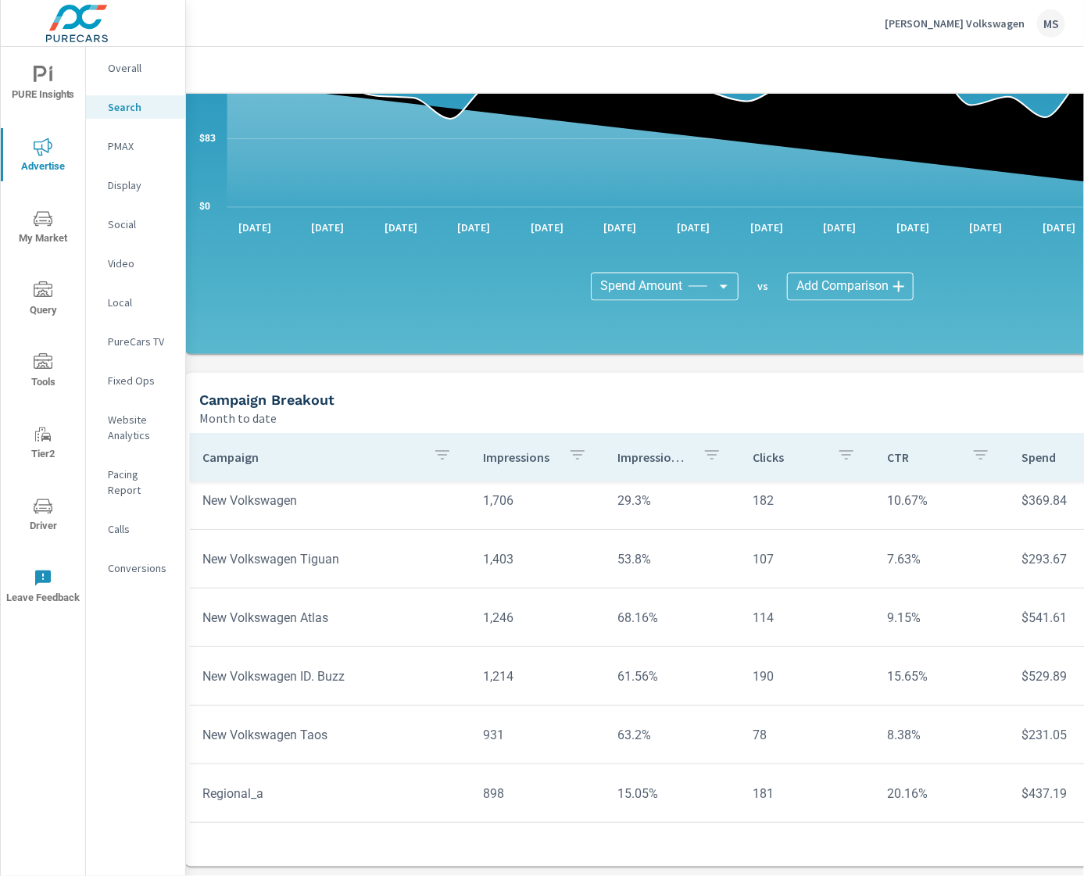
scroll to position [27, 0]
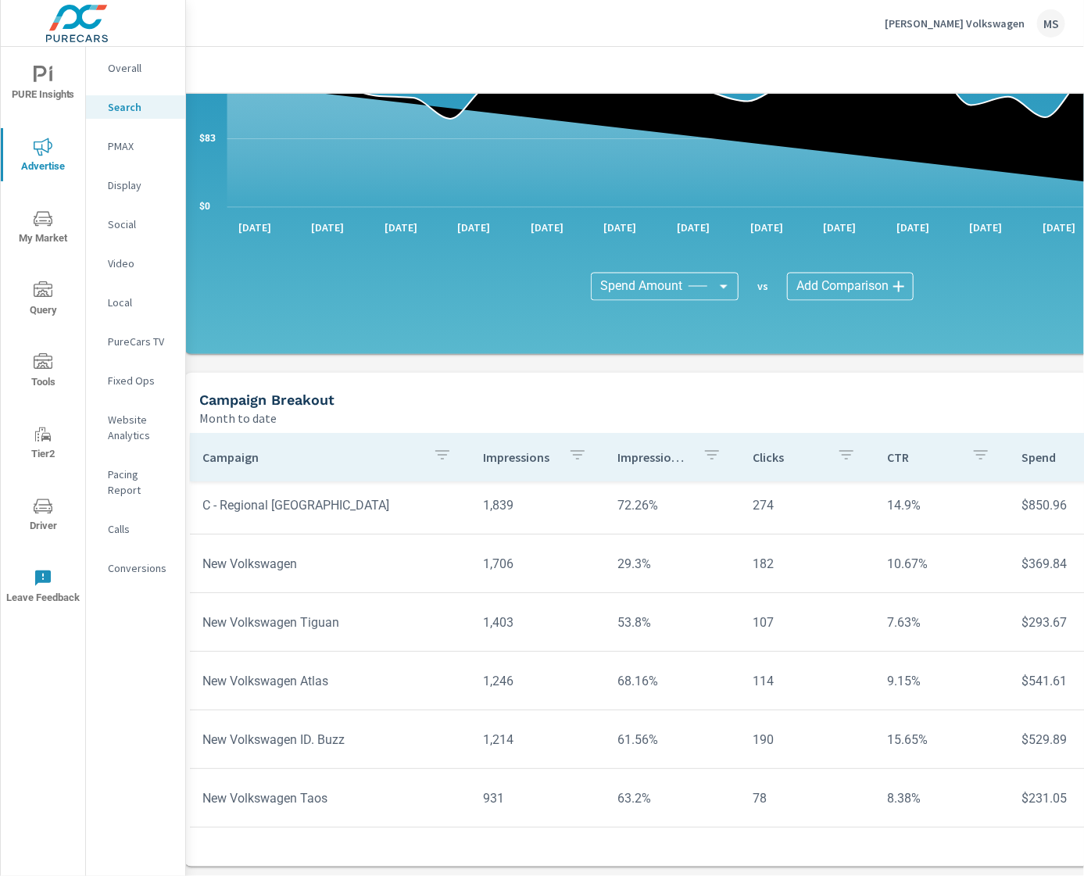
scroll to position [77, 0]
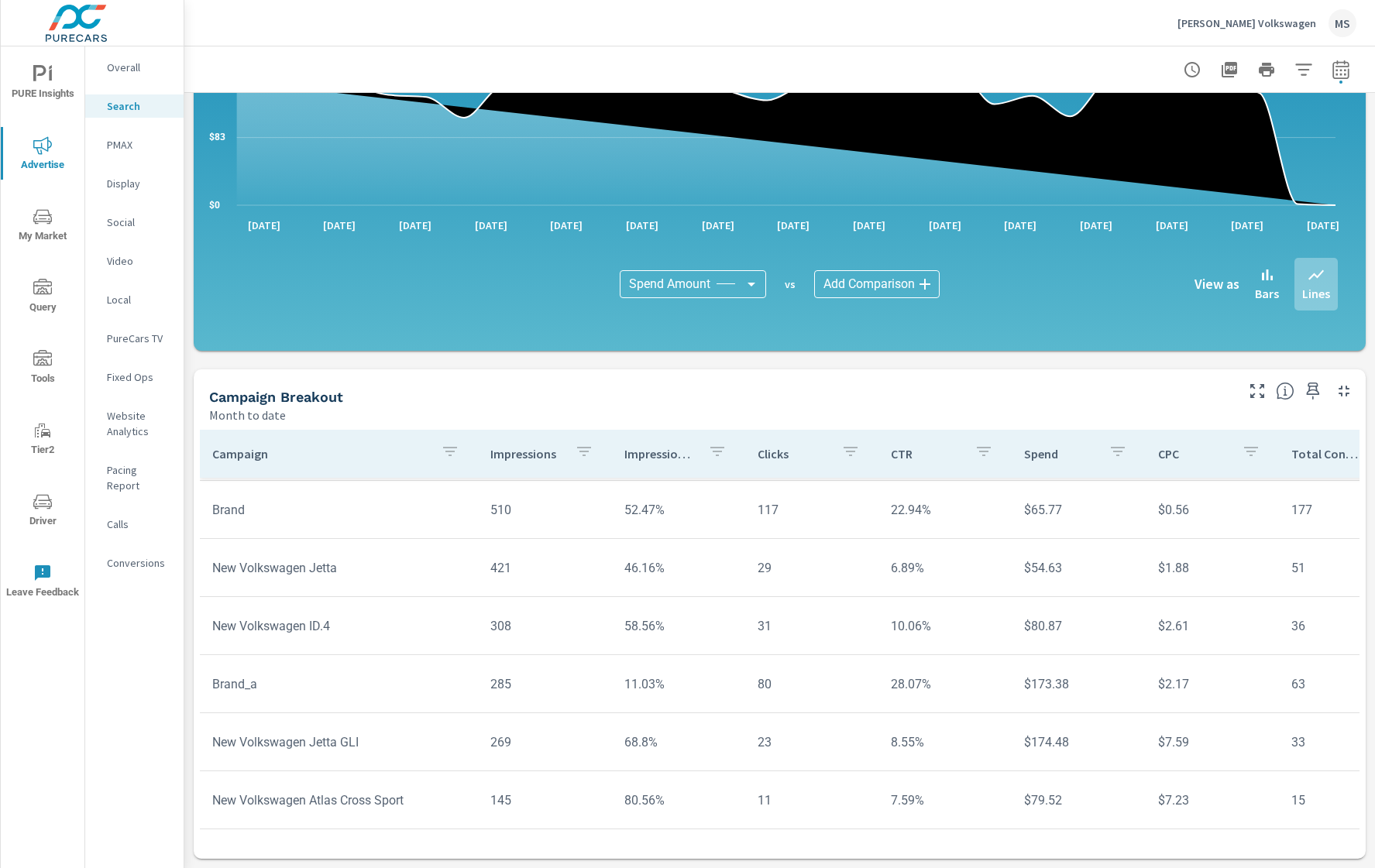
scroll to position [875, 0]
